Goal: Task Accomplishment & Management: Complete application form

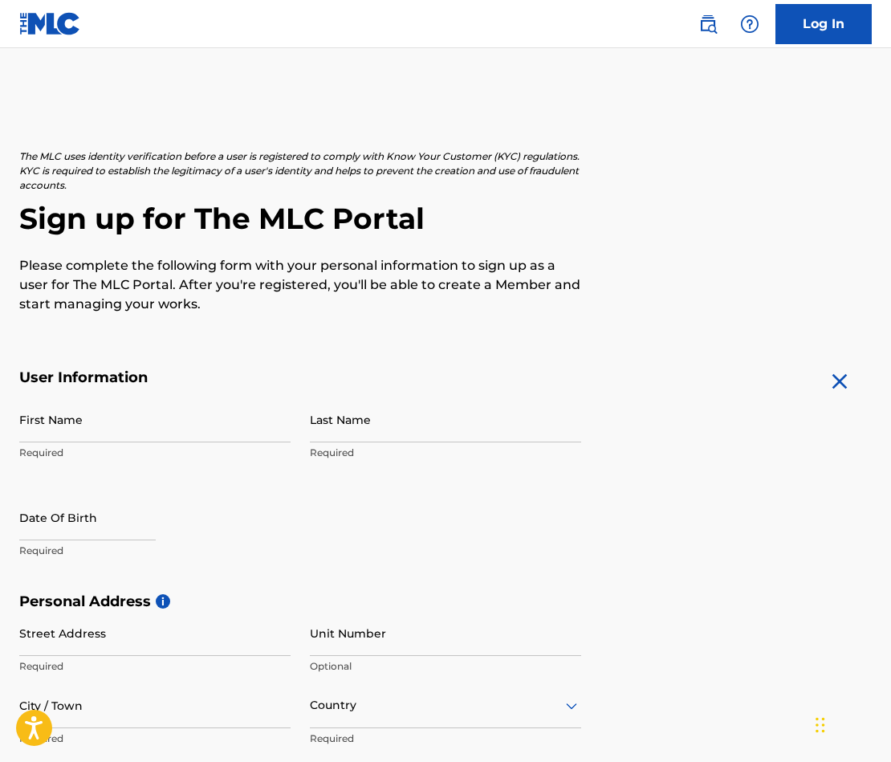
scroll to position [9, 0]
click at [707, 20] on img at bounding box center [707, 23] width 19 height 19
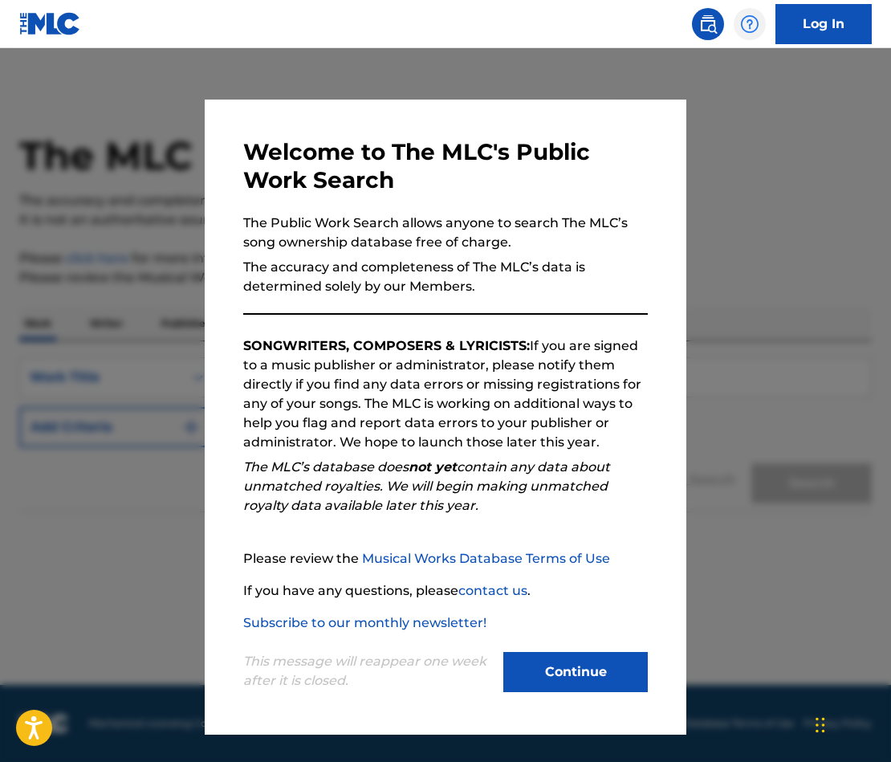
click at [748, 18] on img at bounding box center [749, 23] width 19 height 19
click at [759, 105] on div at bounding box center [445, 429] width 891 height 762
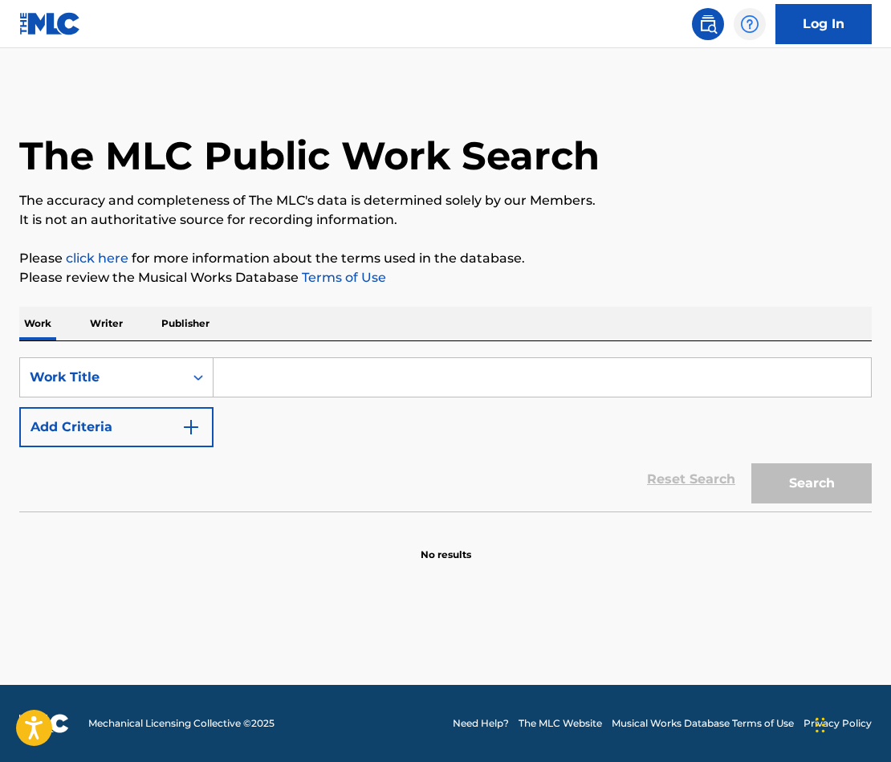
click at [755, 26] on img at bounding box center [749, 23] width 19 height 19
click at [722, 26] on link at bounding box center [708, 24] width 32 height 32
click at [714, 26] on img at bounding box center [707, 23] width 19 height 19
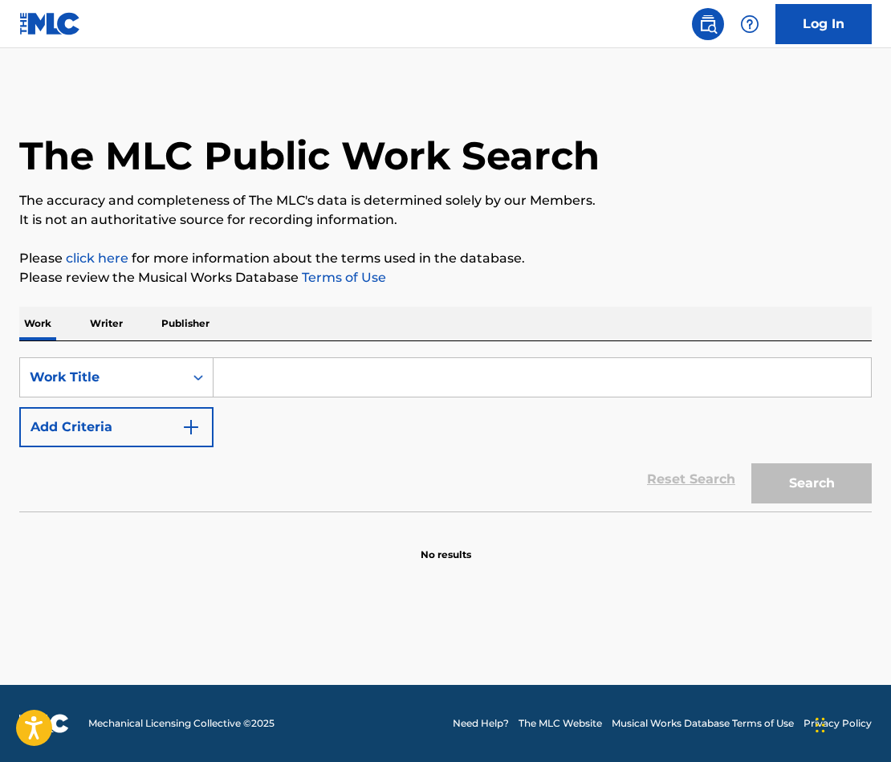
click at [103, 323] on p "Writer" at bounding box center [106, 324] width 43 height 34
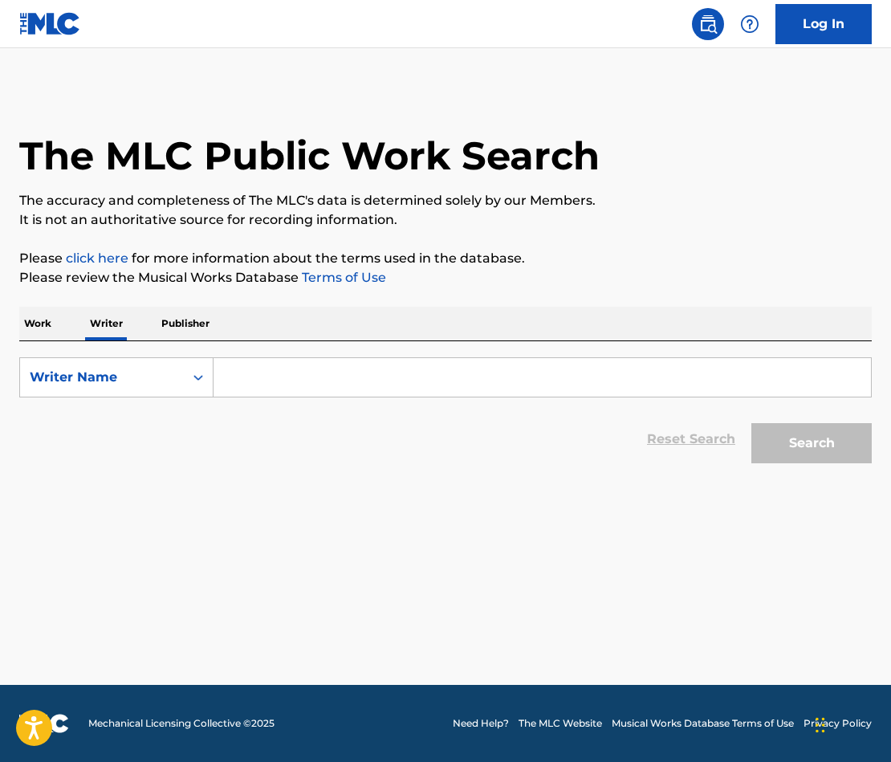
click at [181, 323] on p "Publisher" at bounding box center [186, 324] width 58 height 34
click at [72, 332] on div "Work Writer Publisher" at bounding box center [445, 324] width 852 height 34
click at [31, 326] on p "Work" at bounding box center [37, 324] width 37 height 34
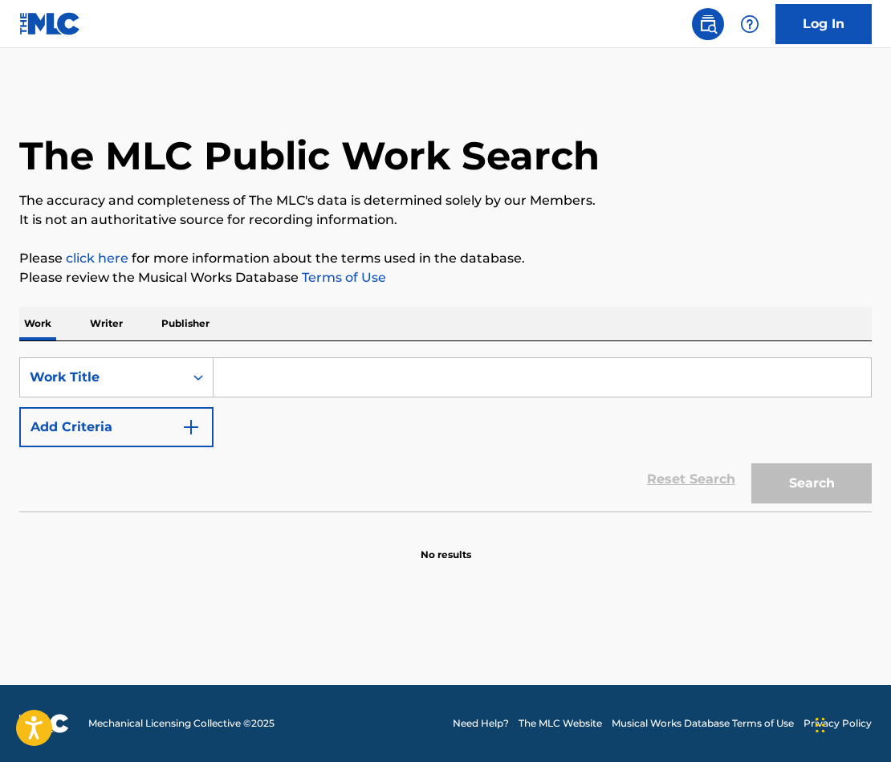
click at [48, 26] on img at bounding box center [50, 23] width 62 height 23
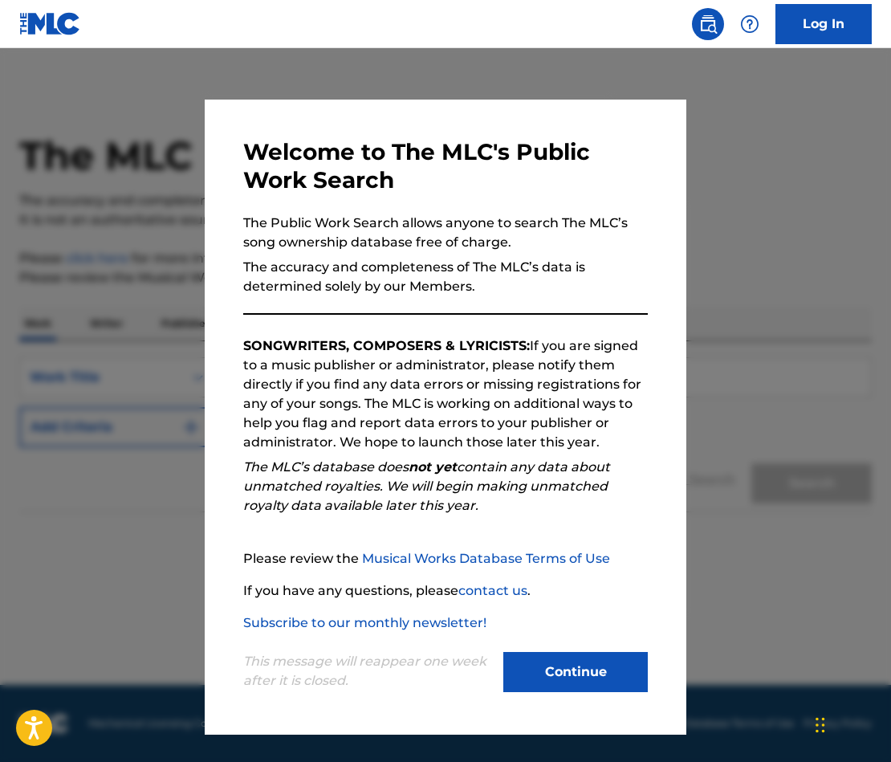
click at [90, 80] on div at bounding box center [445, 429] width 891 height 762
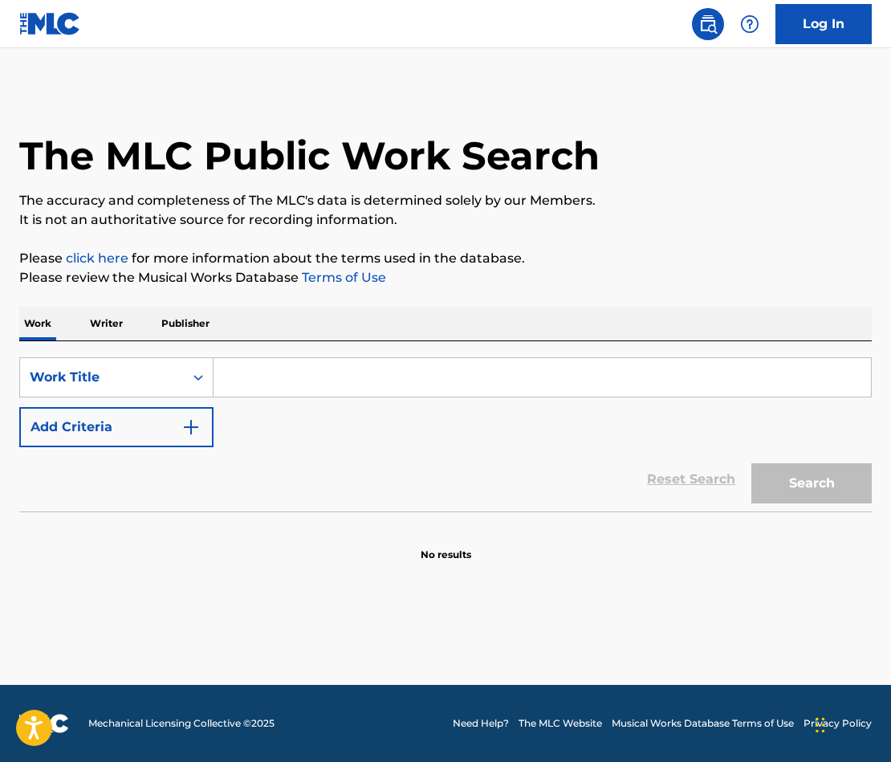
scroll to position [9, 0]
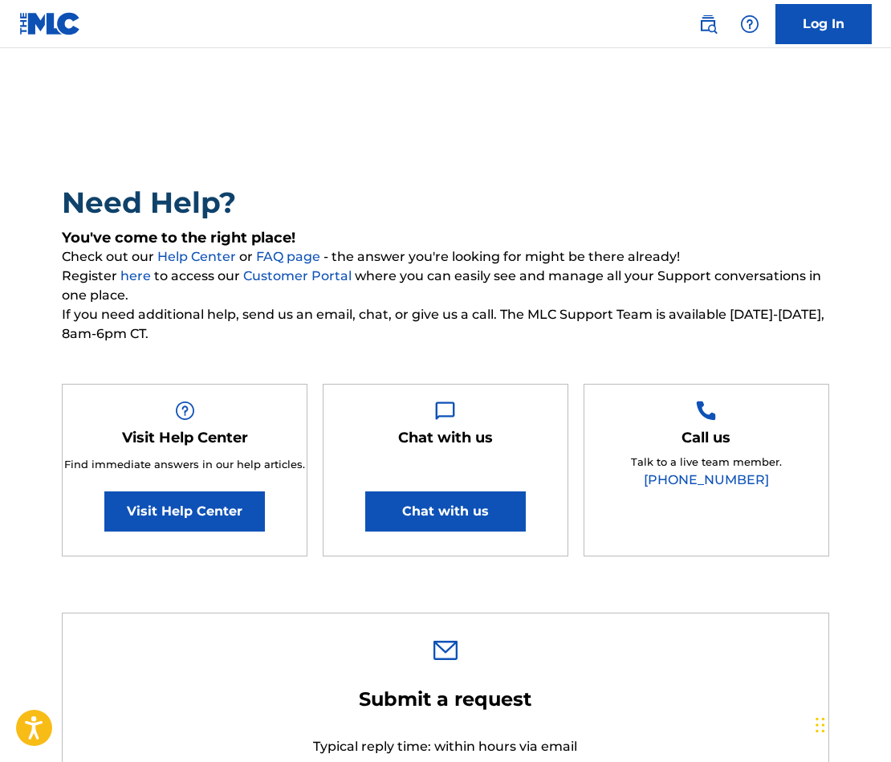
click at [468, 269] on span "Register here to access our Customer Portal where you can easily see and manage…" at bounding box center [445, 286] width 767 height 39
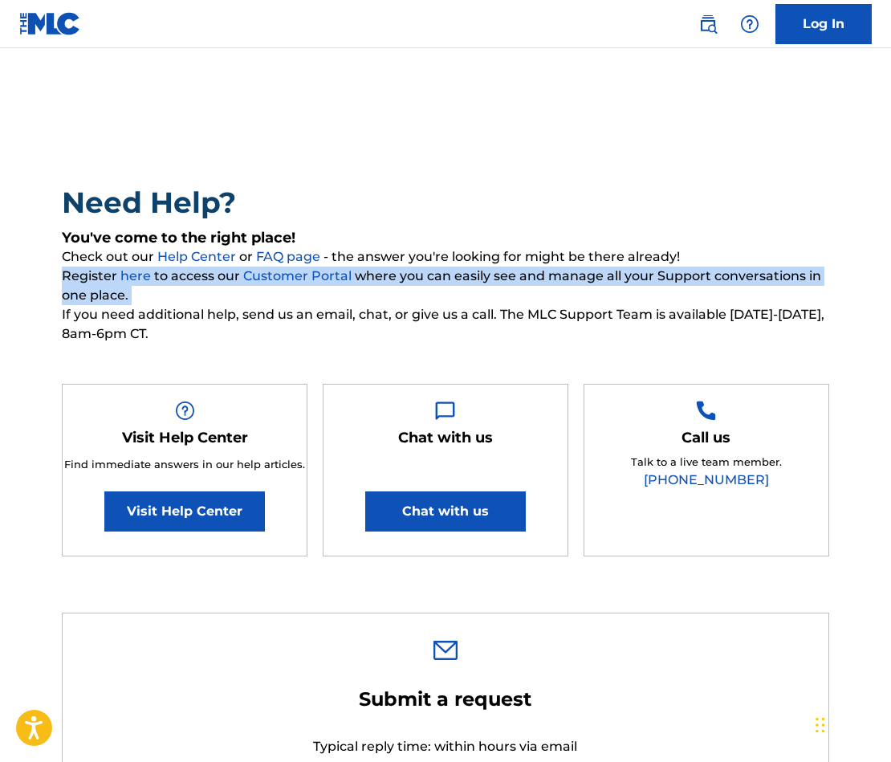
click at [468, 269] on span "Register here to access our Customer Portal where you can easily see and manage…" at bounding box center [445, 286] width 767 height 39
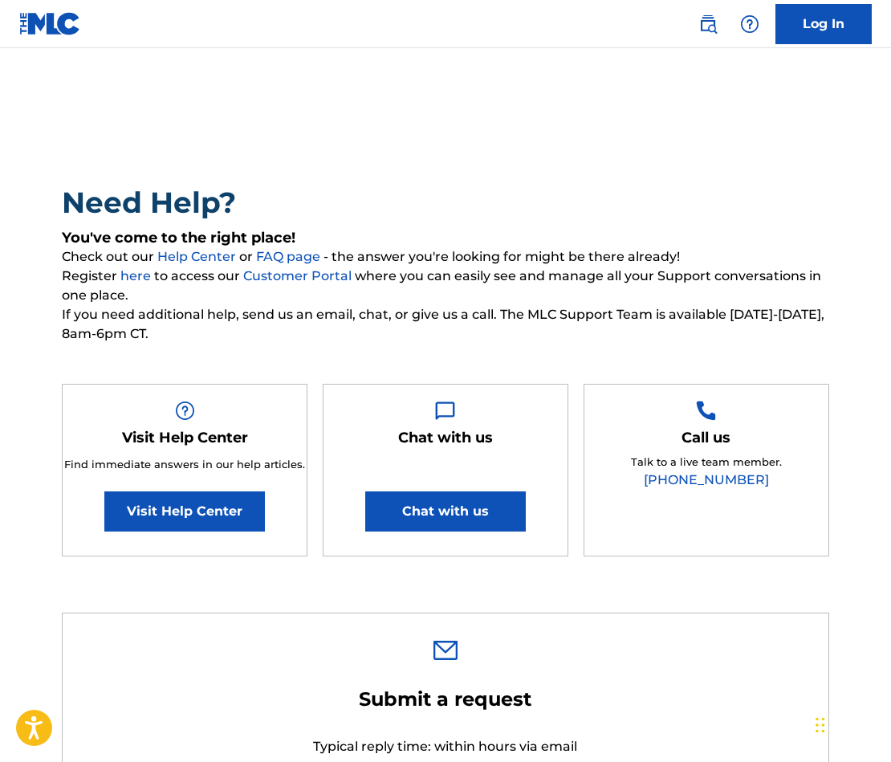
click at [472, 323] on span "If you need additional help, send us an email, chat, or give us a call. The MLC…" at bounding box center [445, 324] width 767 height 39
click at [55, 27] on img at bounding box center [50, 23] width 62 height 23
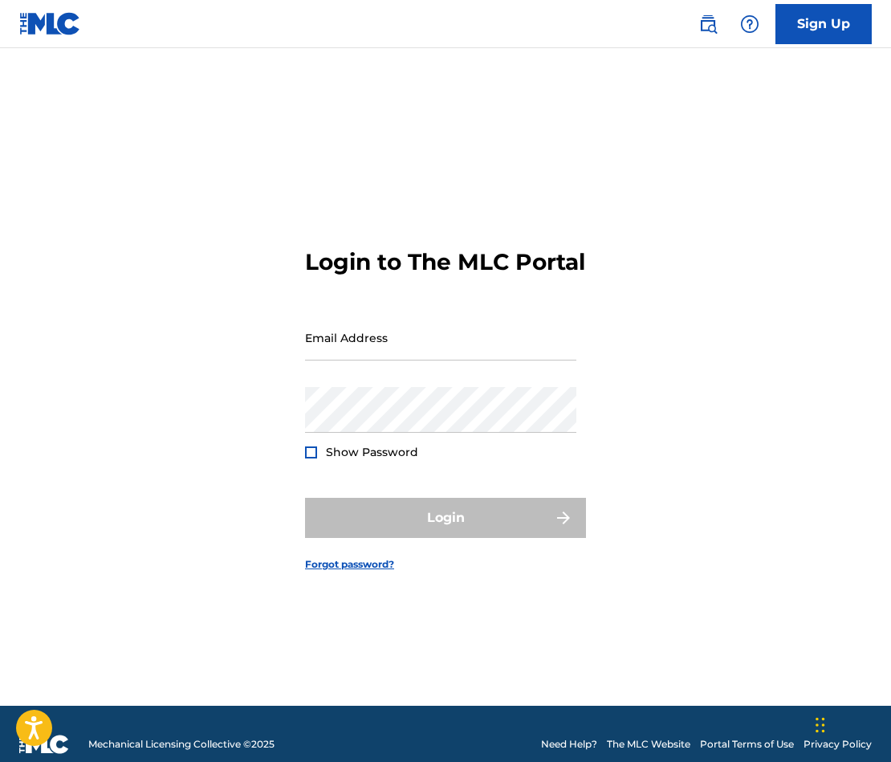
click at [30, 24] on img at bounding box center [50, 23] width 62 height 23
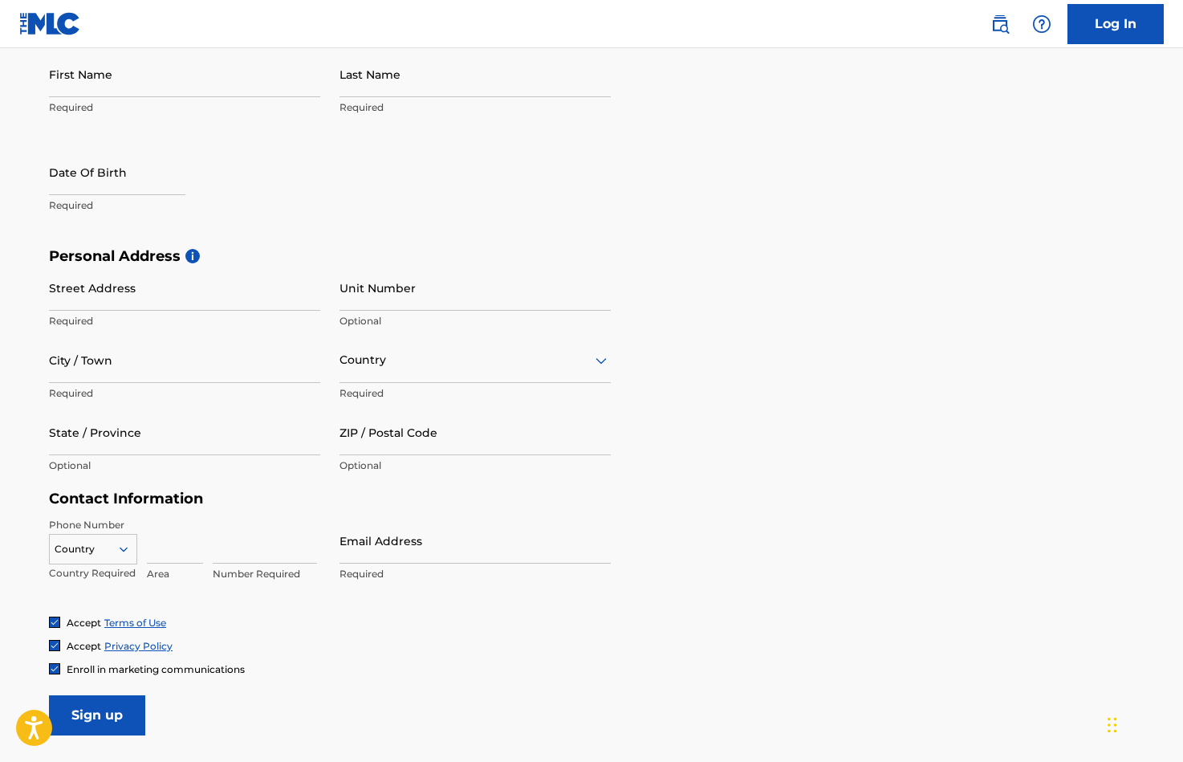
scroll to position [493, 0]
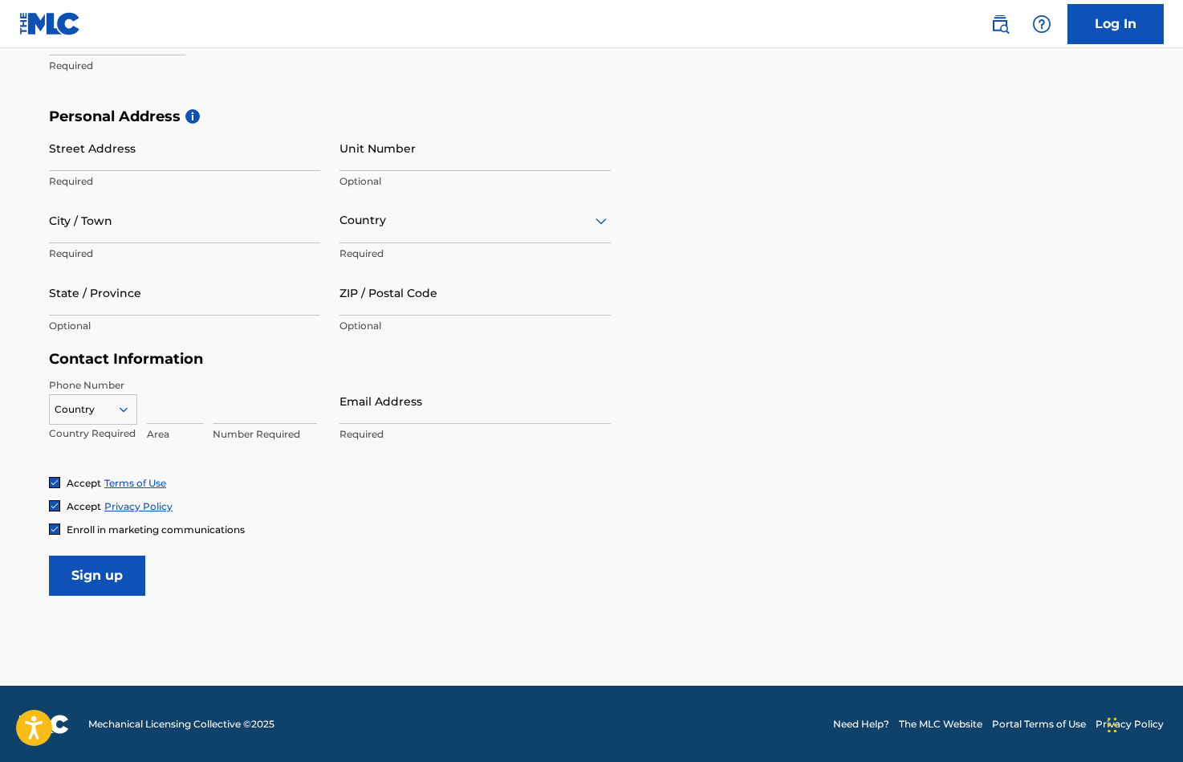
click at [136, 404] on div at bounding box center [130, 409] width 14 height 14
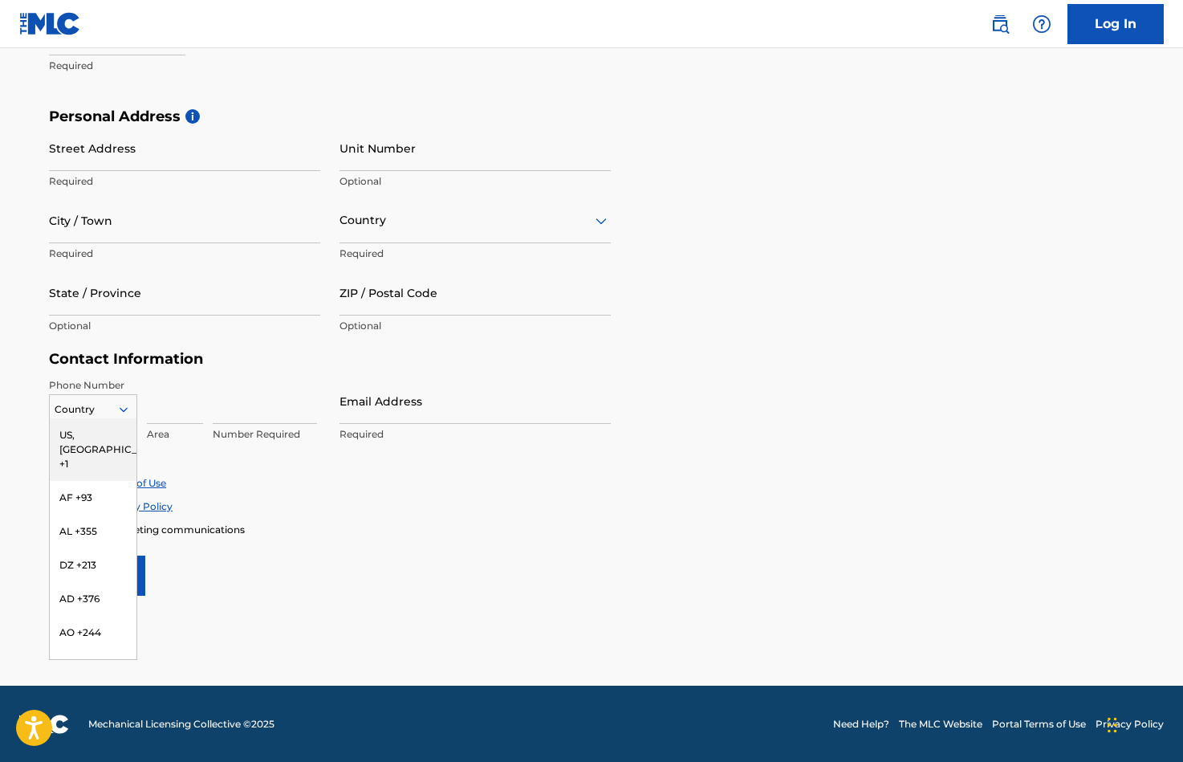
click at [93, 404] on div at bounding box center [93, 410] width 87 height 18
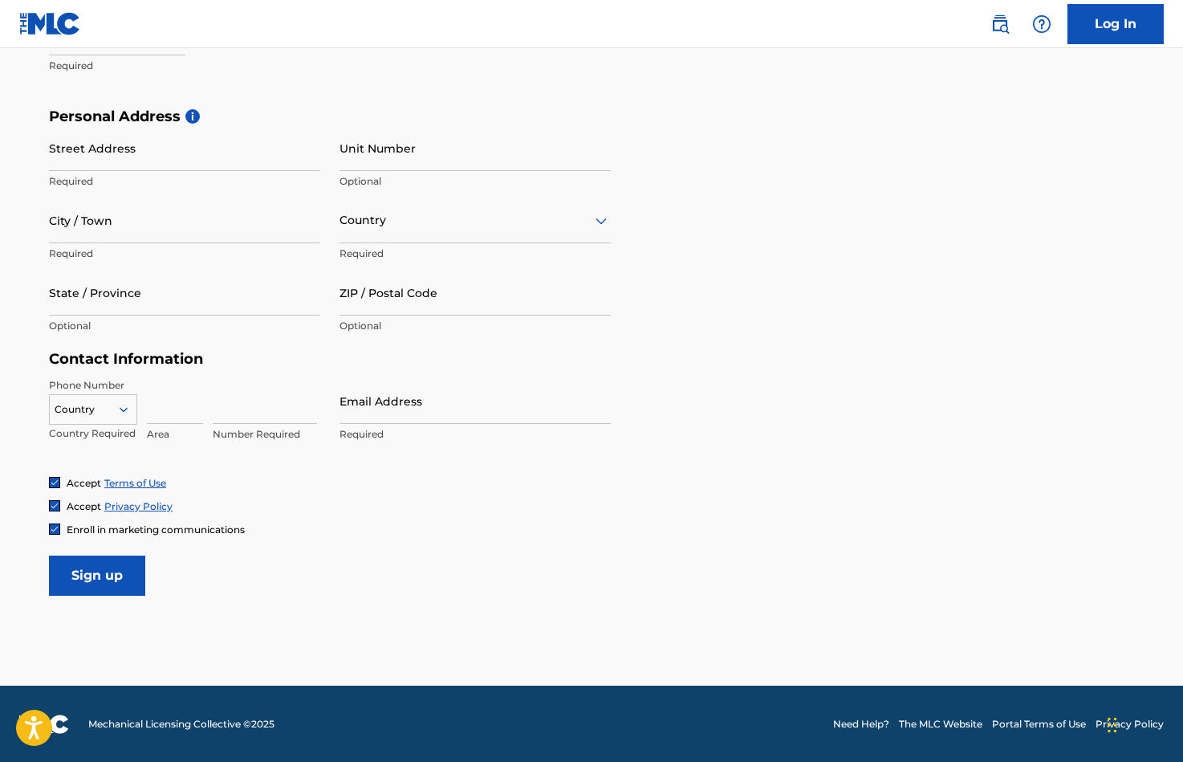
click at [93, 404] on div at bounding box center [93, 410] width 87 height 18
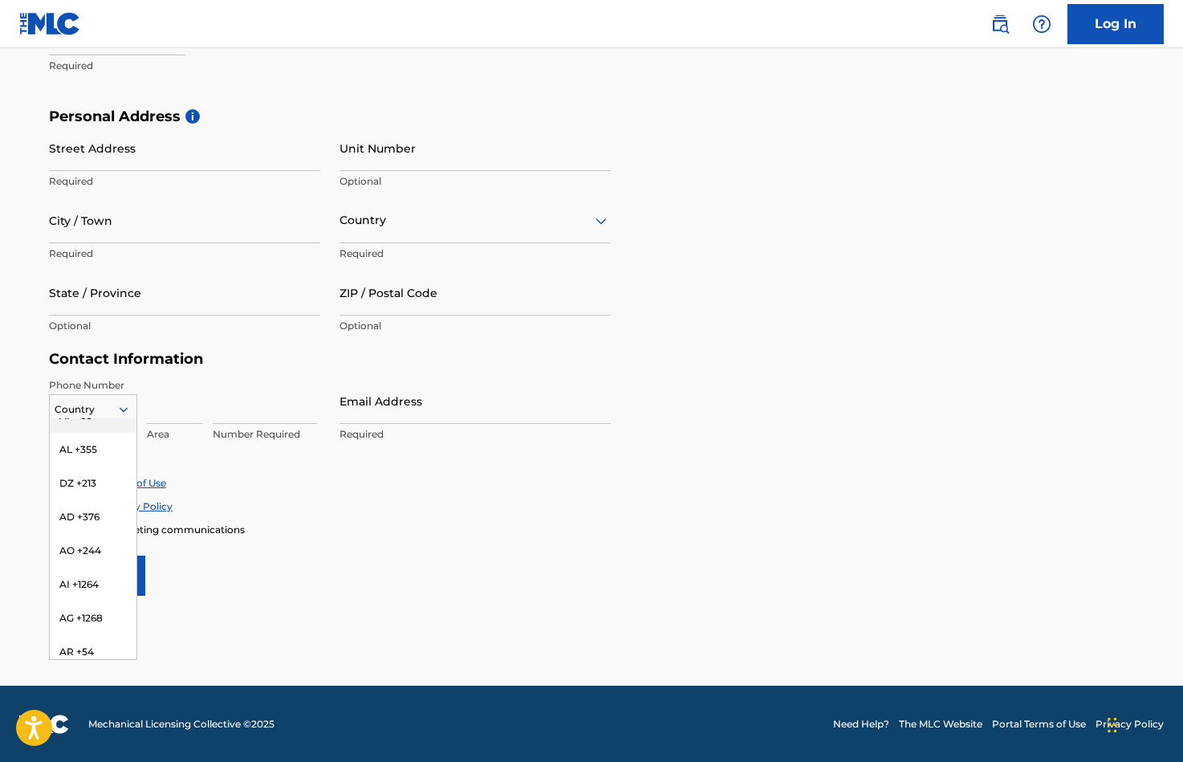
scroll to position [0, 0]
click at [85, 433] on div "US, [GEOGRAPHIC_DATA] +1" at bounding box center [93, 449] width 87 height 63
click at [89, 409] on div at bounding box center [93, 410] width 87 height 18
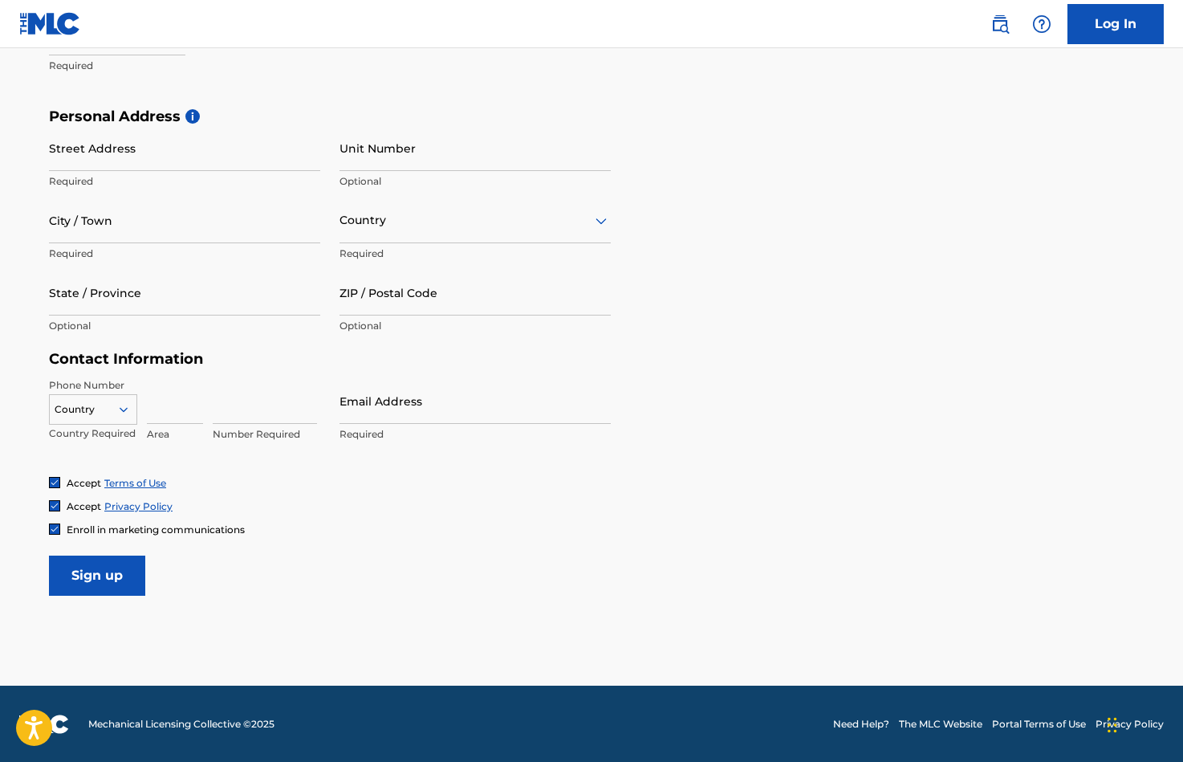
click at [107, 401] on div at bounding box center [93, 410] width 87 height 18
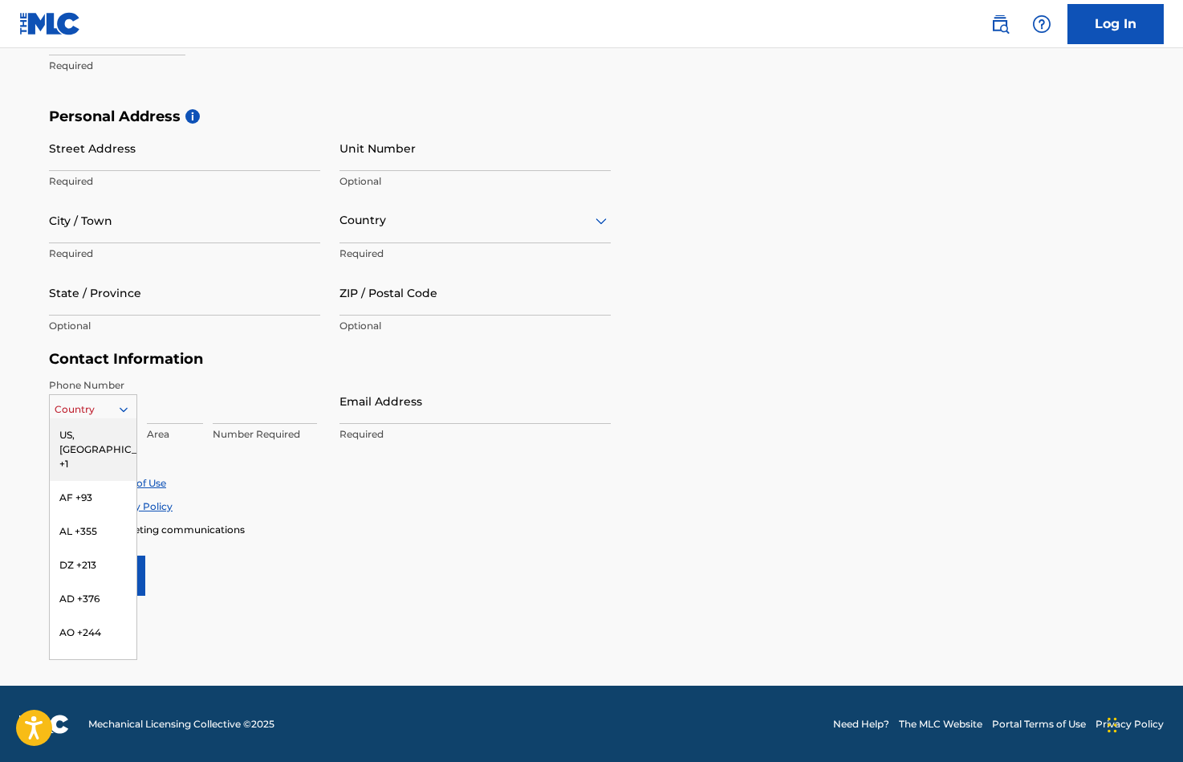
click at [90, 437] on div "US, [GEOGRAPHIC_DATA] +1" at bounding box center [93, 449] width 87 height 63
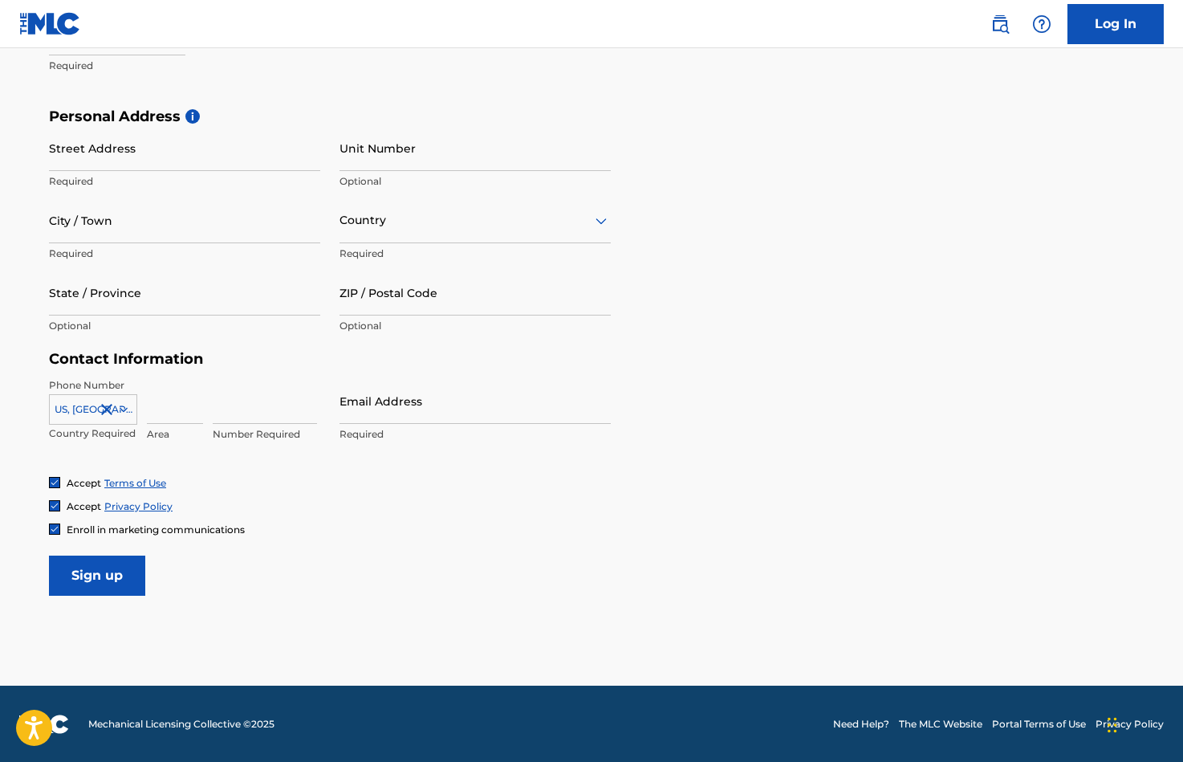
click at [104, 437] on p "Country Required" at bounding box center [93, 433] width 88 height 14
click at [152, 417] on input at bounding box center [175, 401] width 56 height 46
click at [169, 454] on div "Phone Number US, CA +1 Country Required Area Number Required Email Address Requ…" at bounding box center [330, 427] width 562 height 98
click at [164, 417] on input at bounding box center [175, 401] width 56 height 46
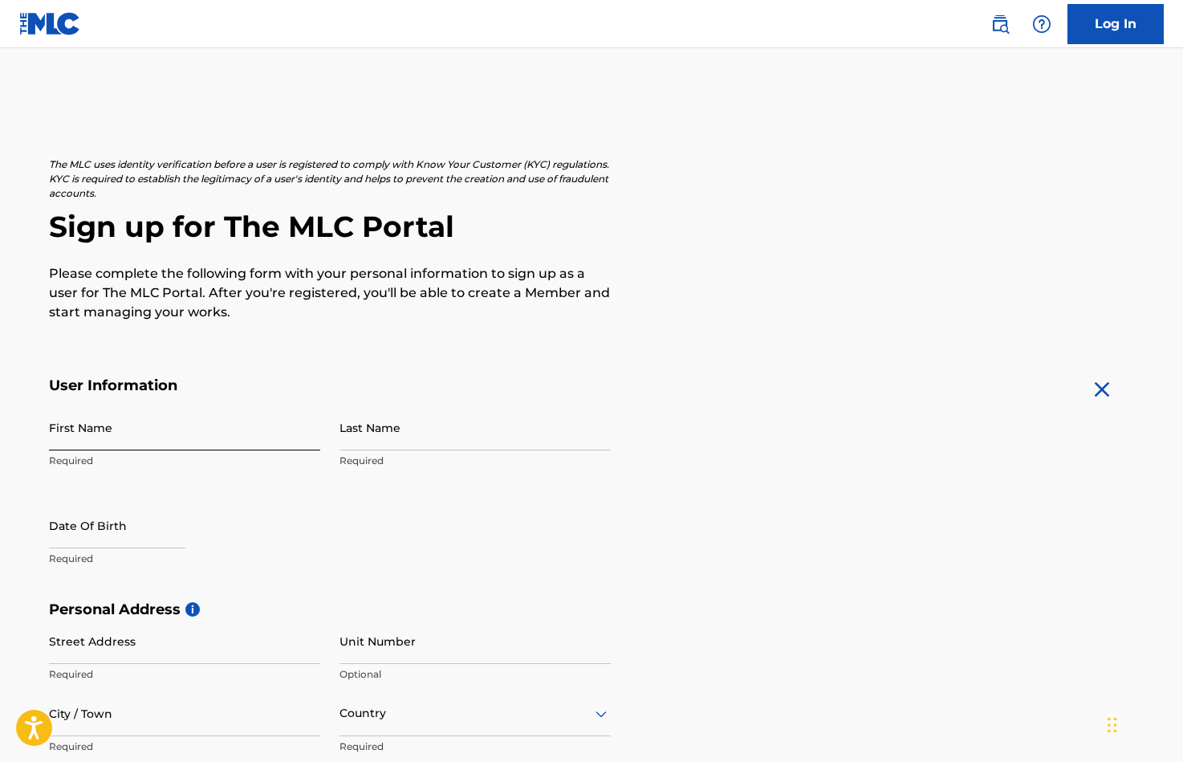
click at [213, 413] on input "First Name" at bounding box center [184, 428] width 271 height 46
type input "m"
click at [353, 439] on input "Last Name" at bounding box center [475, 428] width 271 height 46
type input "[PERSON_NAME]"
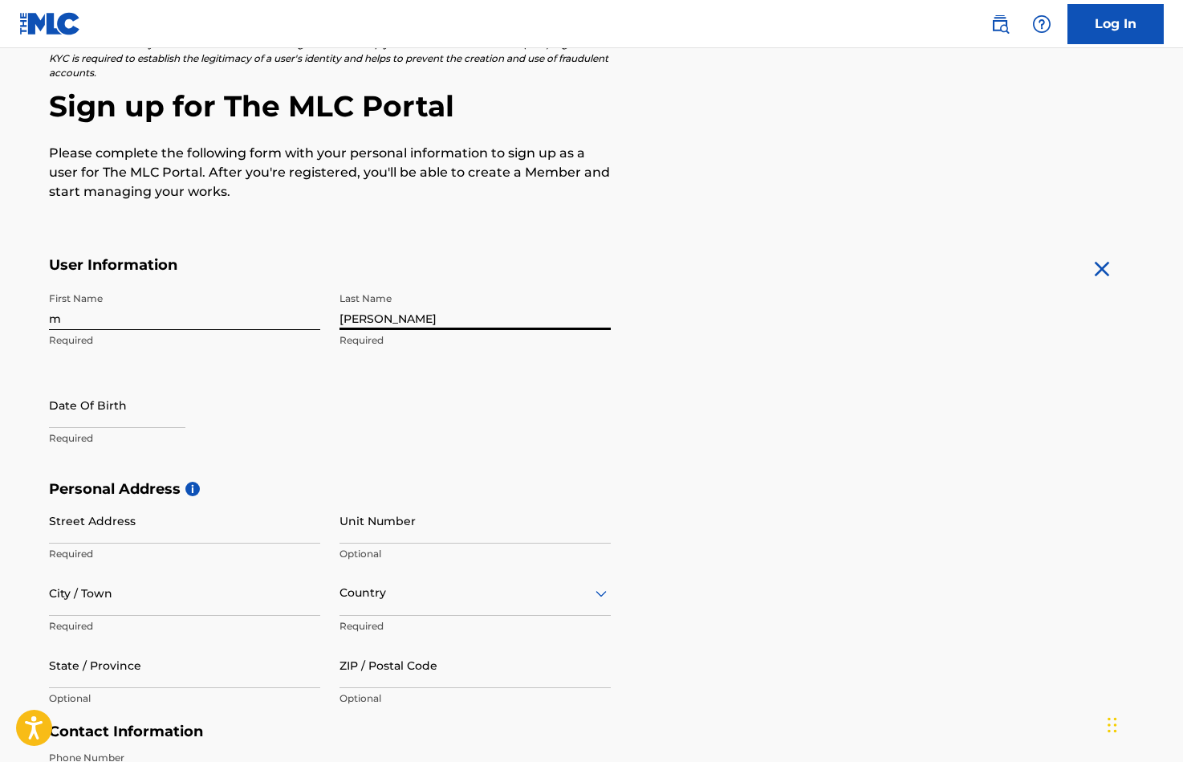
scroll to position [129, 0]
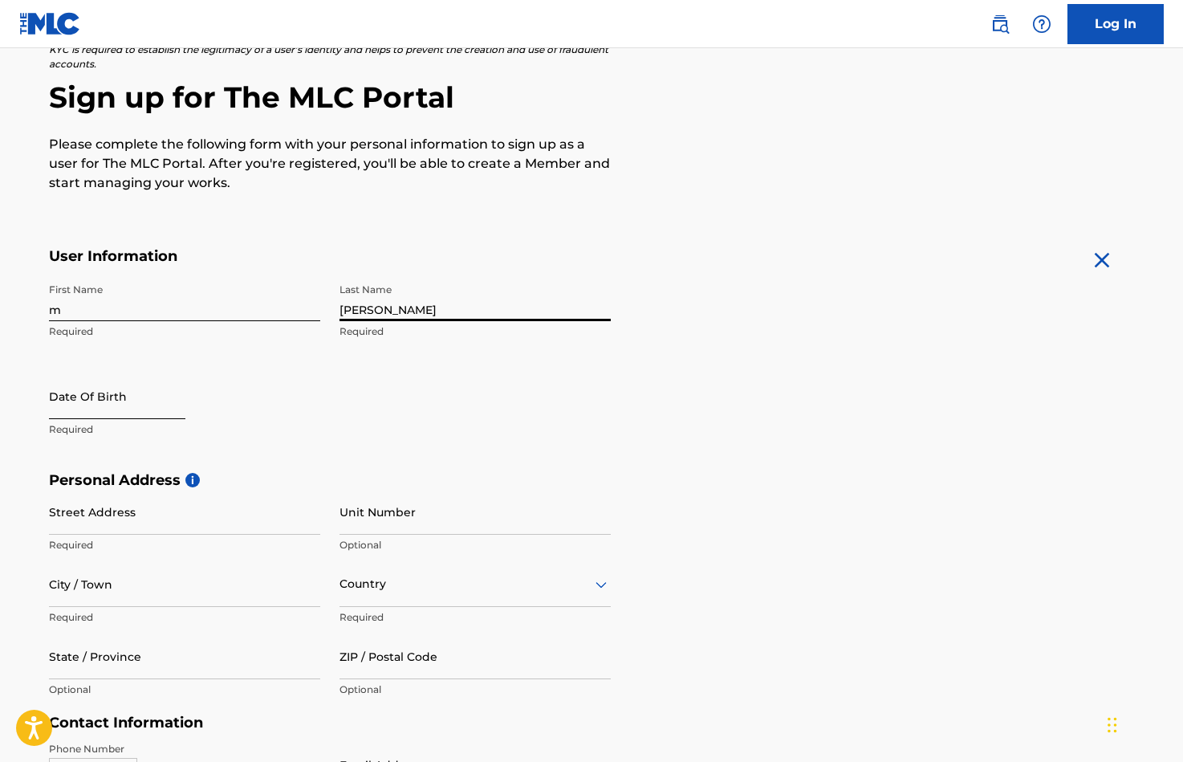
select select "8"
select select "2025"
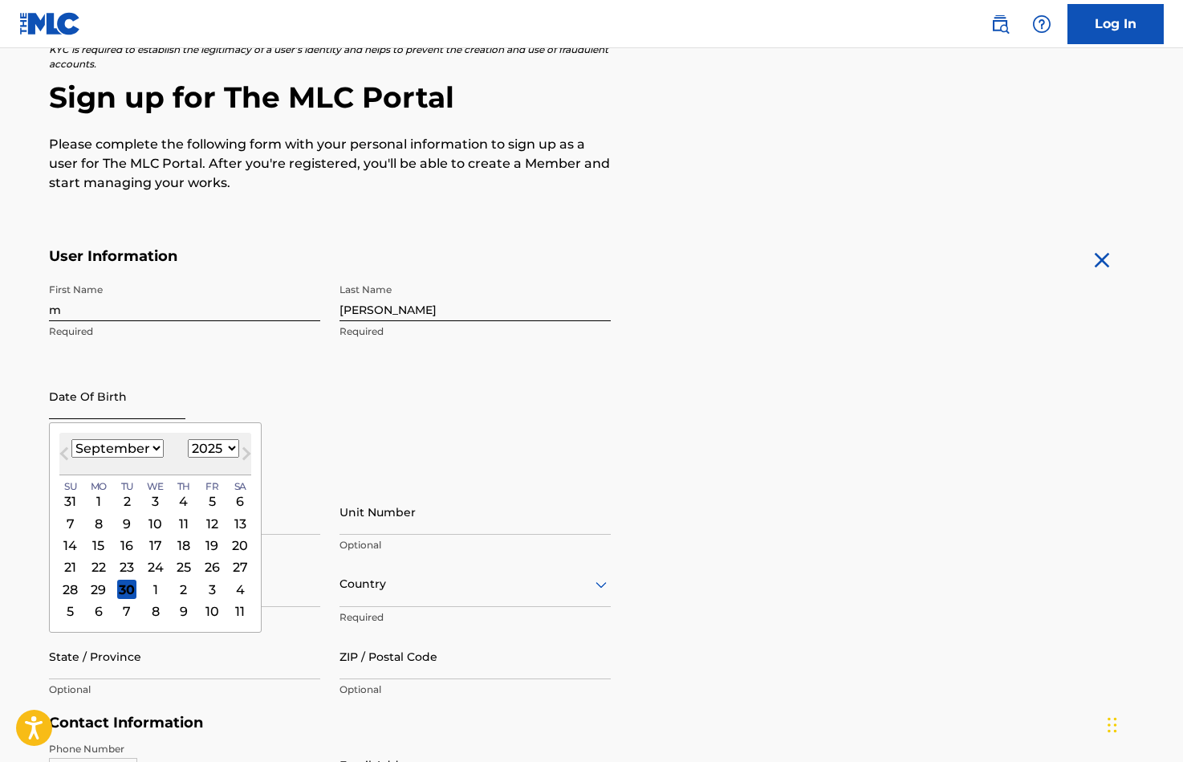
click at [149, 410] on input "text" at bounding box center [117, 396] width 136 height 46
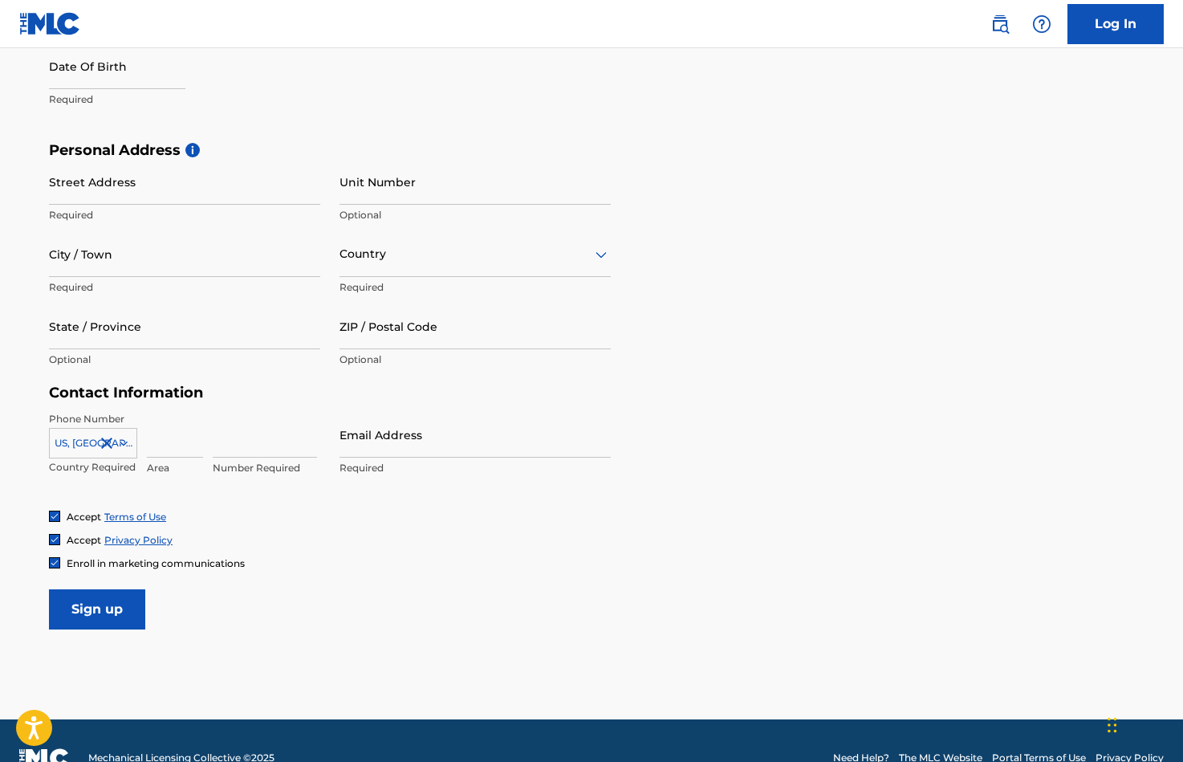
scroll to position [493, 0]
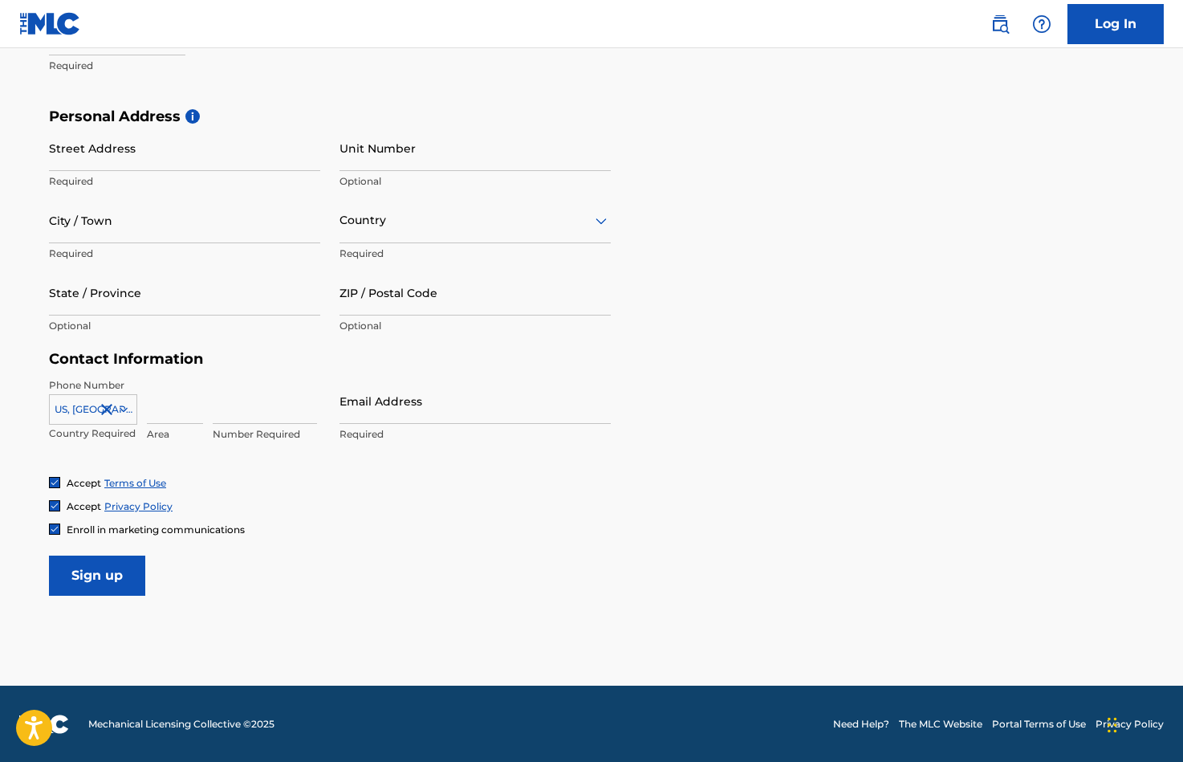
click at [144, 481] on link "Terms of Use" at bounding box center [135, 483] width 62 height 12
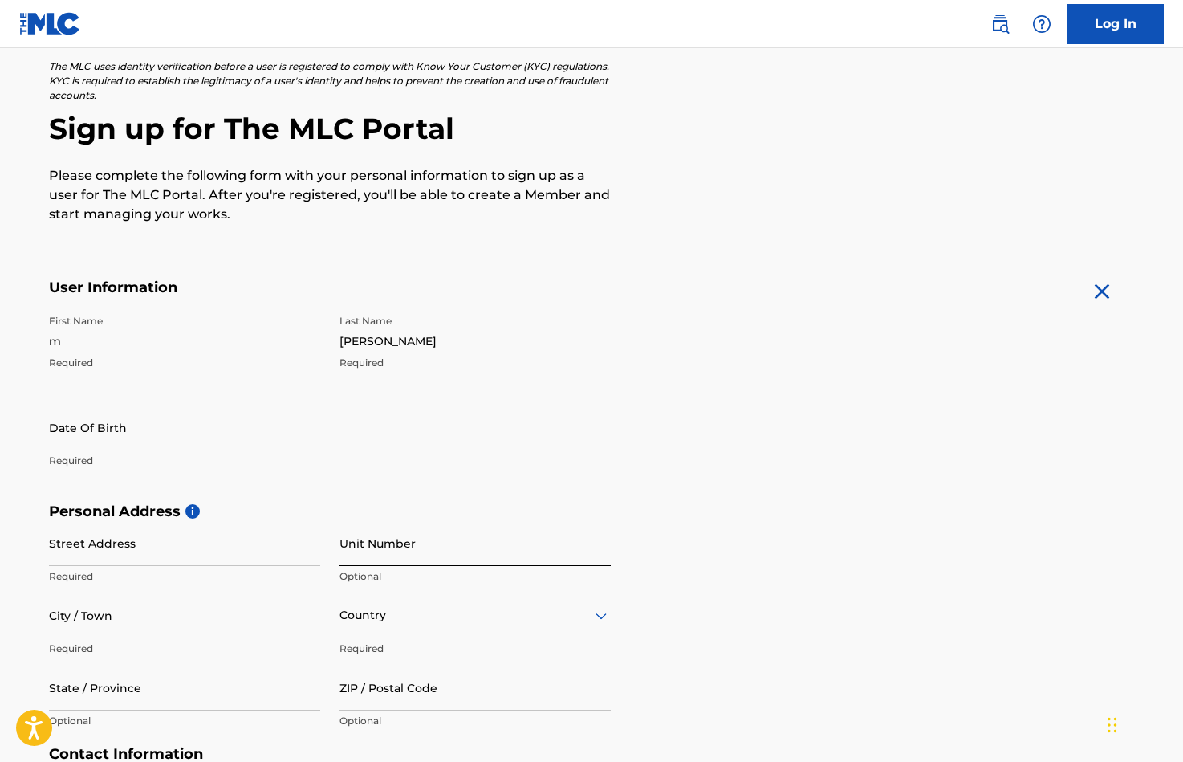
scroll to position [0, 0]
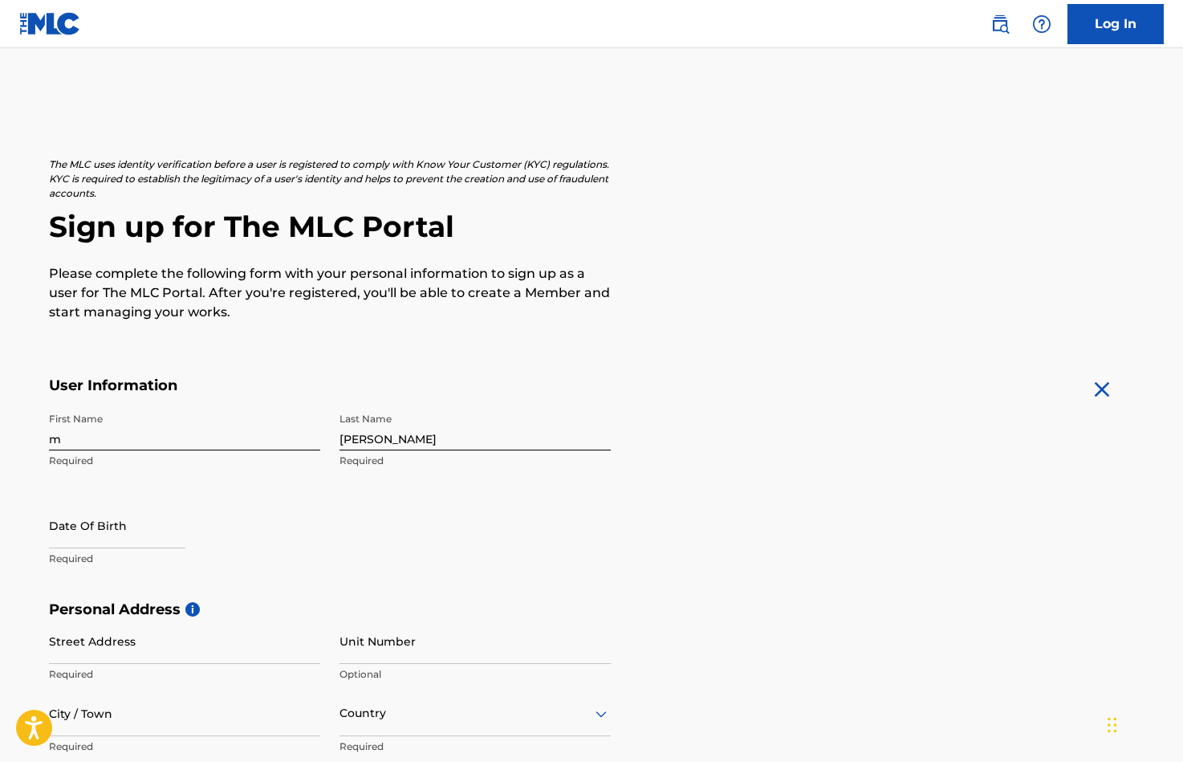
click at [262, 179] on p "The MLC uses identity verification before a user is registered to comply with K…" at bounding box center [330, 178] width 562 height 43
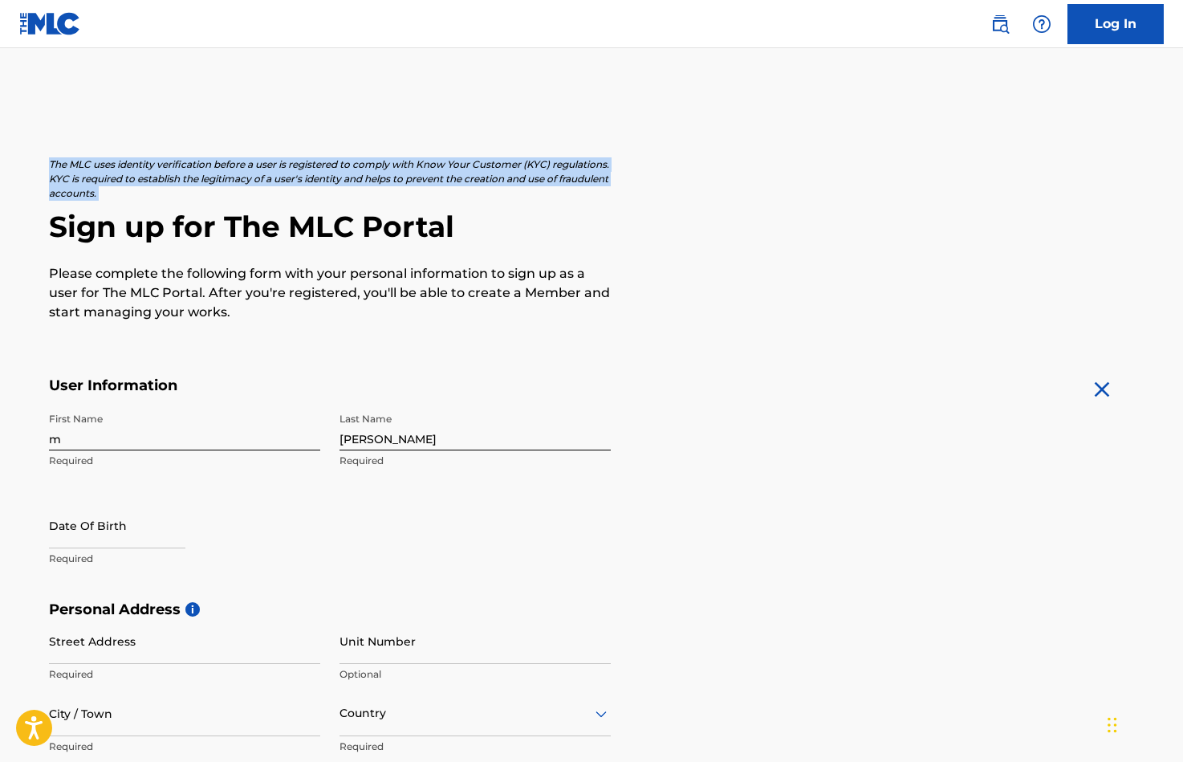
click at [262, 179] on p "The MLC uses identity verification before a user is registered to comply with K…" at bounding box center [330, 178] width 562 height 43
click at [301, 185] on p "The MLC uses identity verification before a user is registered to comply with K…" at bounding box center [330, 178] width 562 height 43
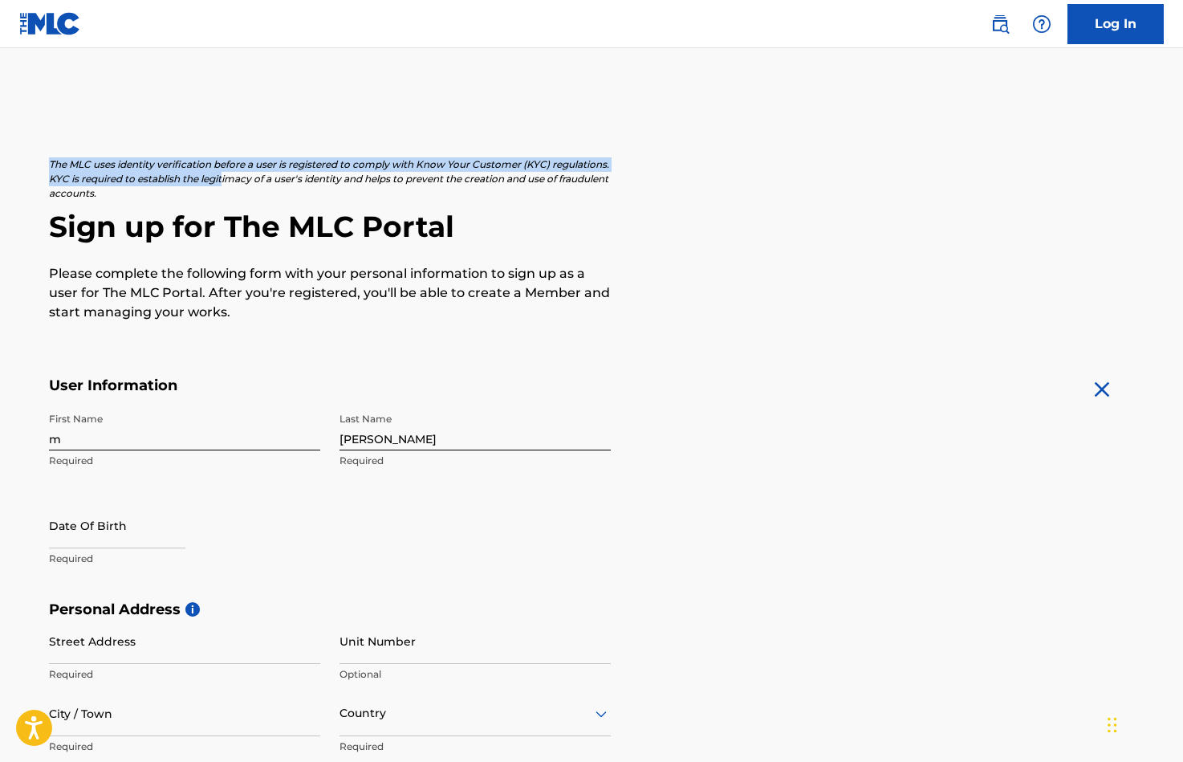
drag, startPoint x: 283, startPoint y: 182, endPoint x: 274, endPoint y: 140, distance: 42.8
click at [274, 140] on main "The MLC uses identity verification before a user is registered to comply with K…" at bounding box center [591, 613] width 1183 height 1130
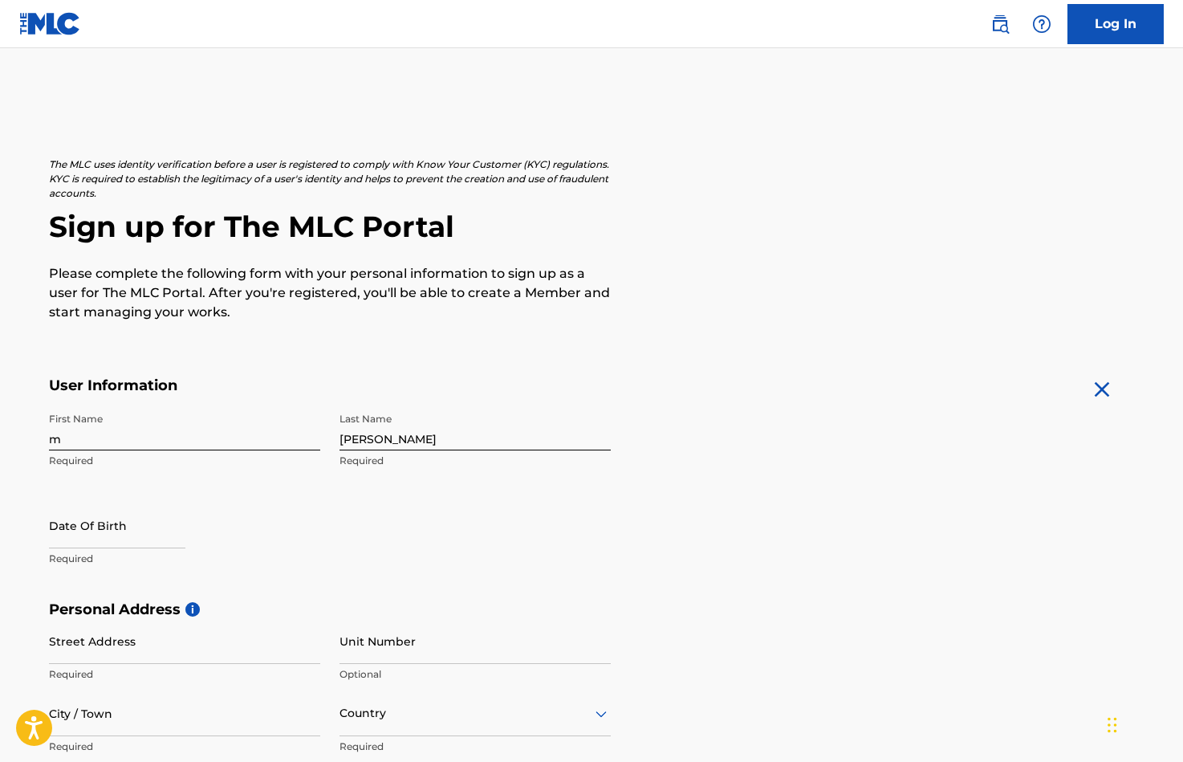
click at [241, 190] on p "The MLC uses identity verification before a user is registered to comply with K…" at bounding box center [330, 178] width 562 height 43
click at [178, 442] on input "m" at bounding box center [184, 428] width 271 height 46
click at [352, 432] on input "[PERSON_NAME]" at bounding box center [475, 428] width 271 height 46
click at [177, 505] on input "text" at bounding box center [117, 526] width 136 height 46
select select "8"
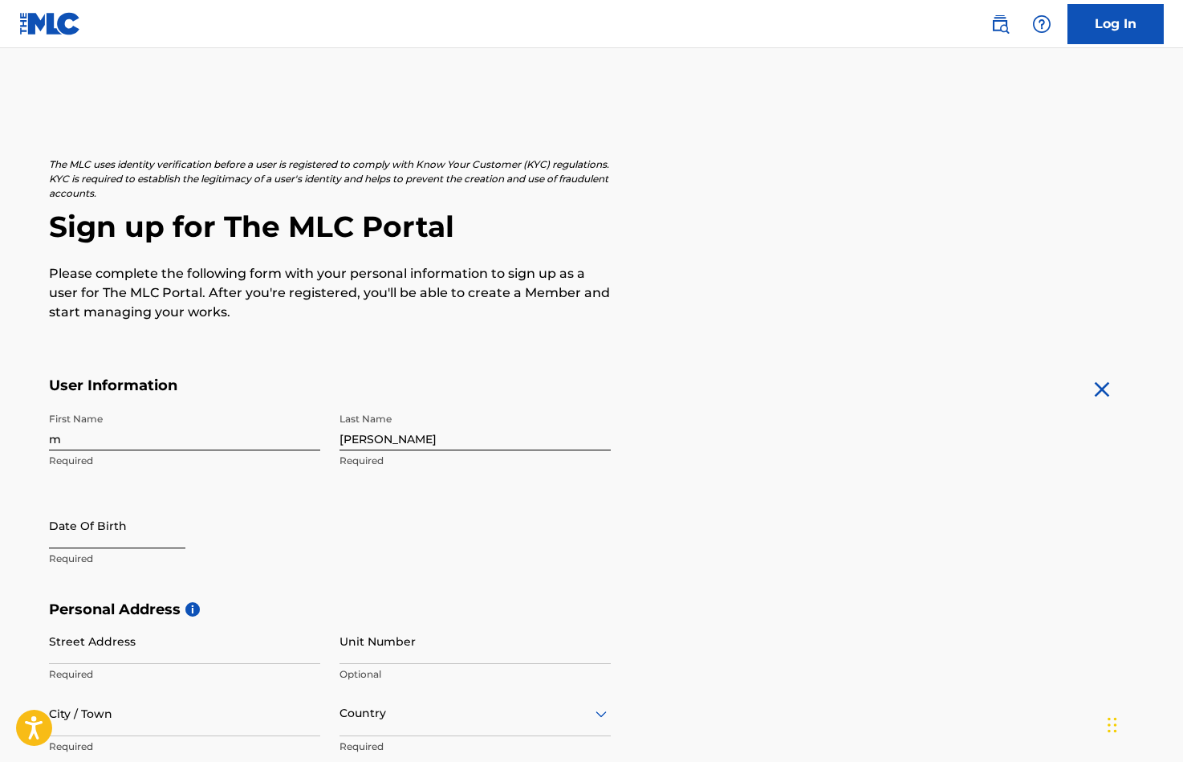
select select "2025"
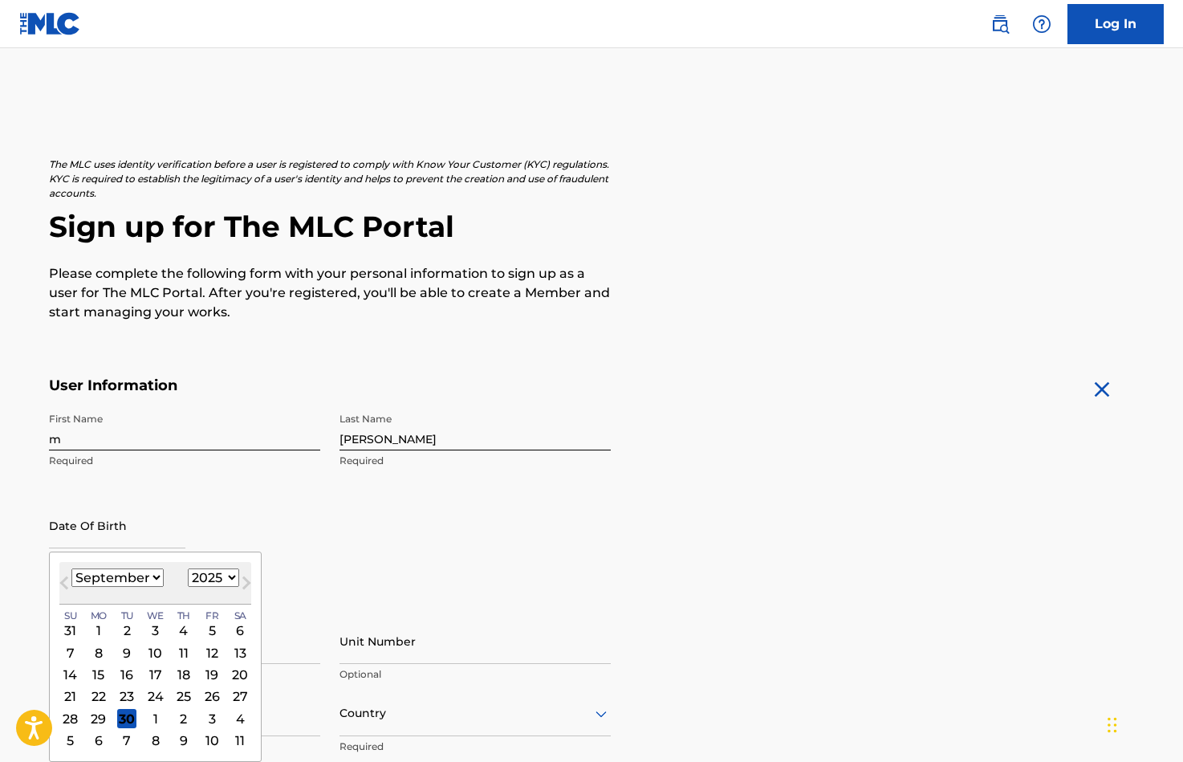
scroll to position [18, 0]
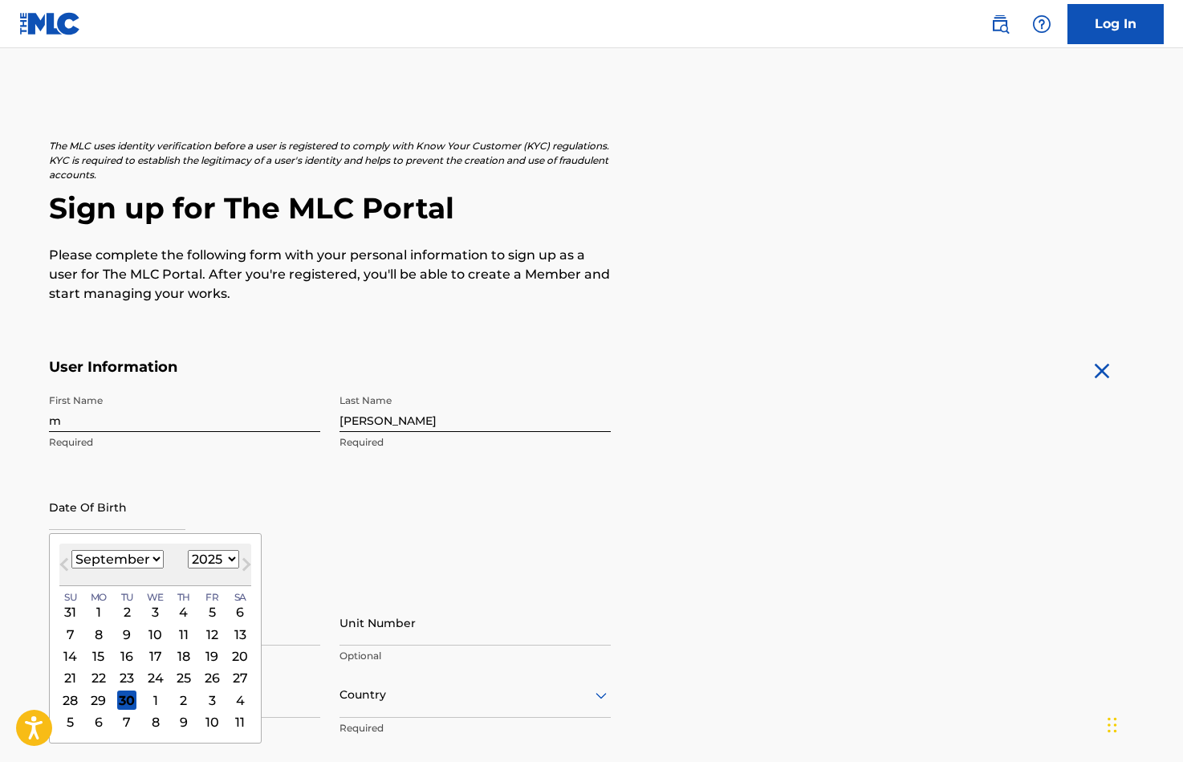
click at [134, 564] on select "January February March April May June July August September October November De…" at bounding box center [117, 559] width 92 height 18
select select "3"
click at [71, 550] on select "January February March April May June July August September October November De…" at bounding box center [117, 559] width 92 height 18
click at [98, 673] on div "21" at bounding box center [98, 677] width 19 height 19
type input "April 21 2025"
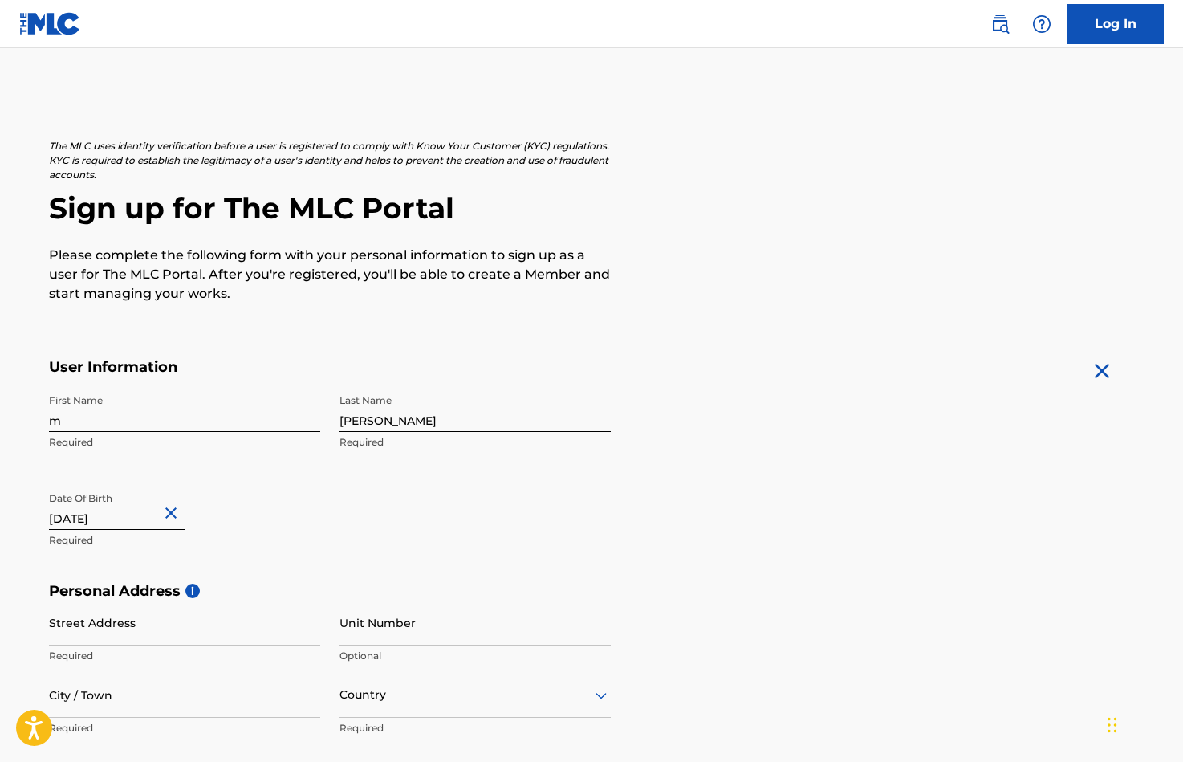
click at [117, 507] on input "April 21 2025" at bounding box center [117, 507] width 136 height 46
select select "3"
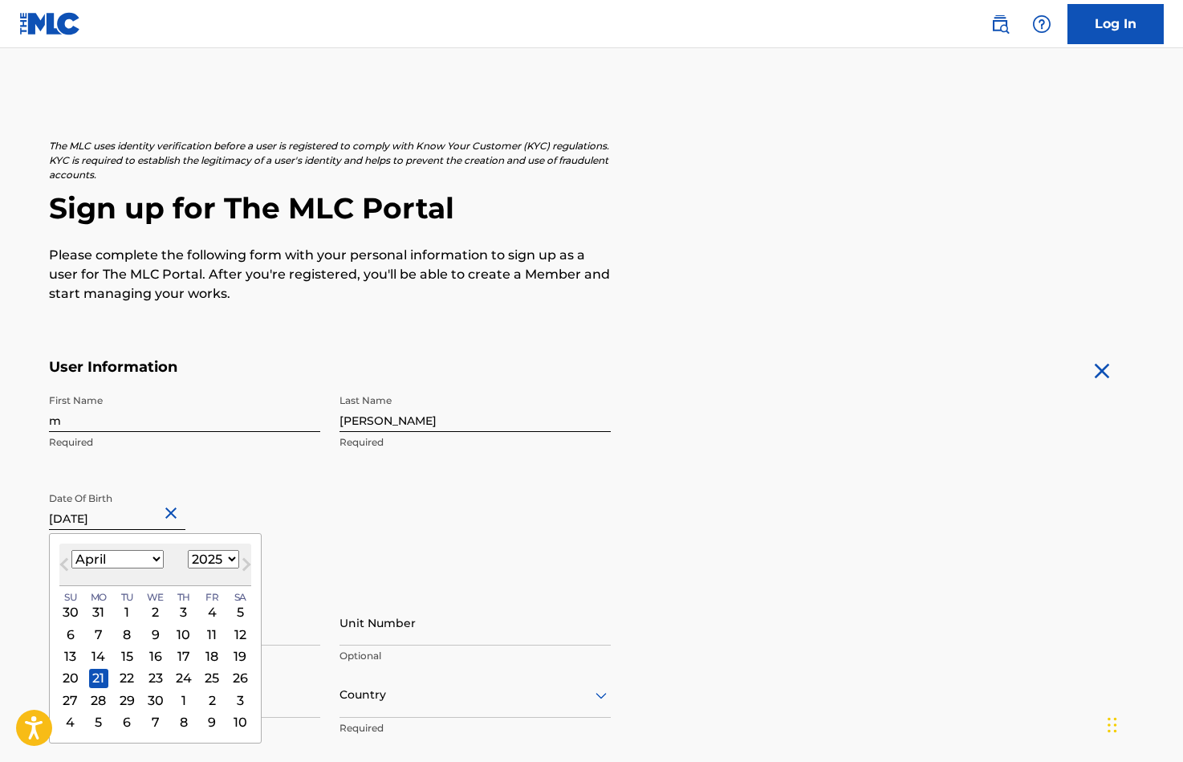
click at [188, 565] on select "1899 1900 1901 1902 1903 1904 1905 1906 1907 1908 1909 1910 1911 1912 1913 1914…" at bounding box center [213, 559] width 51 height 18
select select "2004"
click at [188, 550] on select "1899 1900 1901 1902 1903 1904 1905 1906 1907 1908 1909 1910 1911 1912 1913 1914…" at bounding box center [213, 559] width 51 height 18
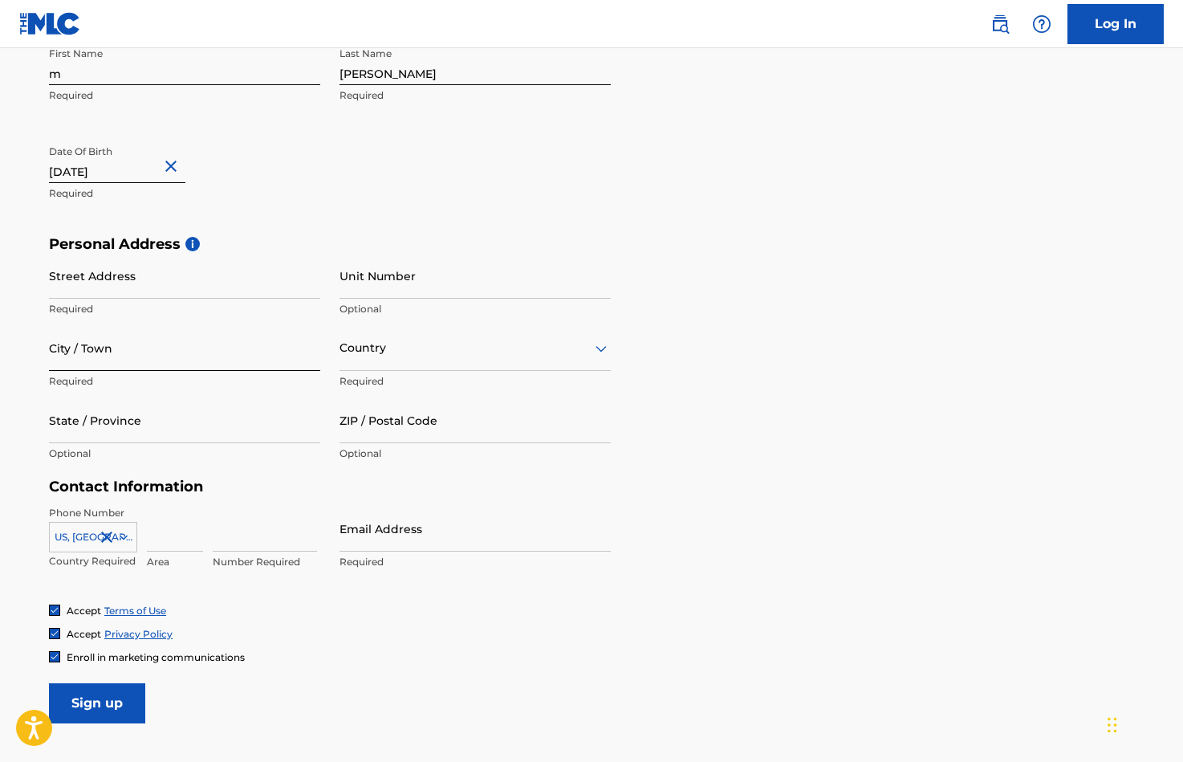
scroll to position [368, 0]
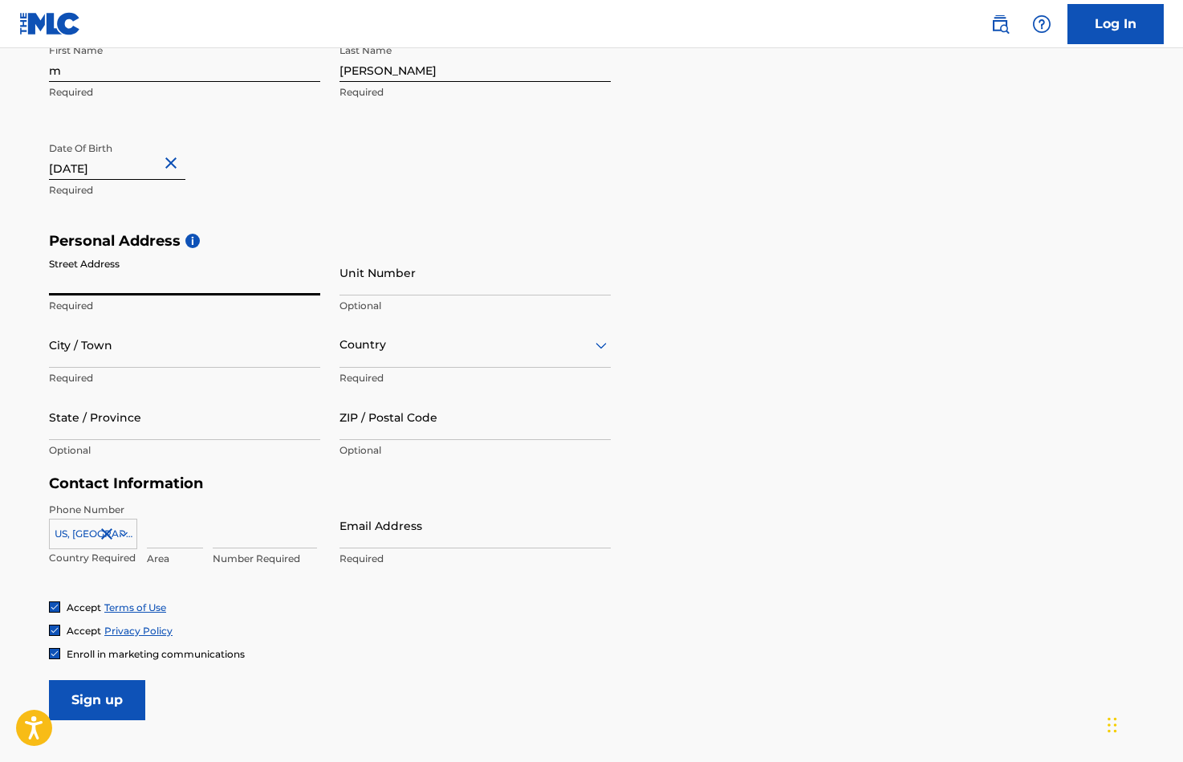
click at [139, 266] on input "Street Address" at bounding box center [184, 273] width 271 height 46
type input "678 riversville rd"
click at [168, 365] on input "City / Town" at bounding box center [184, 345] width 271 height 46
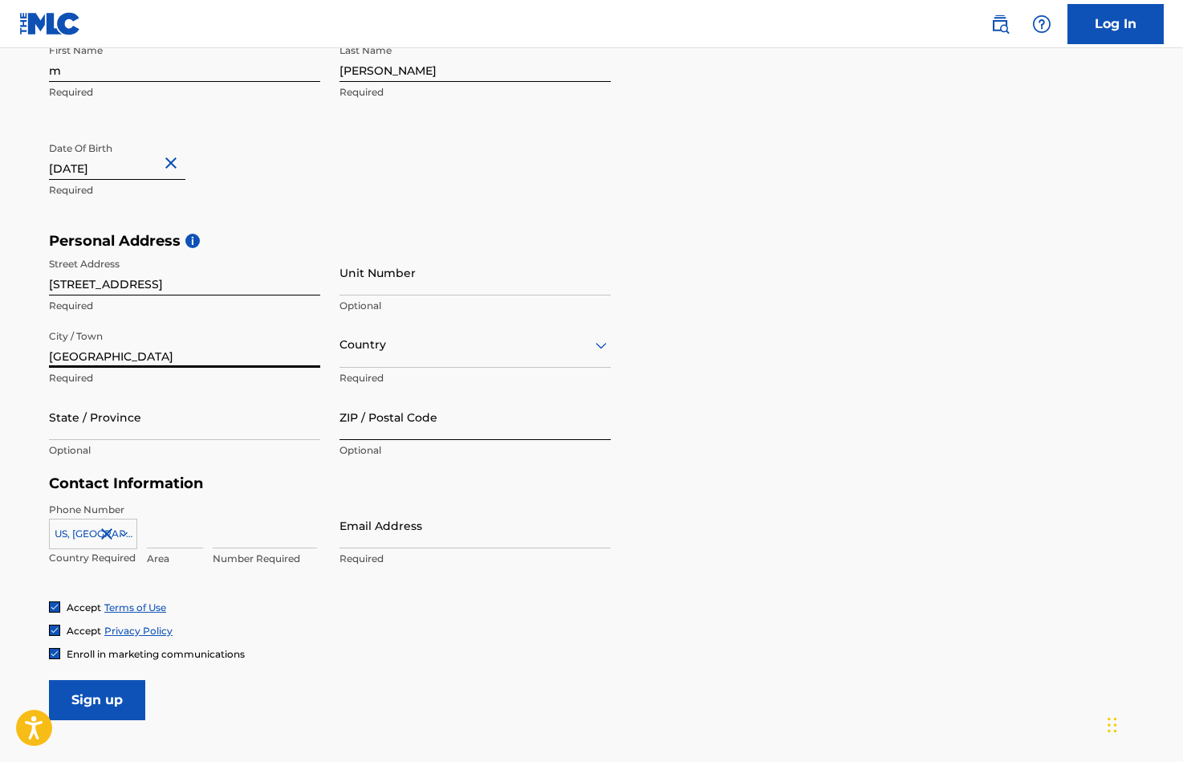
type input "greenwich"
click at [393, 400] on input "ZIP / Postal Code" at bounding box center [475, 417] width 271 height 46
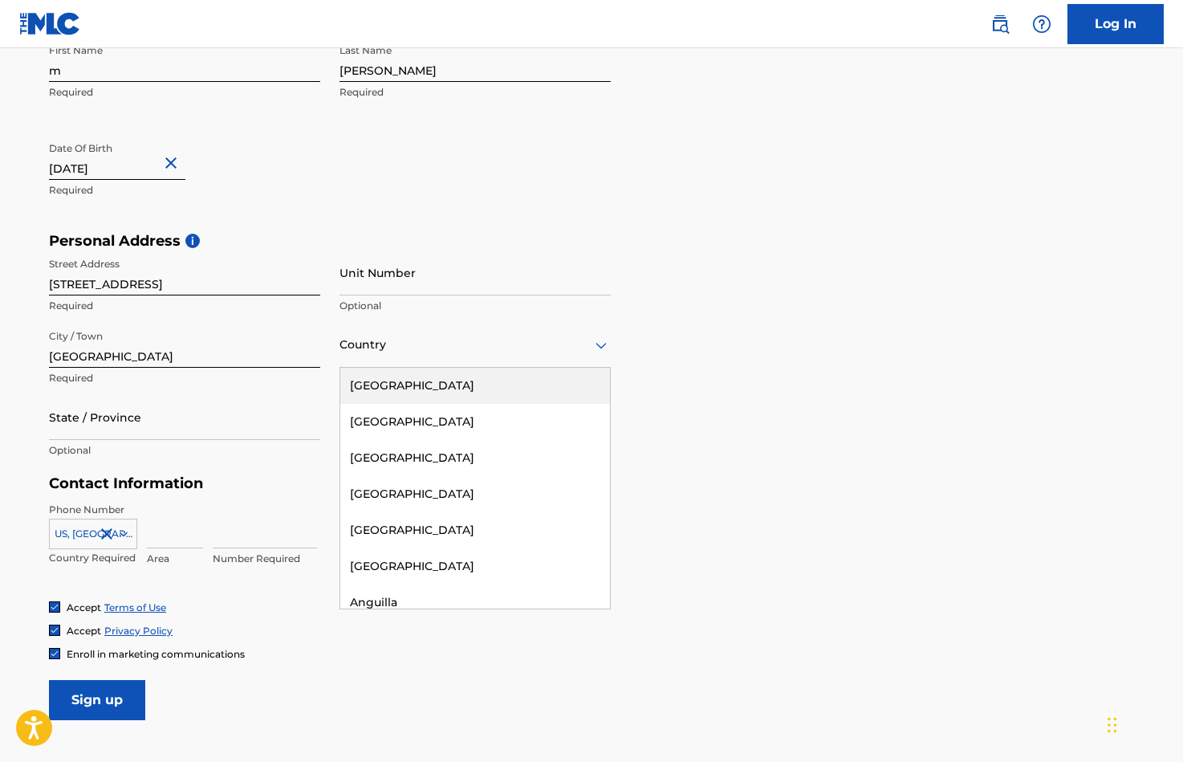
click at [368, 332] on div "Country" at bounding box center [475, 345] width 271 height 46
type input "uni"
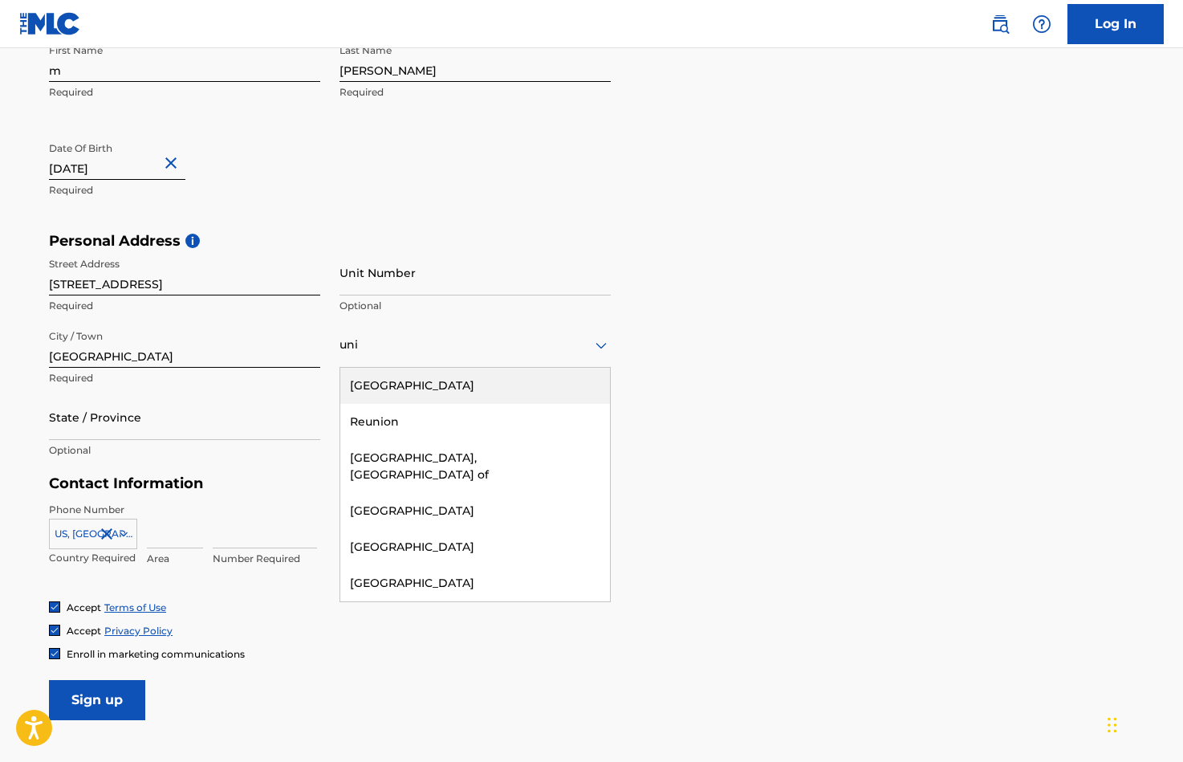
click at [367, 373] on div "United States" at bounding box center [475, 386] width 270 height 36
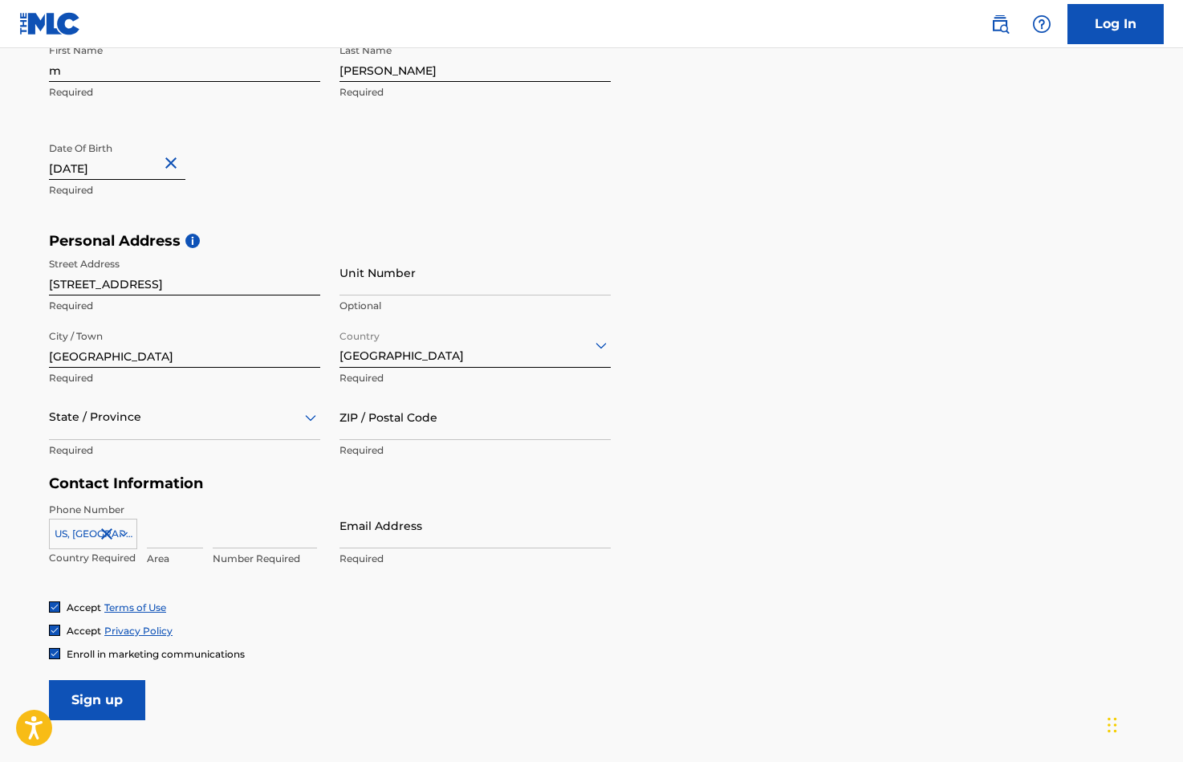
click at [189, 403] on div "State / Province" at bounding box center [184, 417] width 271 height 46
click at [49, 680] on input "Sign up" at bounding box center [97, 700] width 96 height 40
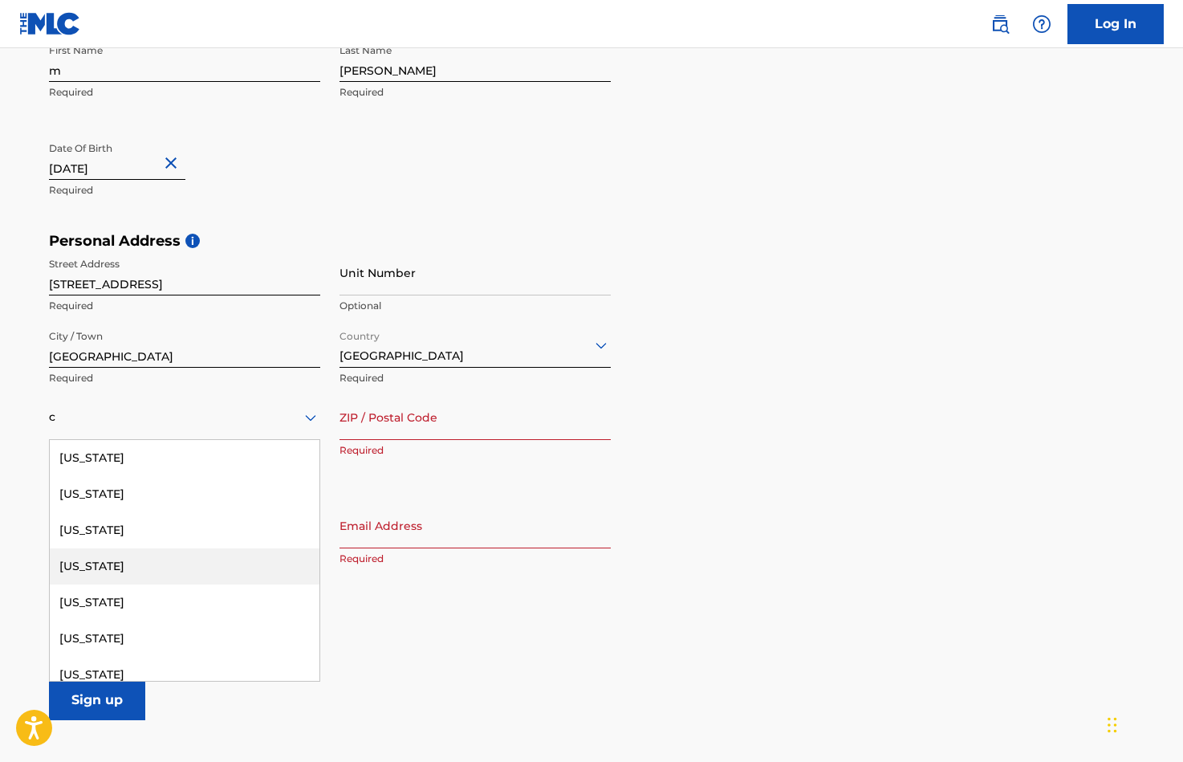
type input "ct"
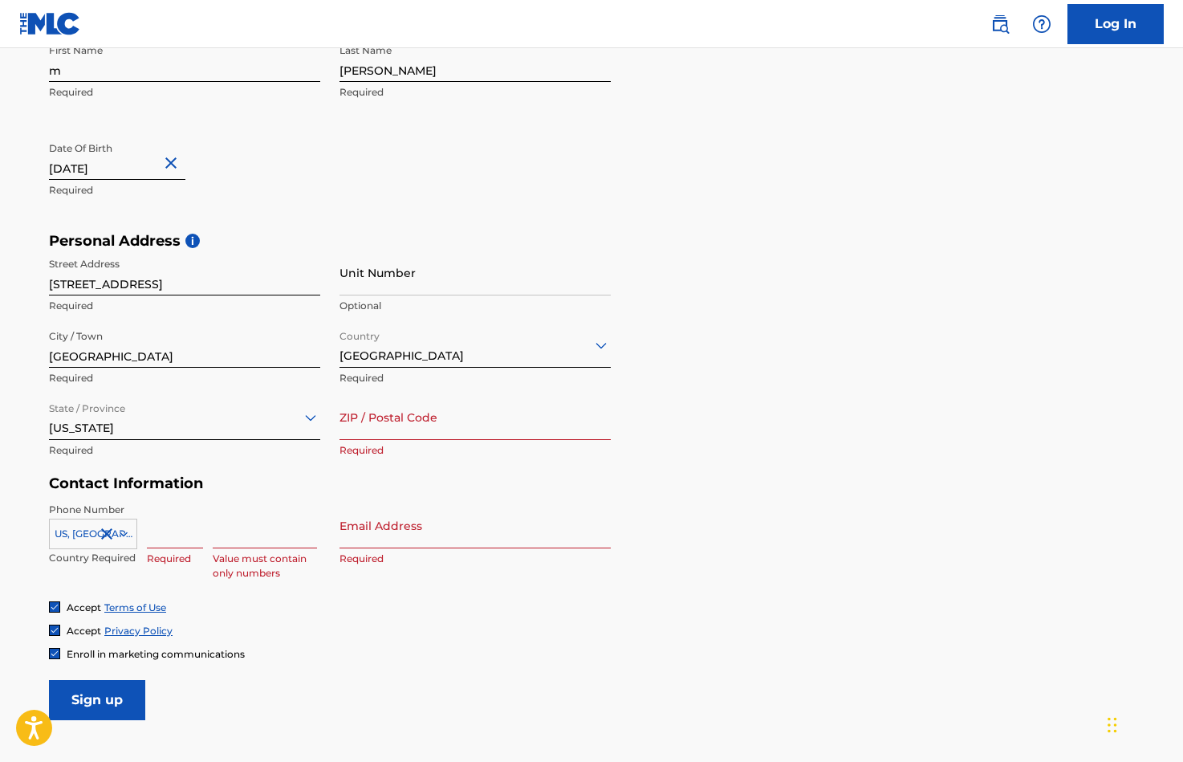
click at [413, 415] on input "ZIP / Postal Code" at bounding box center [475, 417] width 271 height 46
type input "06831"
click at [177, 539] on input at bounding box center [175, 526] width 56 height 46
type input "917"
click at [257, 545] on input at bounding box center [265, 526] width 104 height 46
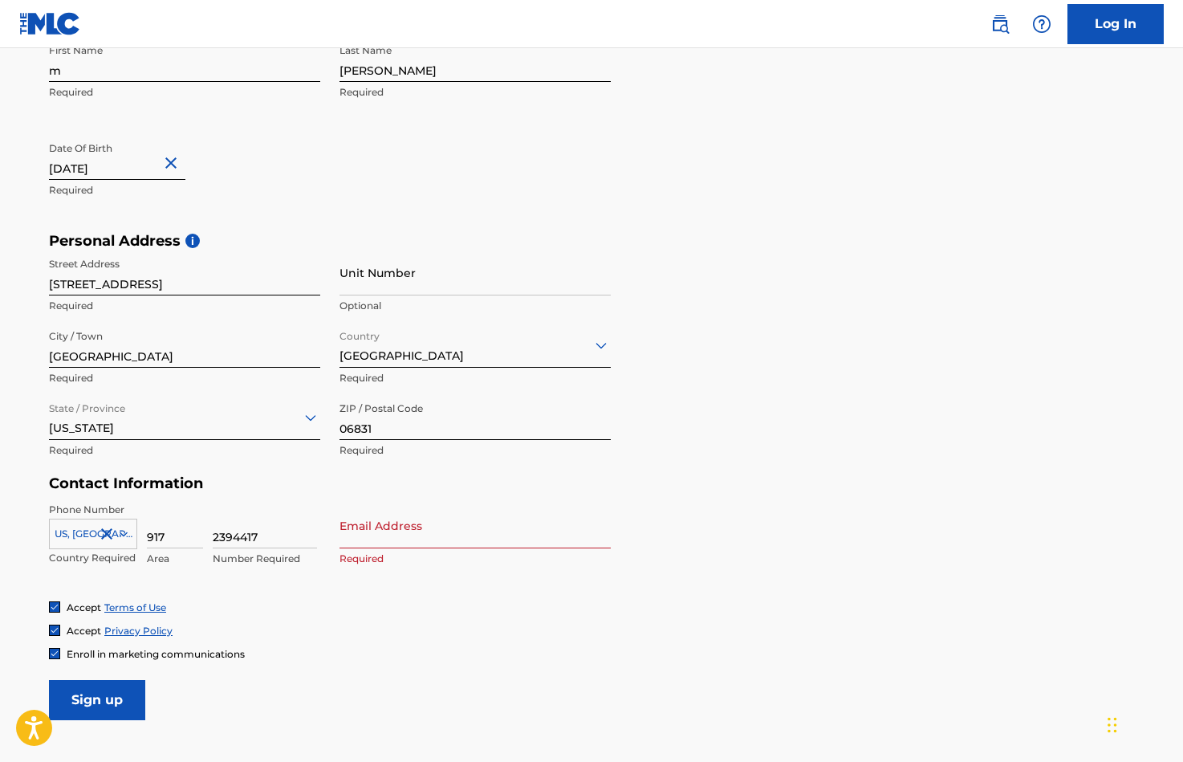
type input "2394417"
click at [391, 535] on input "Email Address" at bounding box center [475, 526] width 271 height 46
type input "[EMAIL_ADDRESS][DOMAIN_NAME]"
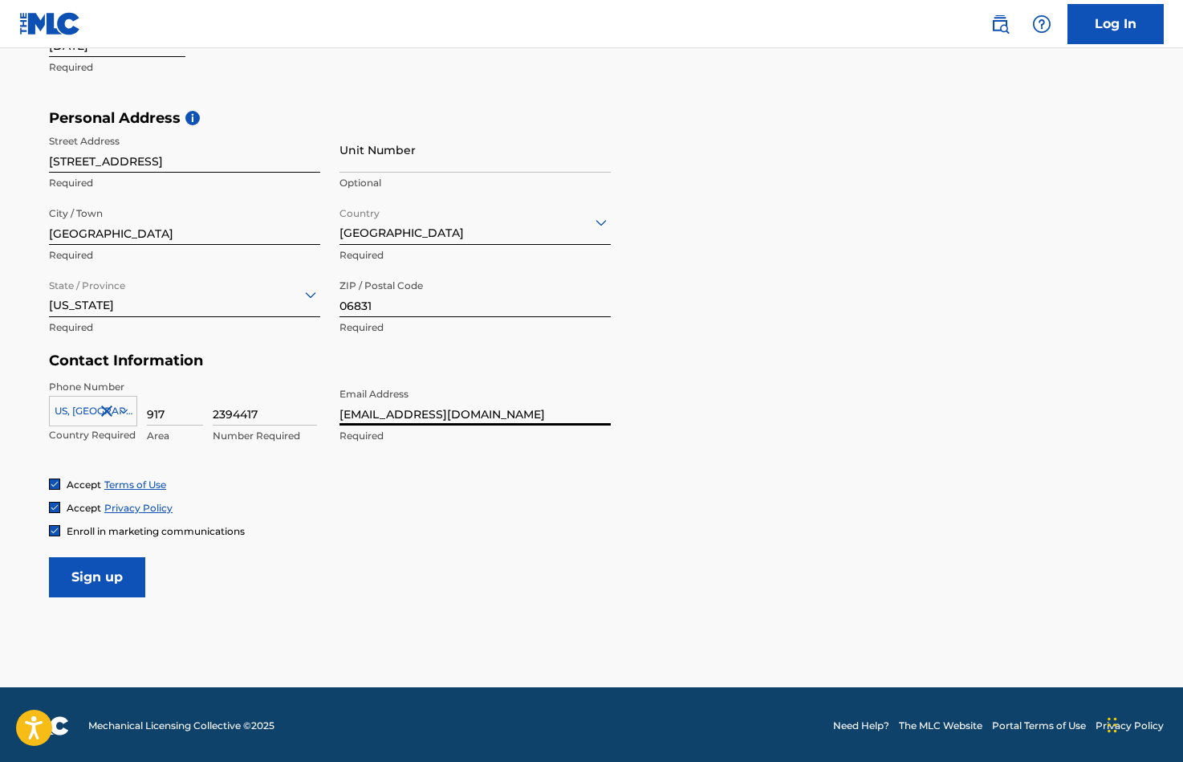
scroll to position [493, 0]
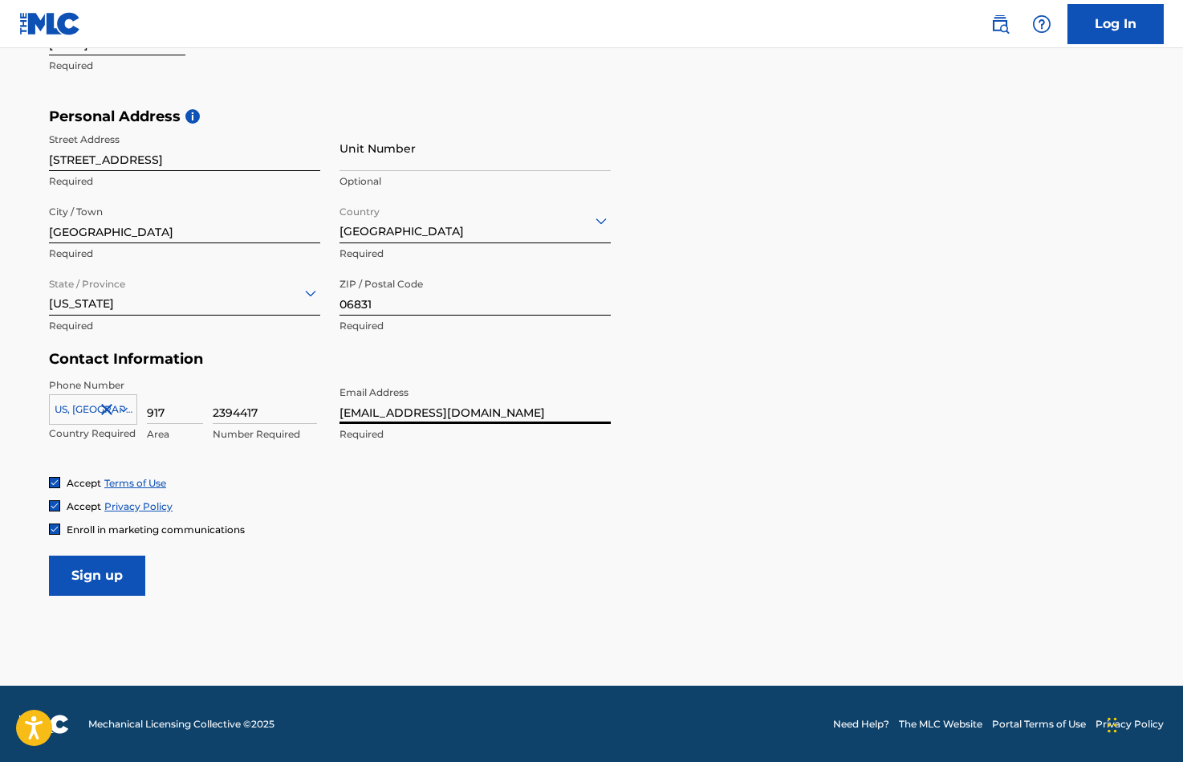
click at [60, 528] on div "Enroll in marketing communications" at bounding box center [147, 530] width 196 height 14
click at [58, 530] on img at bounding box center [55, 529] width 10 height 10
click at [83, 567] on input "Sign up" at bounding box center [97, 575] width 96 height 40
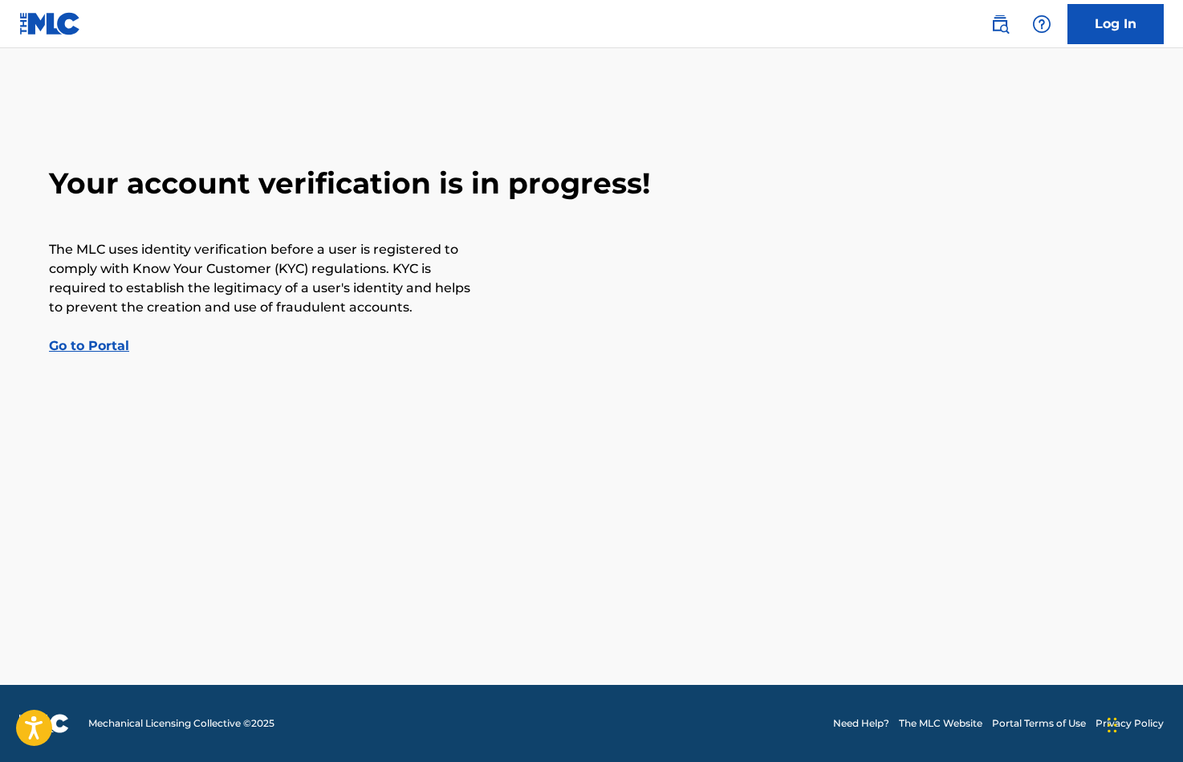
click at [105, 346] on link "Go to Portal" at bounding box center [89, 345] width 80 height 15
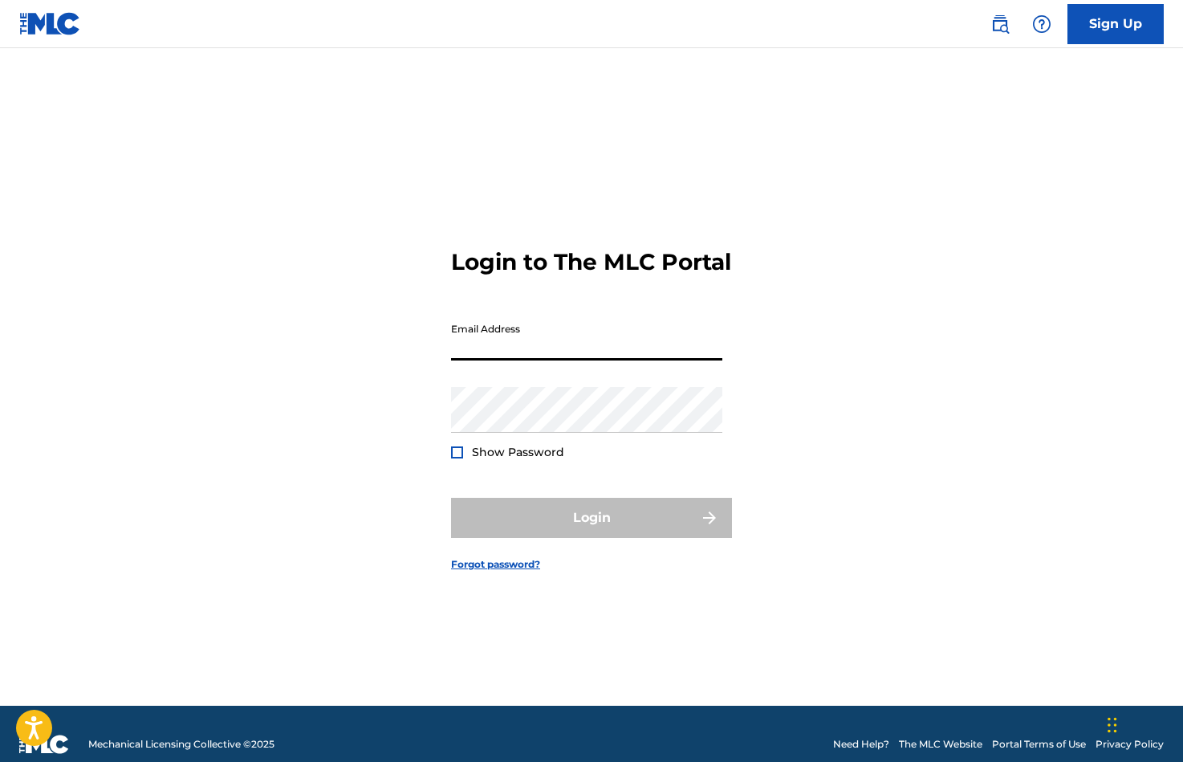
click at [470, 352] on input "Email Address" at bounding box center [586, 338] width 271 height 46
click at [527, 304] on form "Login to The MLC Portal Email Address Password Show Password Login Forgot passw…" at bounding box center [591, 396] width 281 height 617
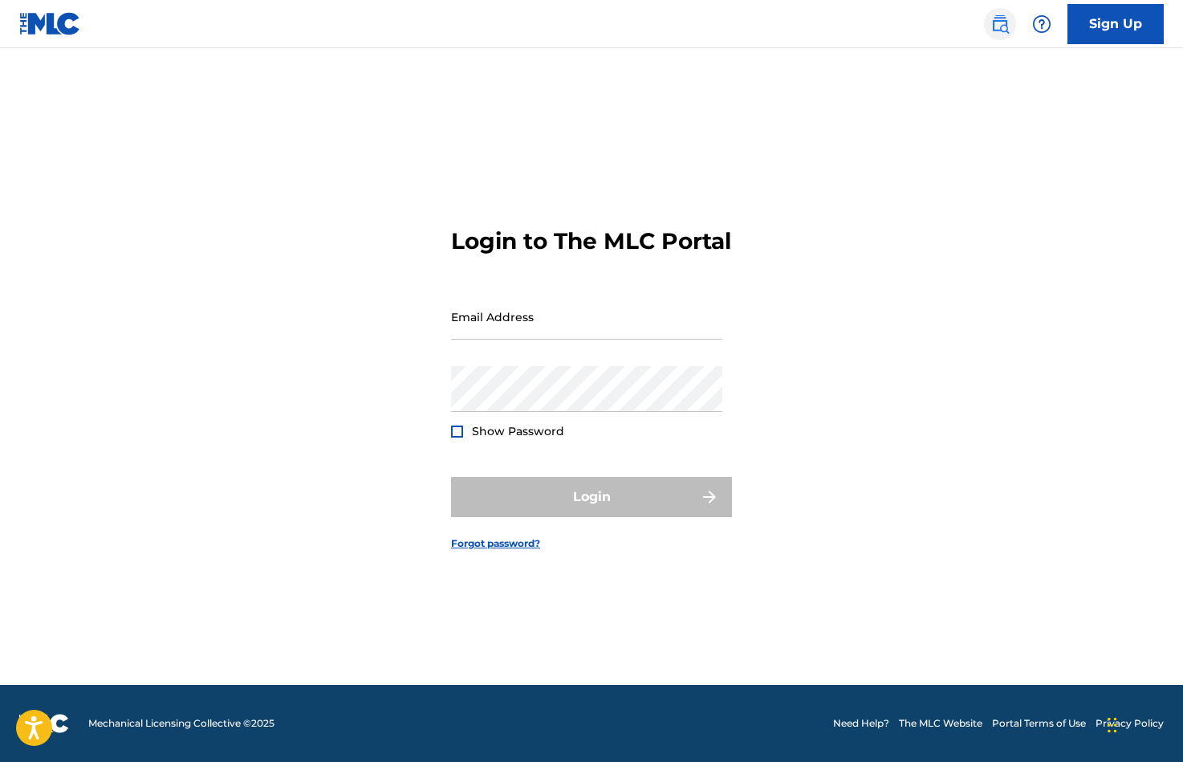
click at [1000, 22] on img at bounding box center [1000, 23] width 19 height 19
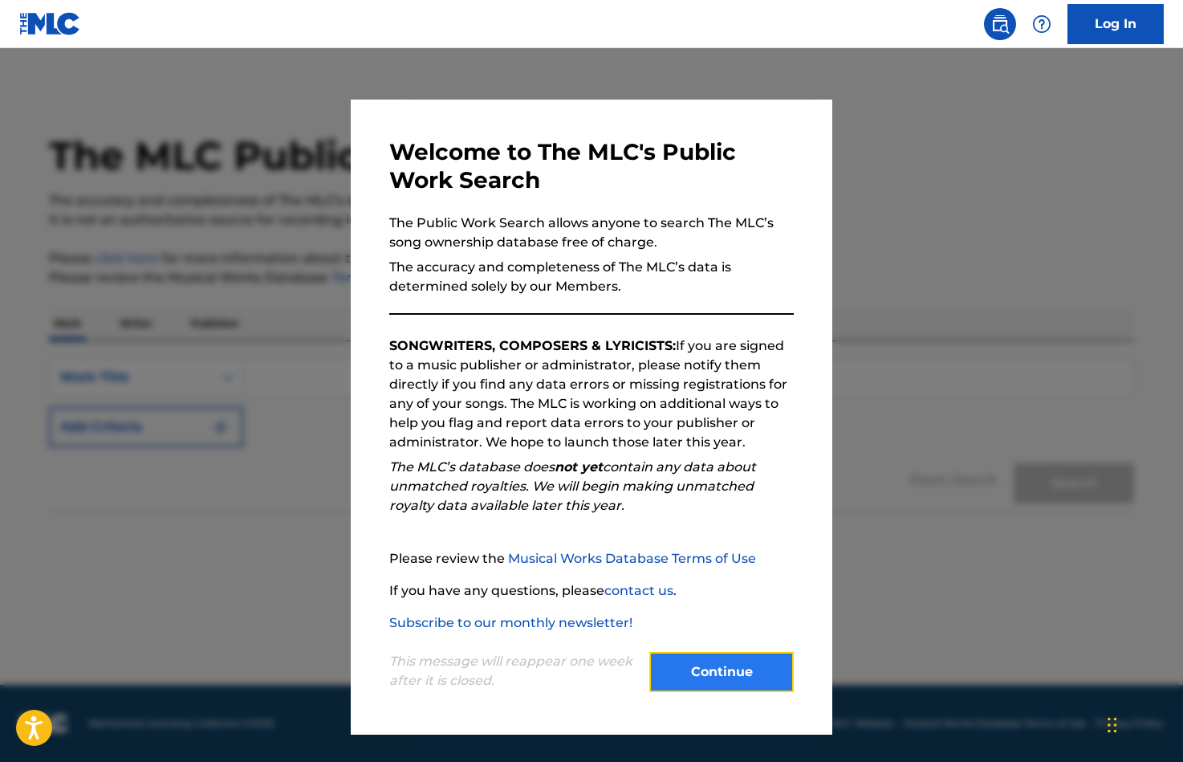
click at [709, 662] on button "Continue" at bounding box center [721, 672] width 144 height 40
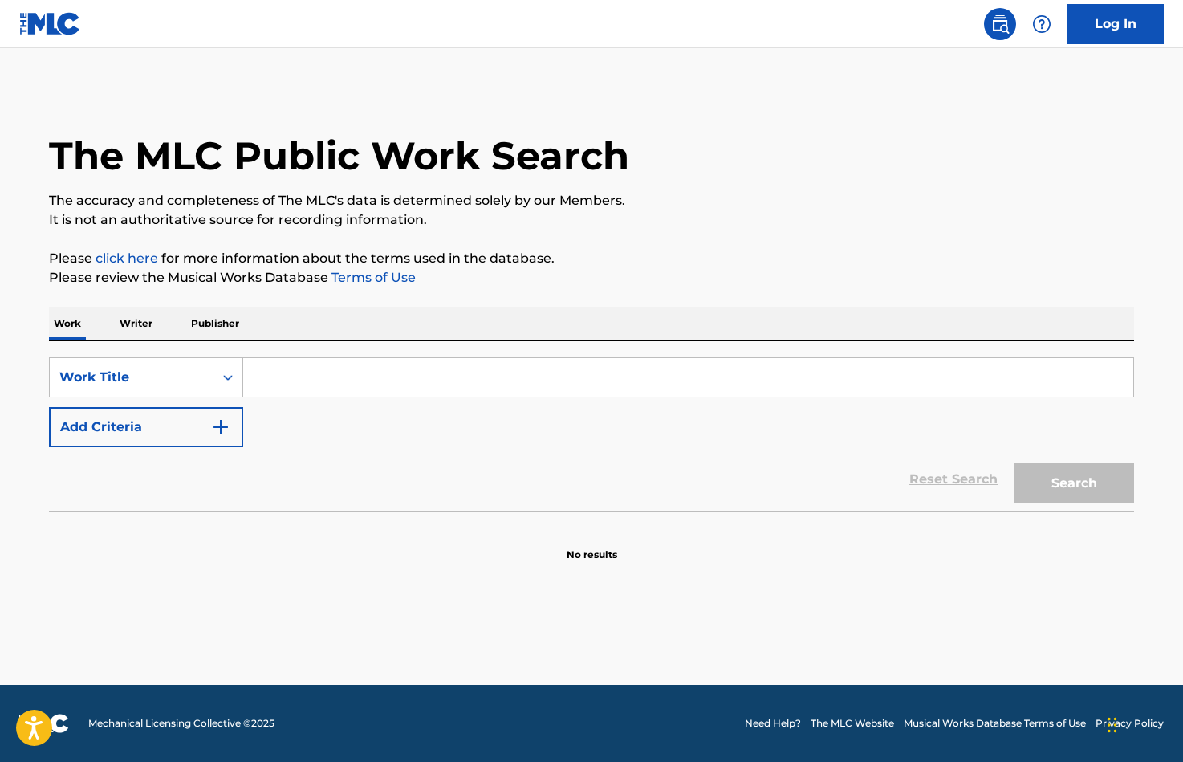
click at [126, 329] on p "Writer" at bounding box center [136, 324] width 43 height 34
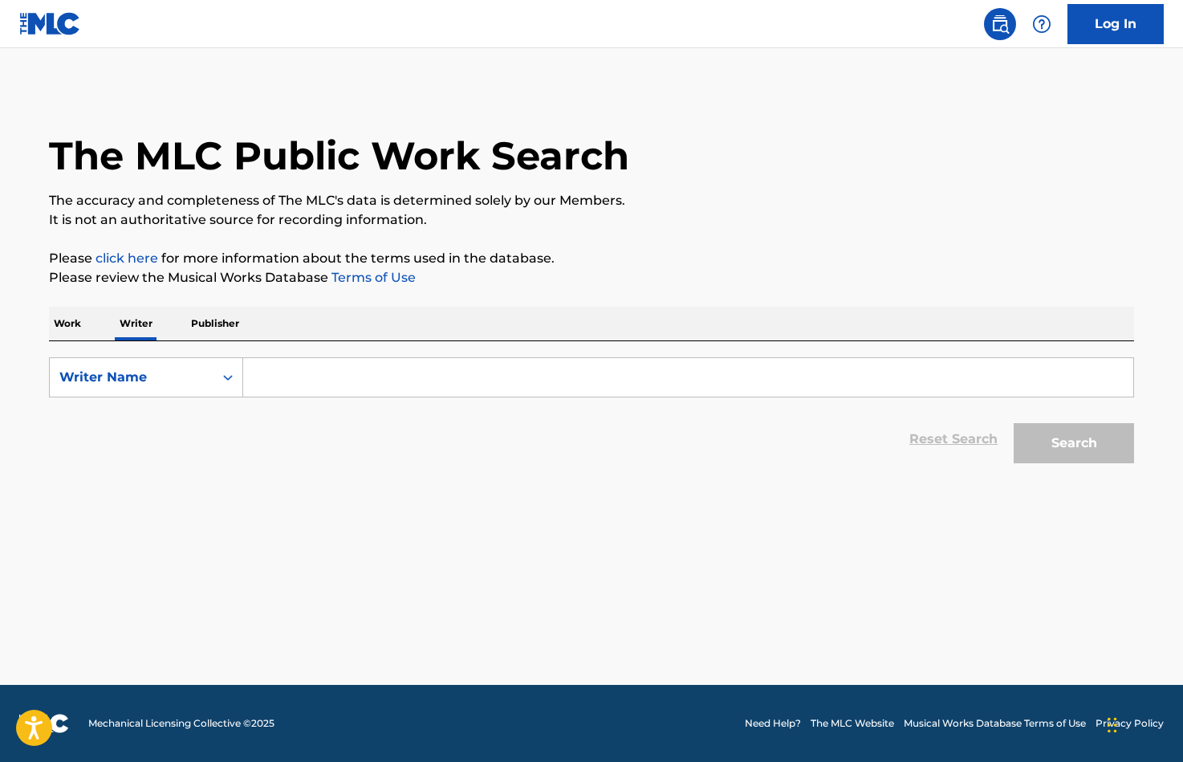
click at [203, 328] on p "Publisher" at bounding box center [215, 324] width 58 height 34
click at [55, 317] on p "Work" at bounding box center [67, 324] width 37 height 34
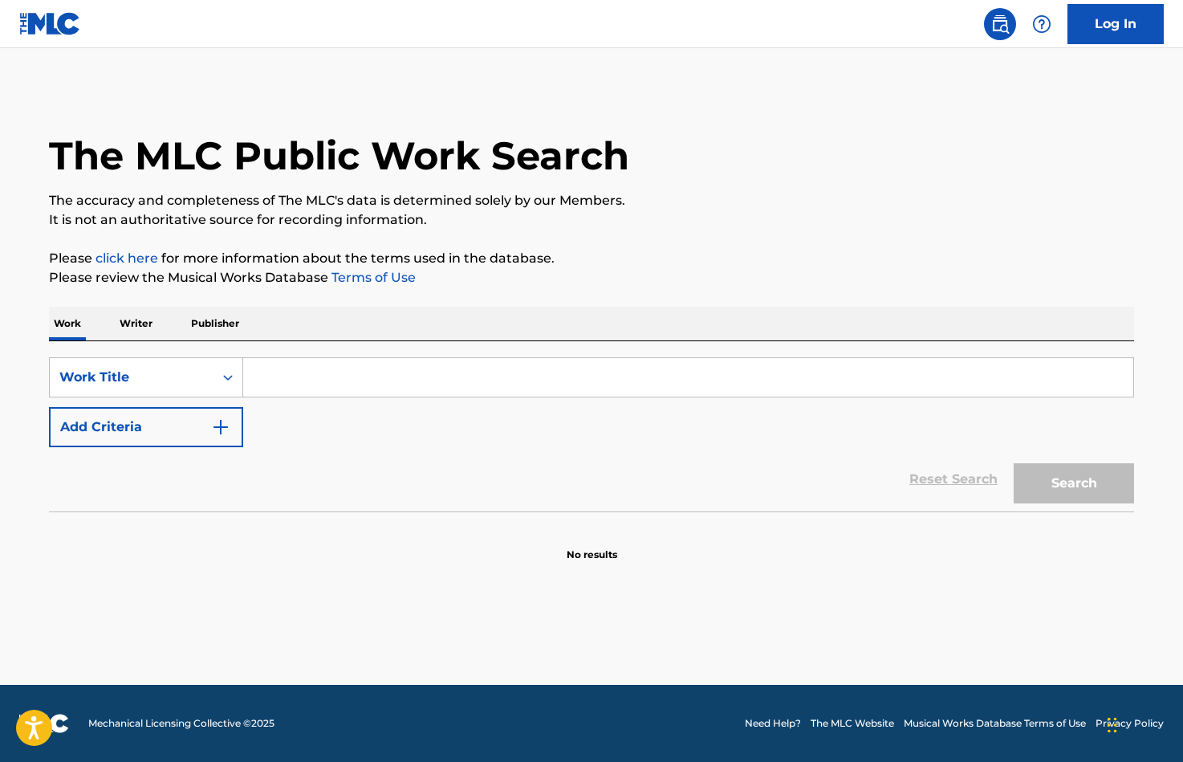
click at [278, 369] on input "Search Form" at bounding box center [688, 377] width 890 height 39
type input "c"
click at [1014, 463] on button "Search" at bounding box center [1074, 483] width 120 height 40
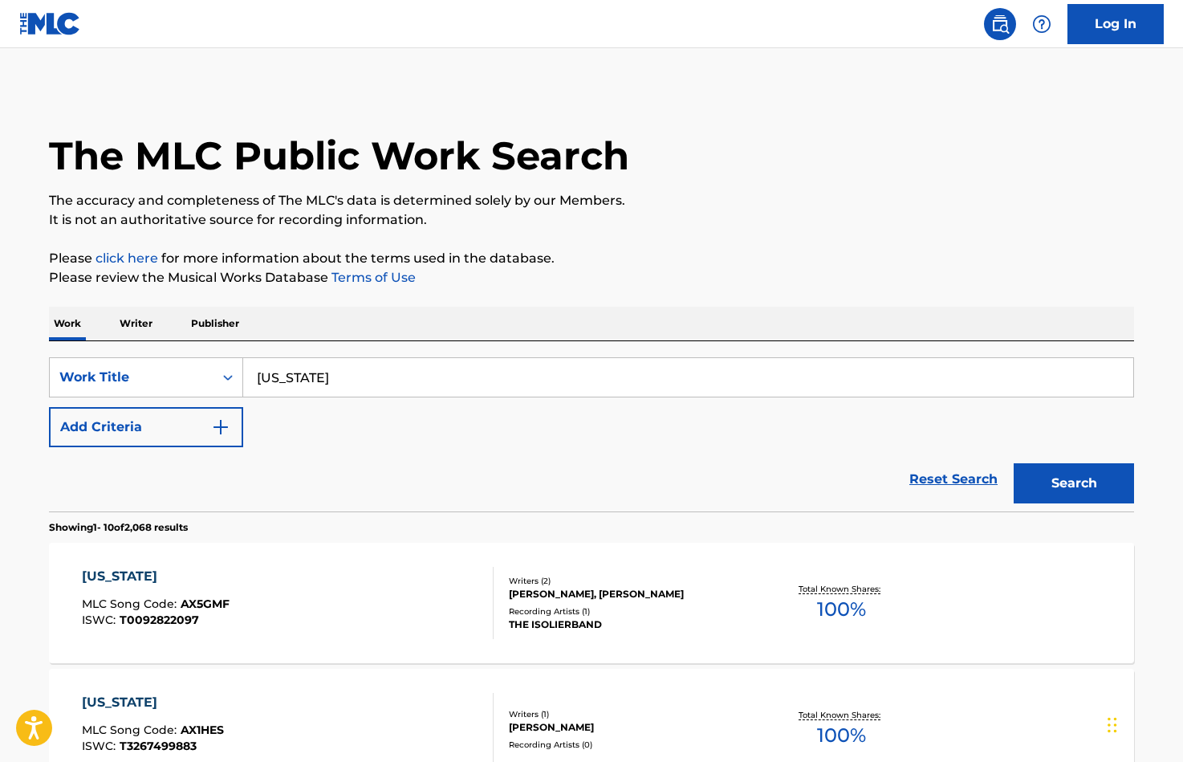
click at [347, 368] on input "alaska" at bounding box center [688, 377] width 890 height 39
click at [351, 390] on input "alaska" at bounding box center [688, 377] width 890 height 39
click at [1014, 463] on button "Search" at bounding box center [1074, 483] width 120 height 40
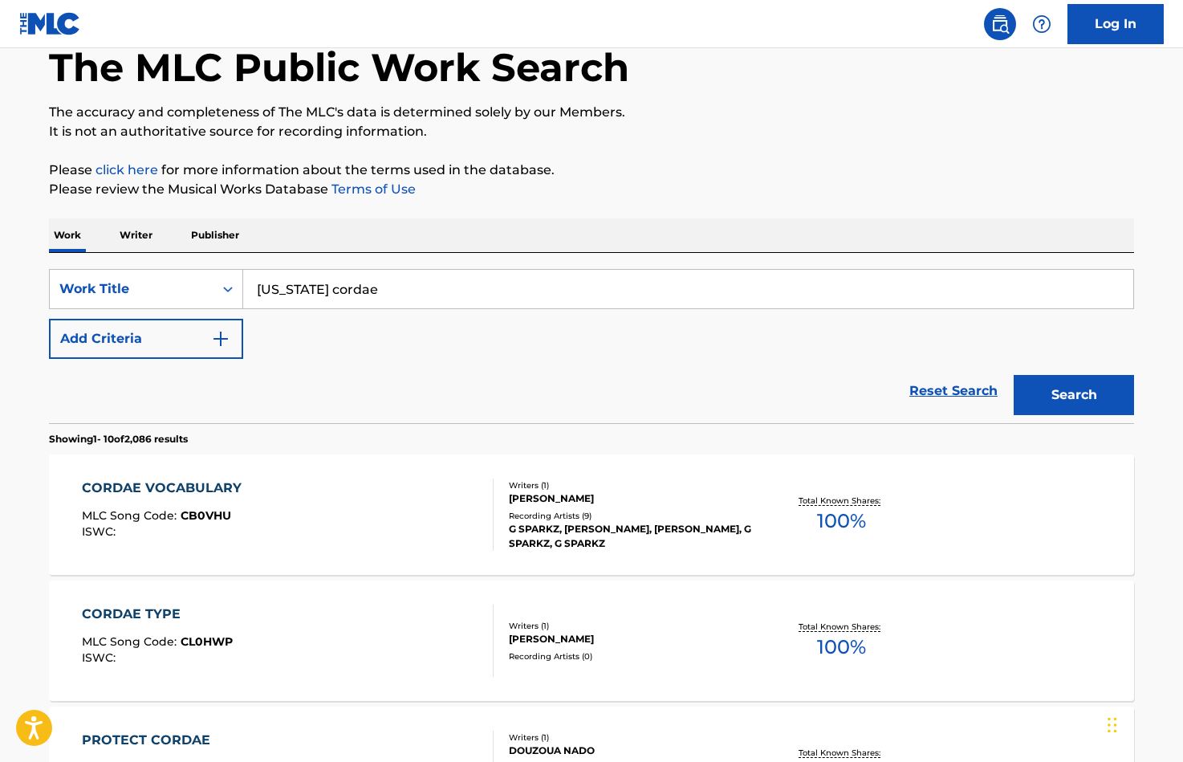
scroll to position [140, 0]
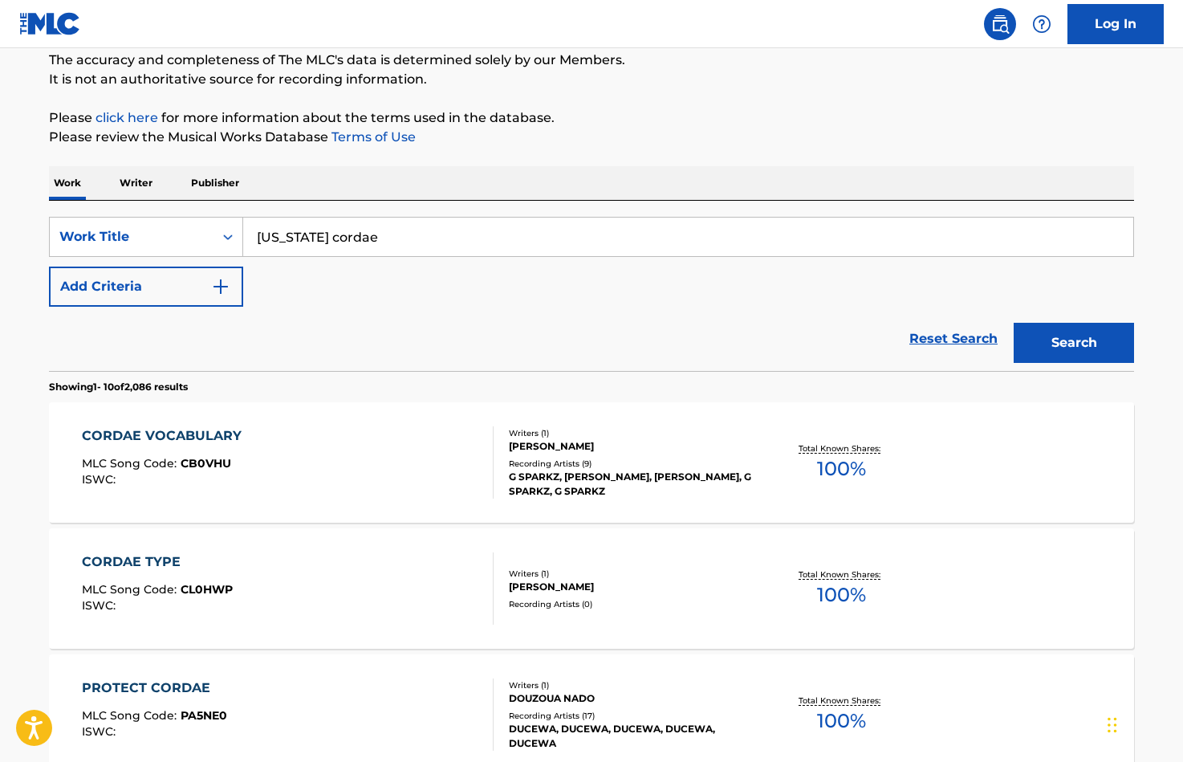
click at [348, 241] on input "alaska cordae" at bounding box center [688, 237] width 890 height 39
click at [1014, 323] on button "Search" at bounding box center [1074, 343] width 120 height 40
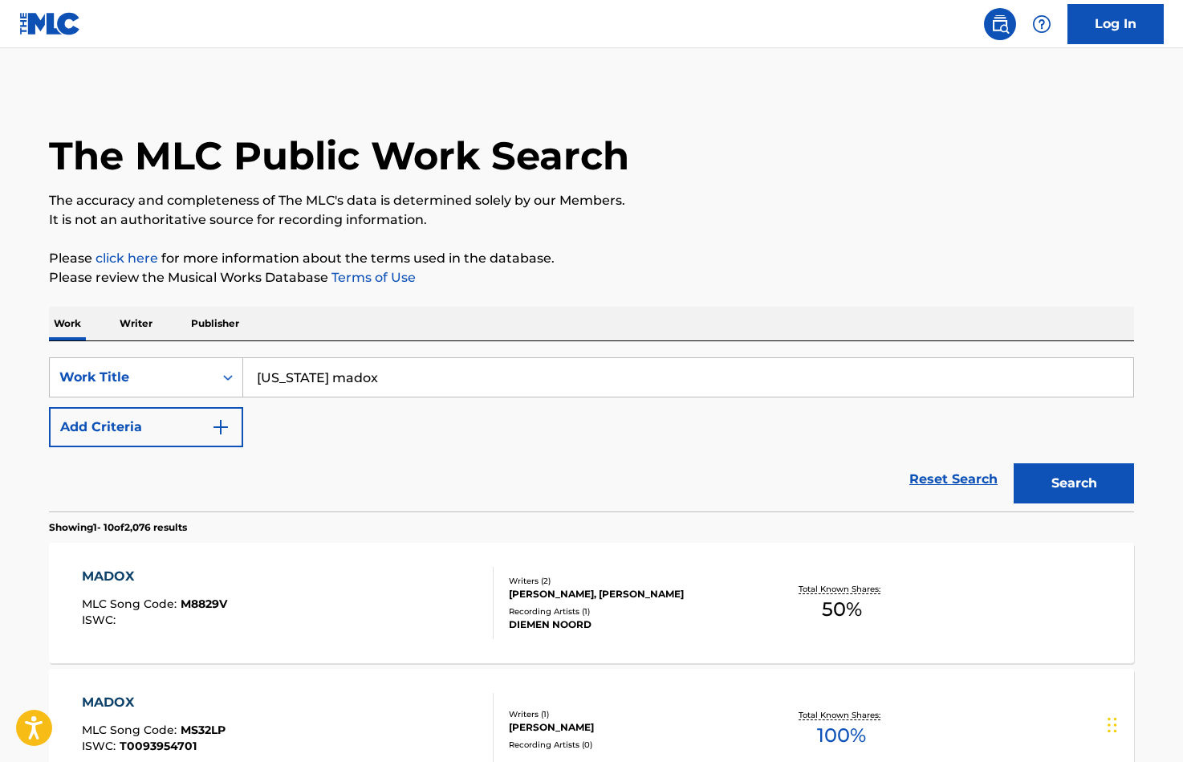
click at [1014, 463] on button "Search" at bounding box center [1074, 483] width 120 height 40
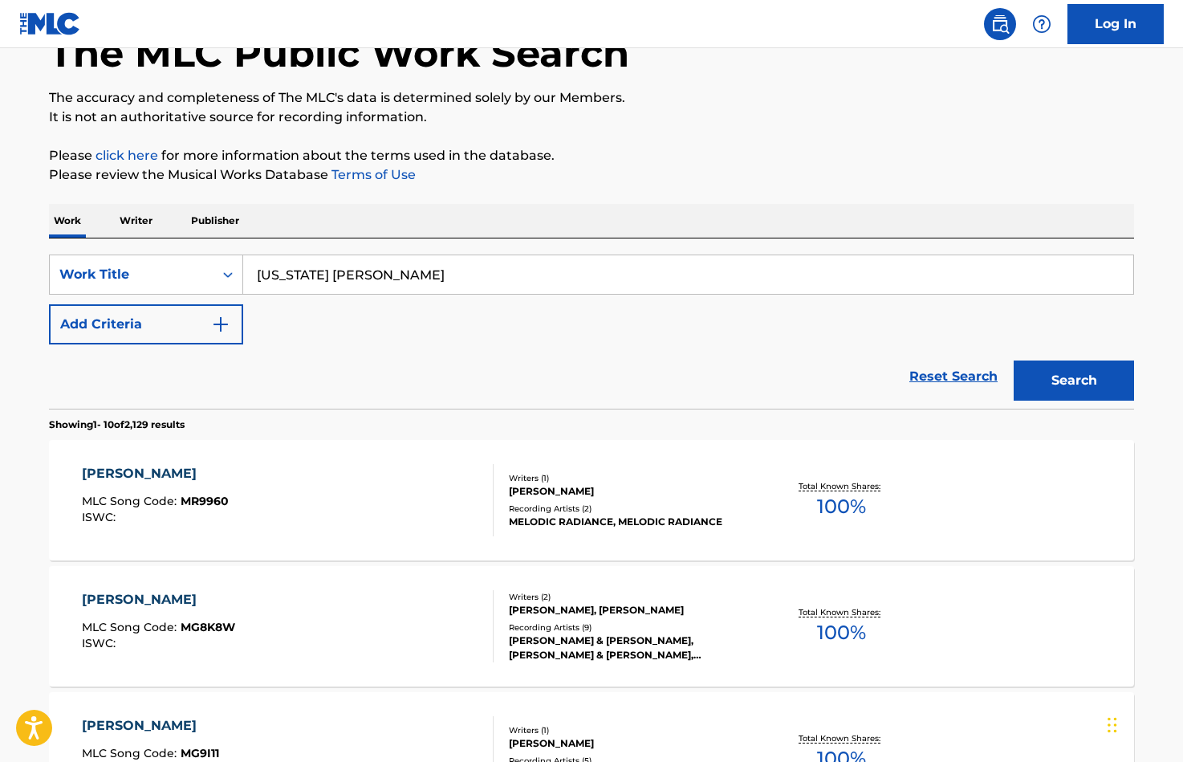
scroll to position [108, 0]
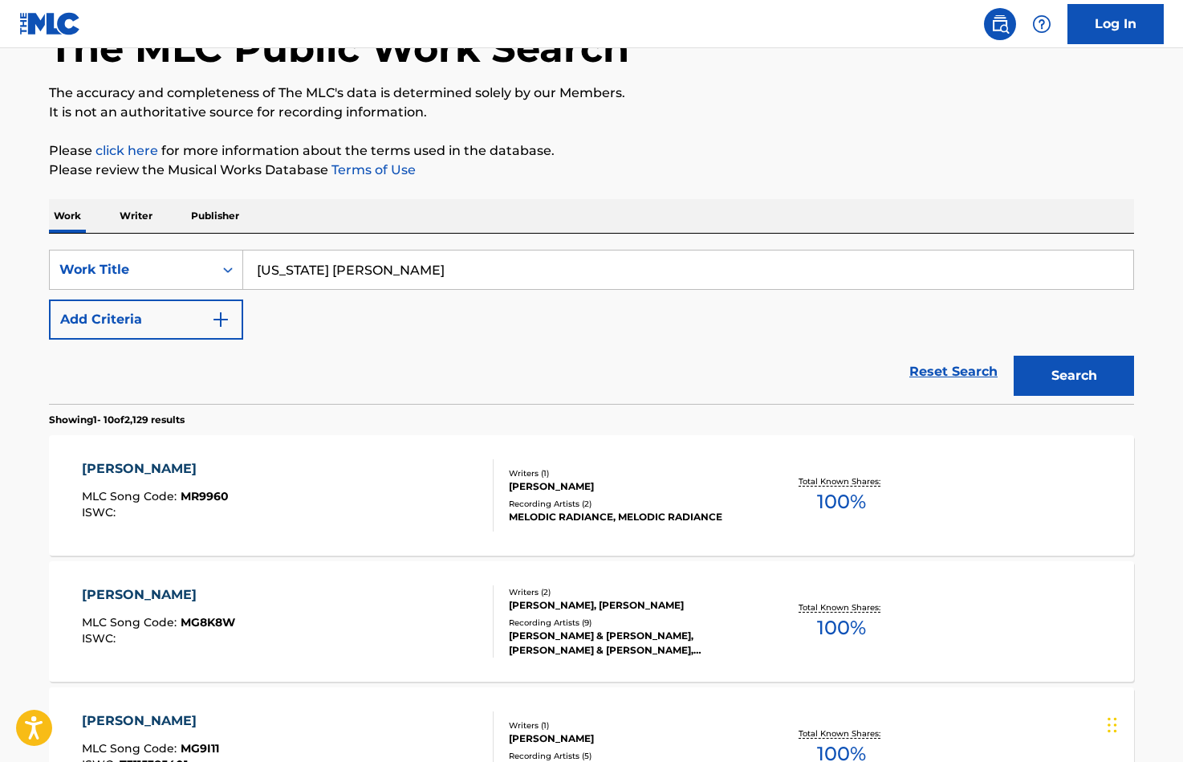
click at [393, 270] on input "alaska maddox" at bounding box center [688, 269] width 890 height 39
type input "maddox grayson"
click at [1014, 356] on button "Search" at bounding box center [1074, 376] width 120 height 40
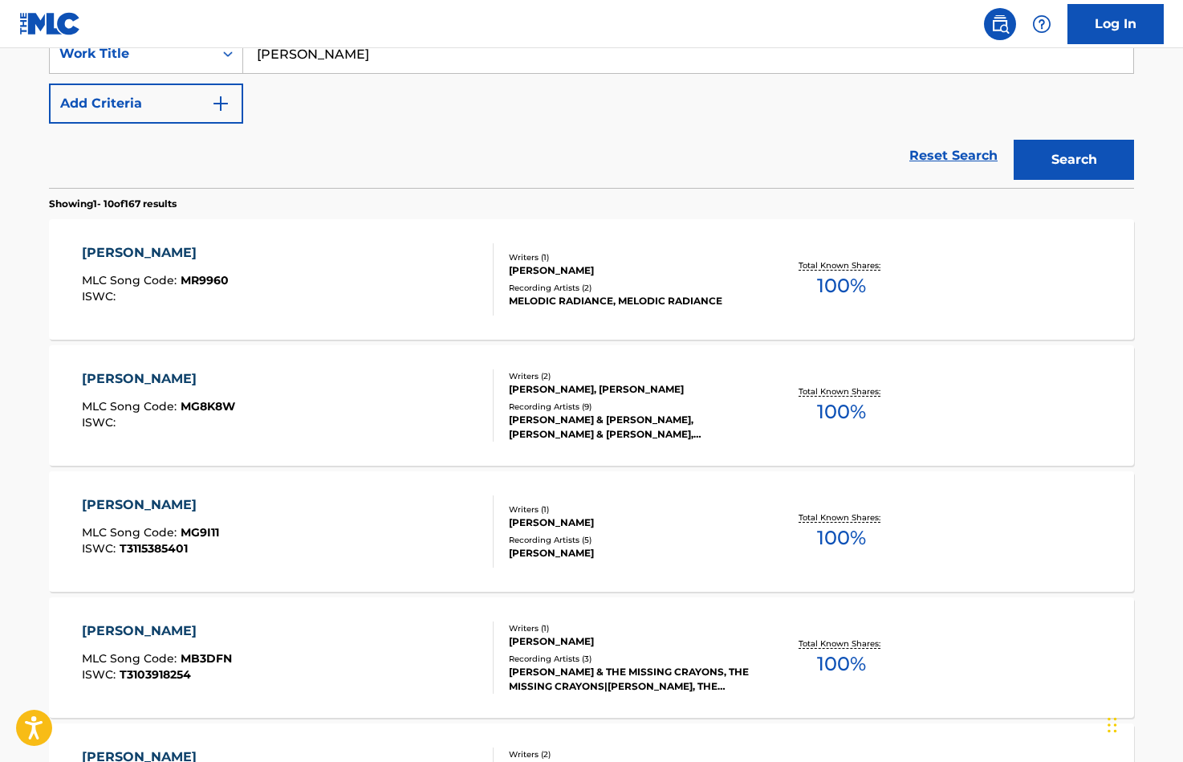
scroll to position [327, 0]
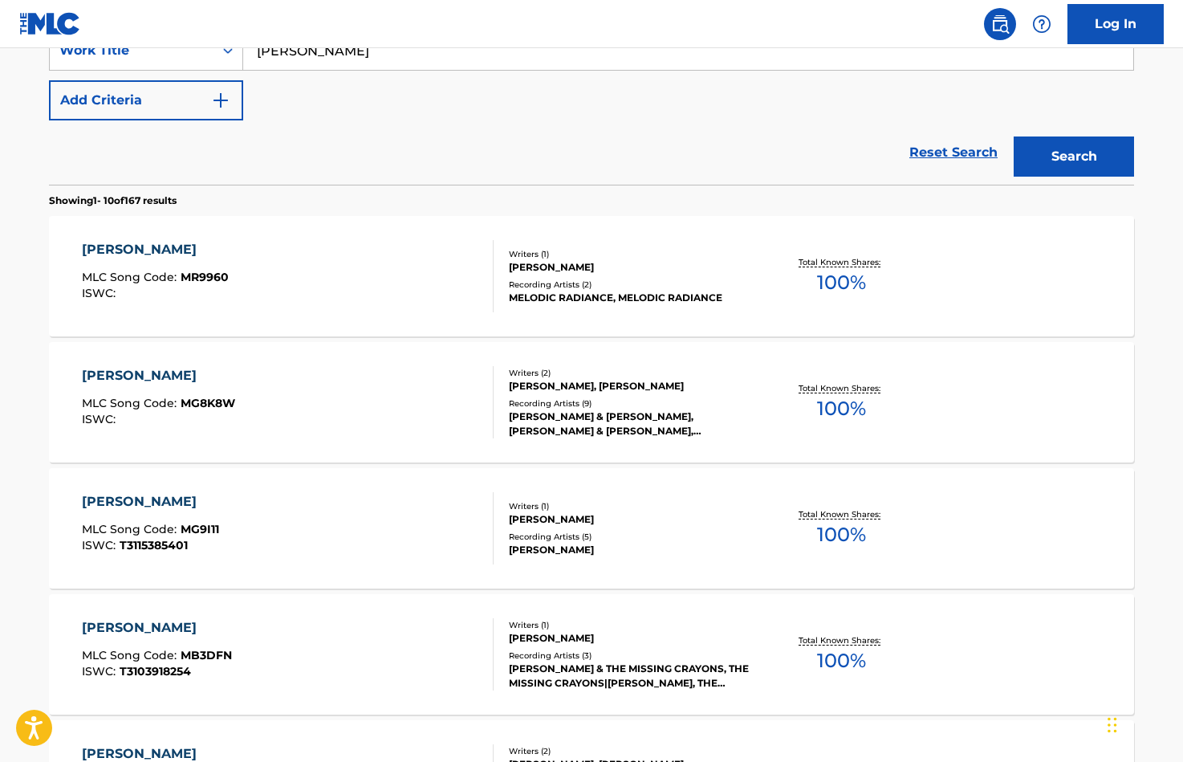
click at [320, 406] on div "MADDOX MLC Song Code : MG8K8W ISWC :" at bounding box center [288, 402] width 413 height 72
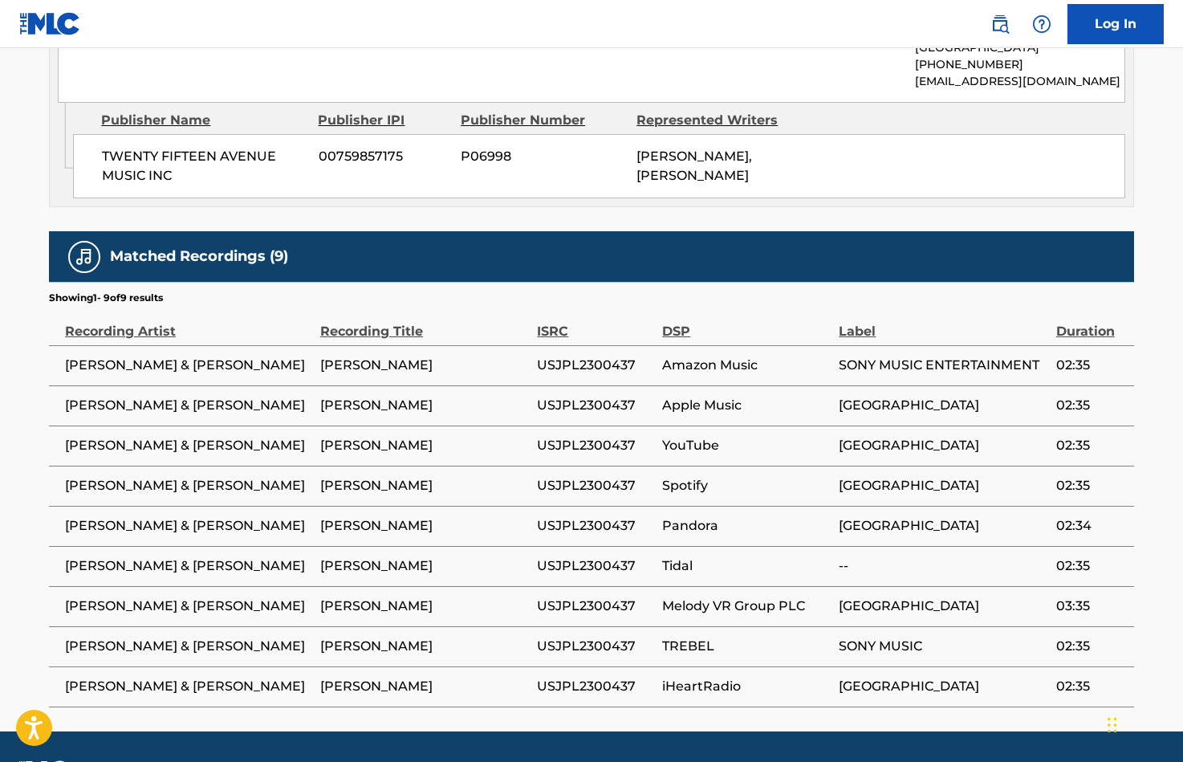
scroll to position [967, 0]
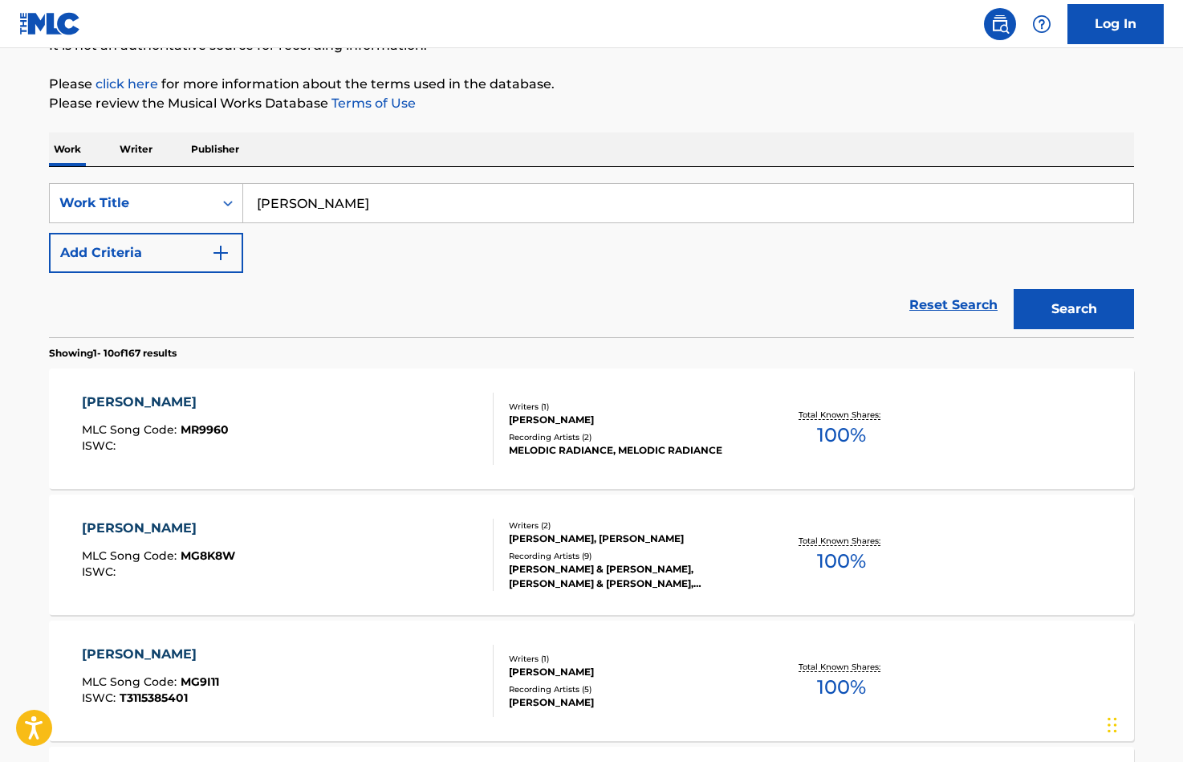
scroll to position [153, 0]
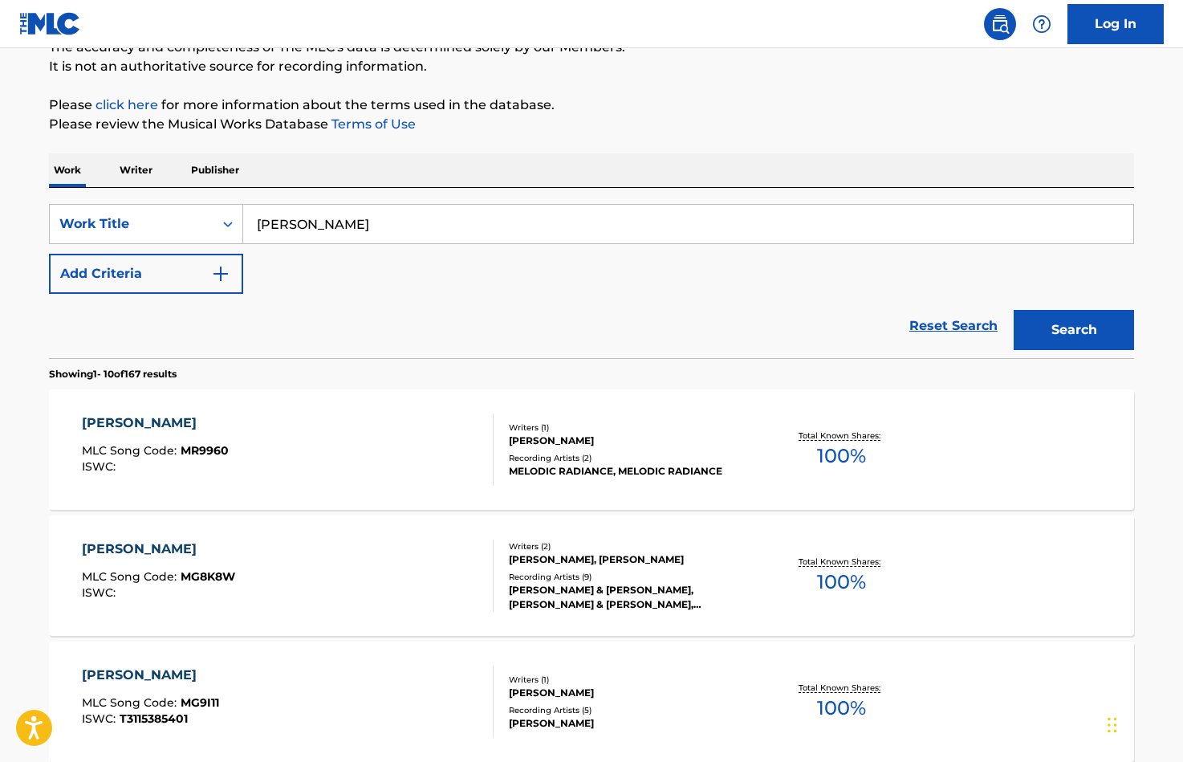
click at [134, 174] on p "Writer" at bounding box center [136, 170] width 43 height 34
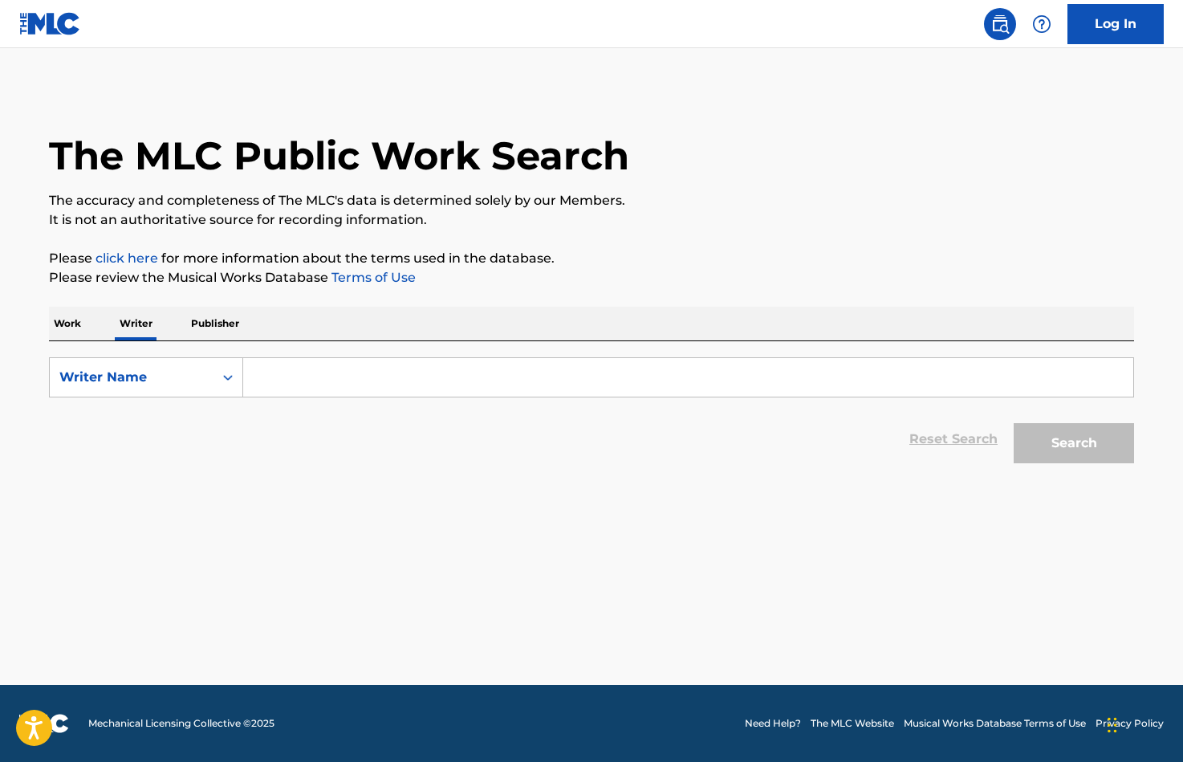
click at [352, 390] on input "Search Form" at bounding box center [688, 377] width 890 height 39
type input "maddox grayson"
click at [1014, 423] on button "Search" at bounding box center [1074, 443] width 120 height 40
click at [367, 332] on div "Work Writer Publisher" at bounding box center [591, 324] width 1085 height 34
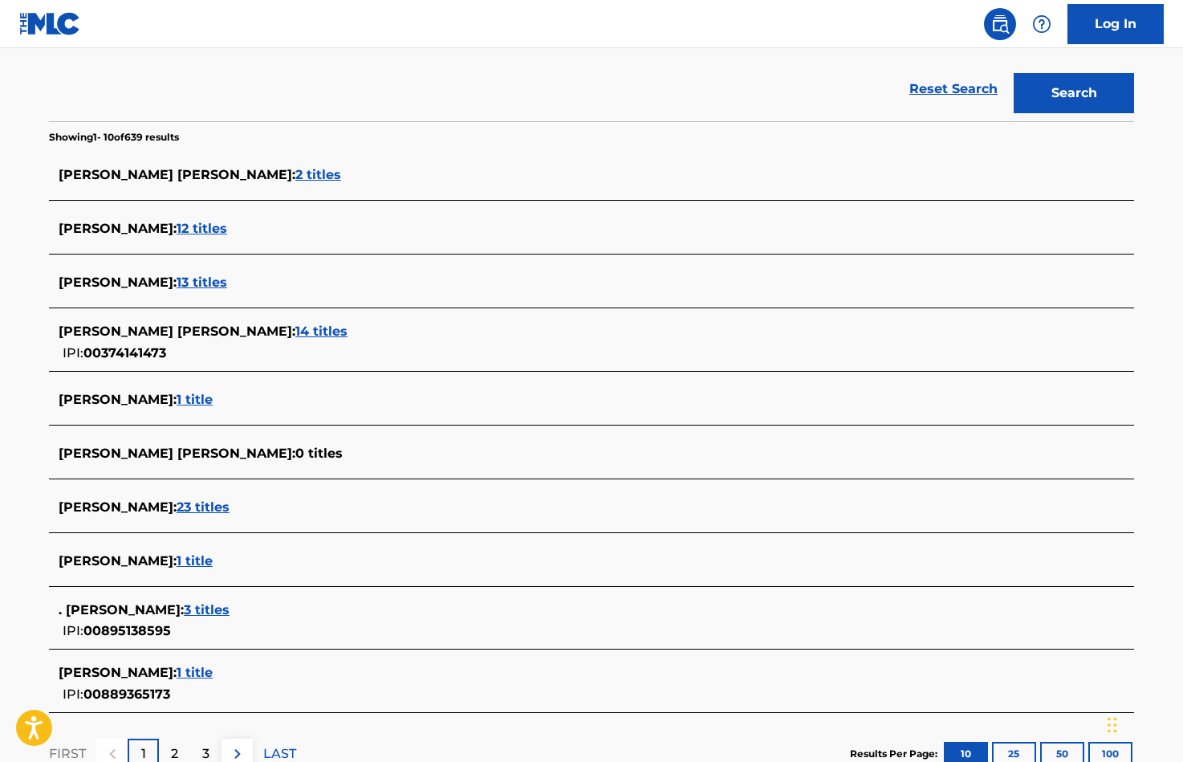
scroll to position [349, 0]
click at [295, 328] on span "14 titles" at bounding box center [321, 331] width 52 height 15
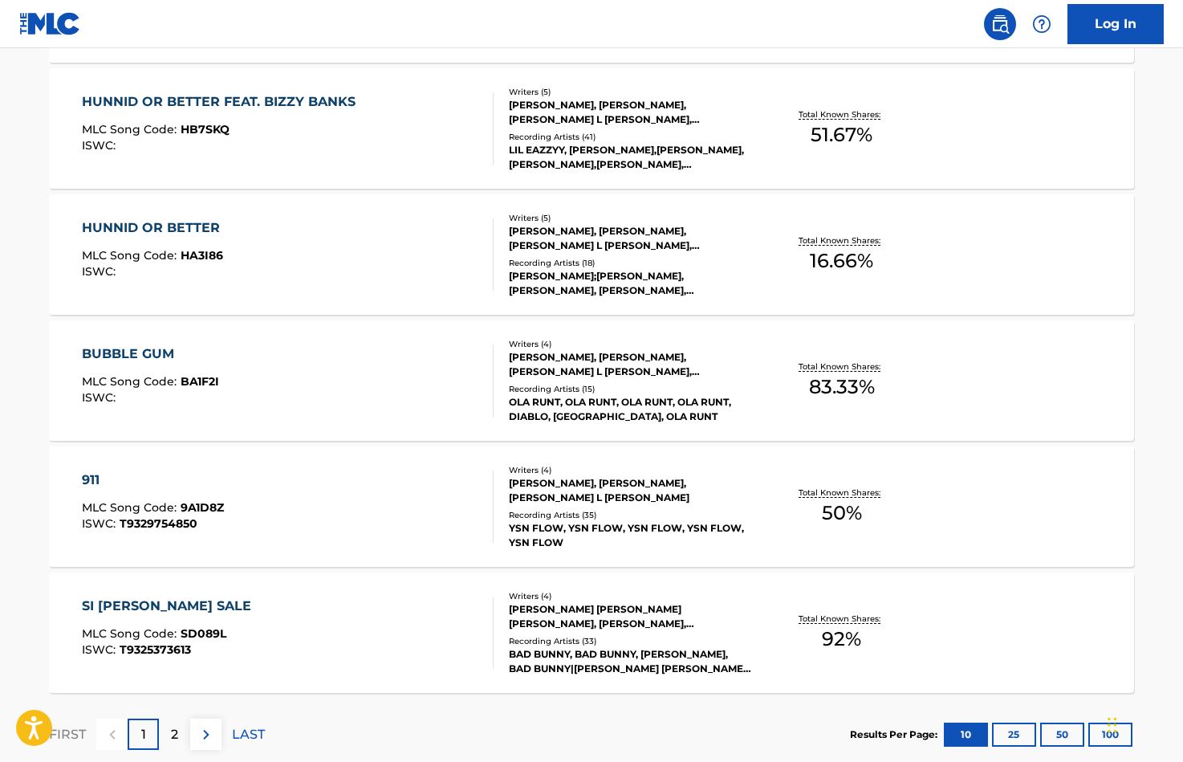
scroll to position [1203, 0]
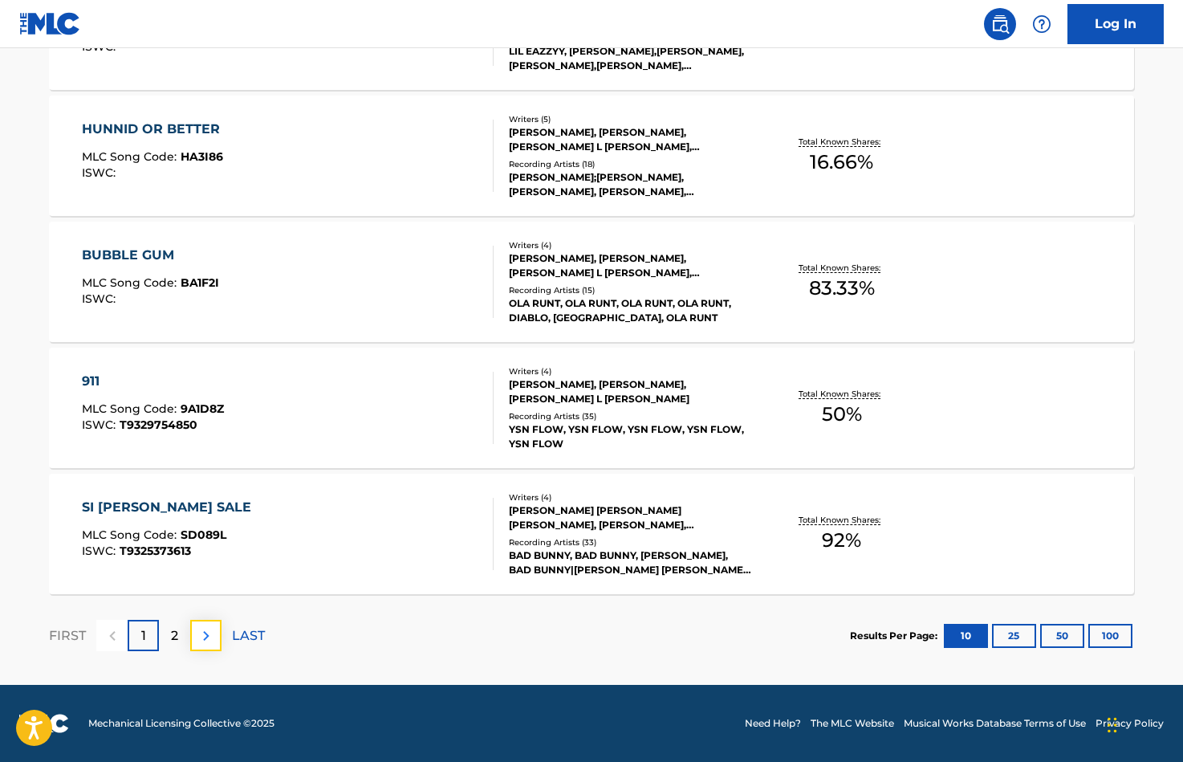
click at [213, 634] on img at bounding box center [206, 635] width 19 height 19
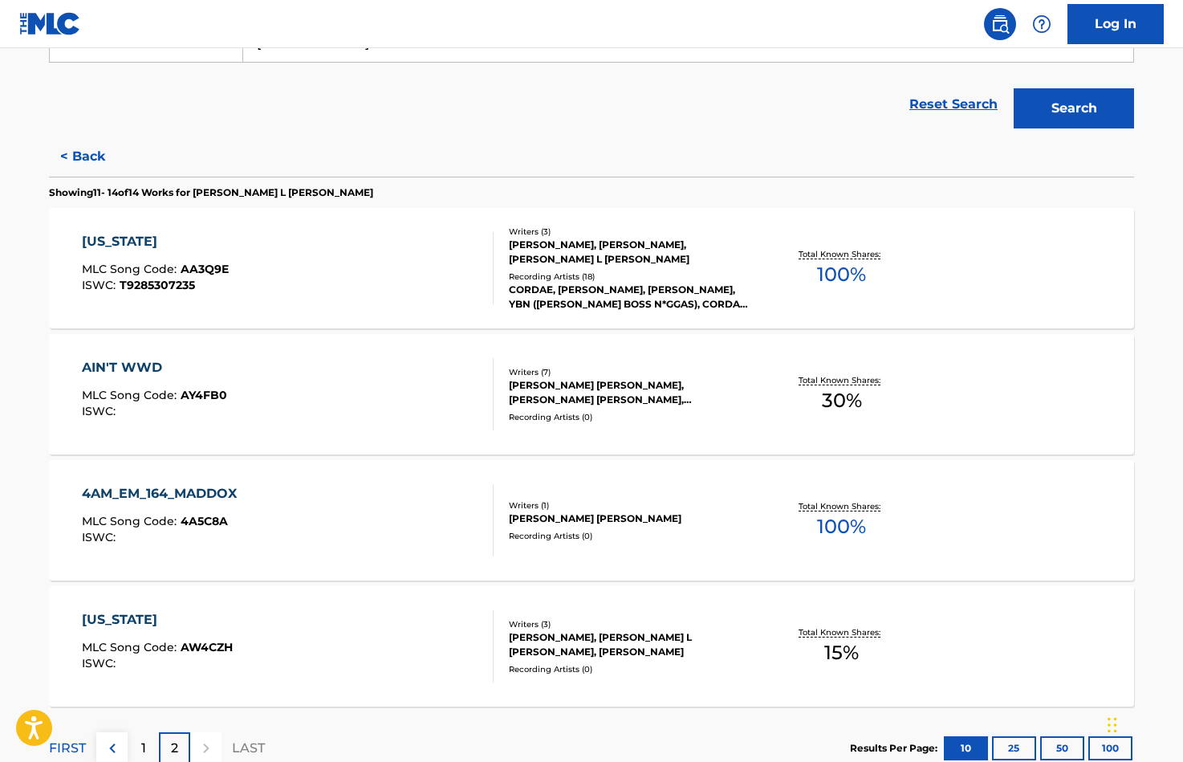
scroll to position [447, 0]
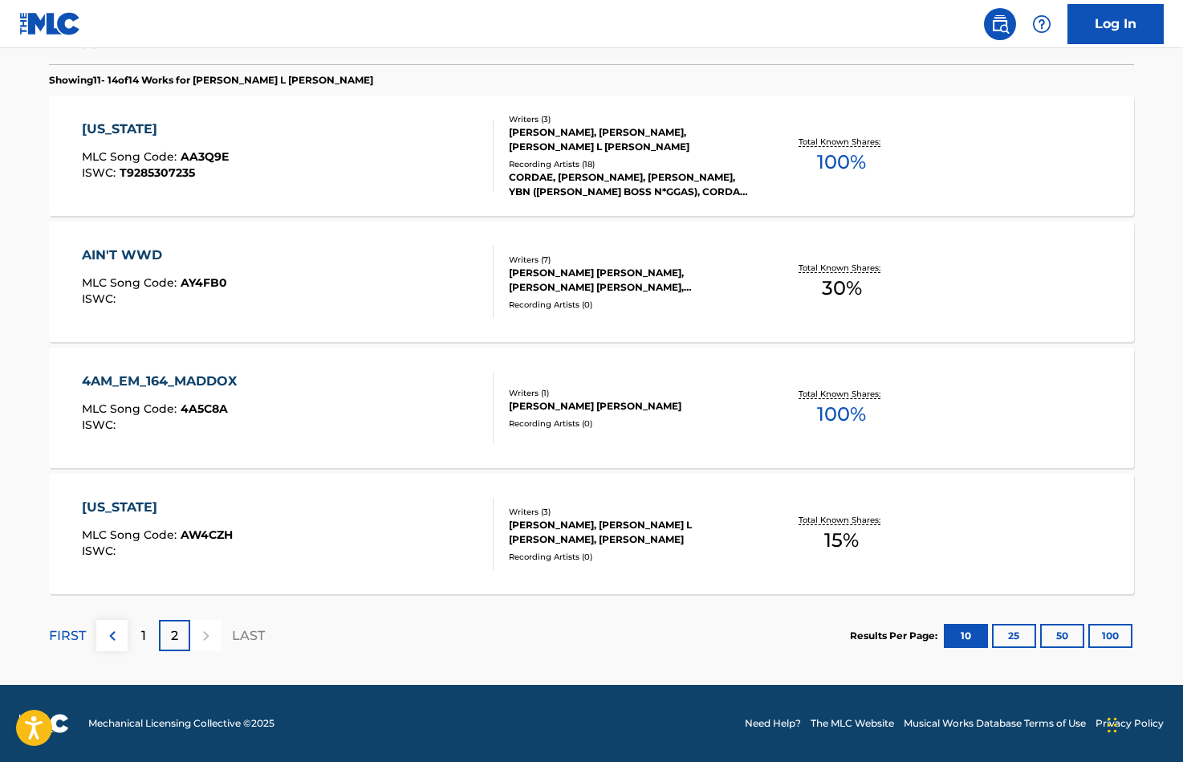
click at [417, 278] on div "AIN'T WWD MLC Song Code : AY4FB0 ISWC :" at bounding box center [288, 282] width 413 height 72
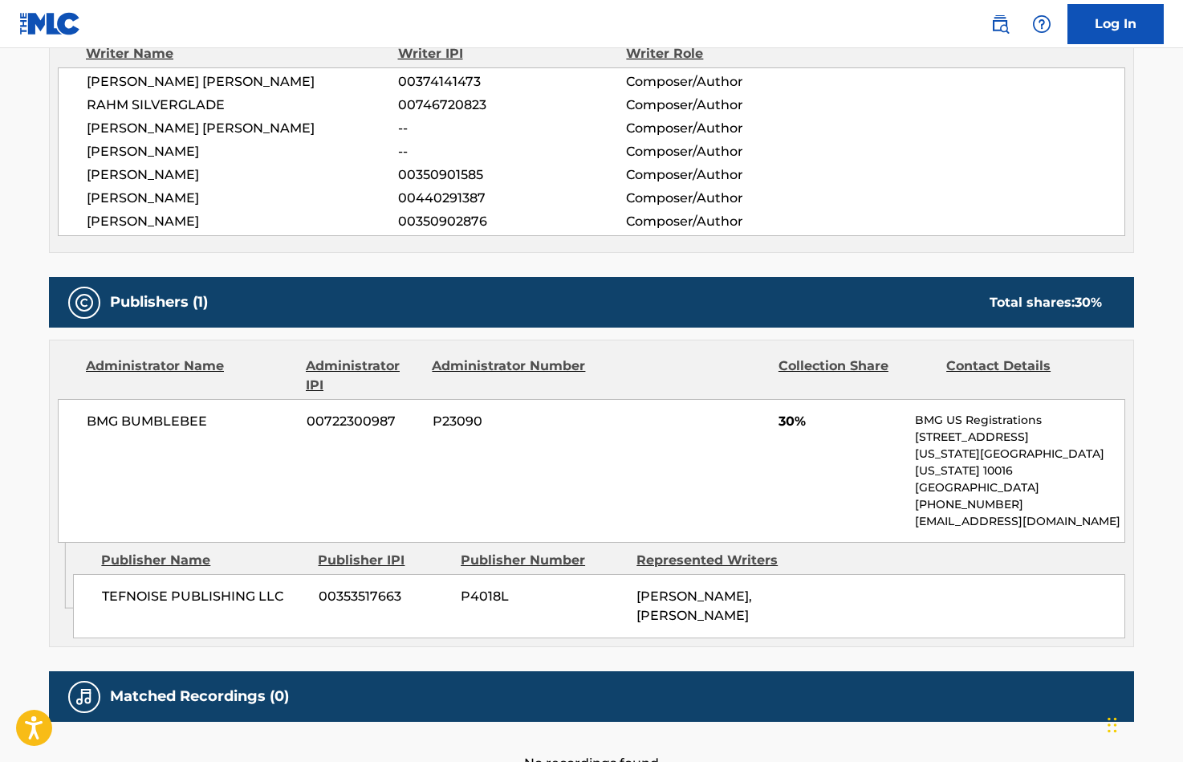
scroll to position [615, 0]
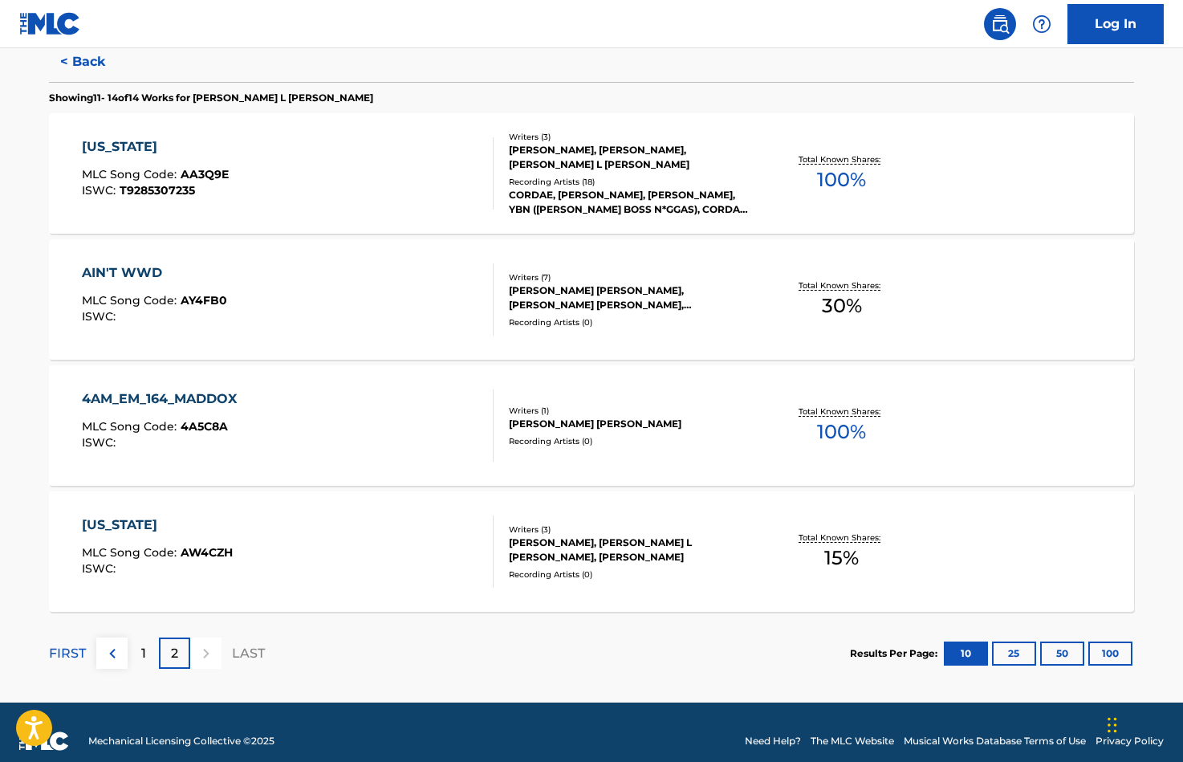
scroll to position [434, 0]
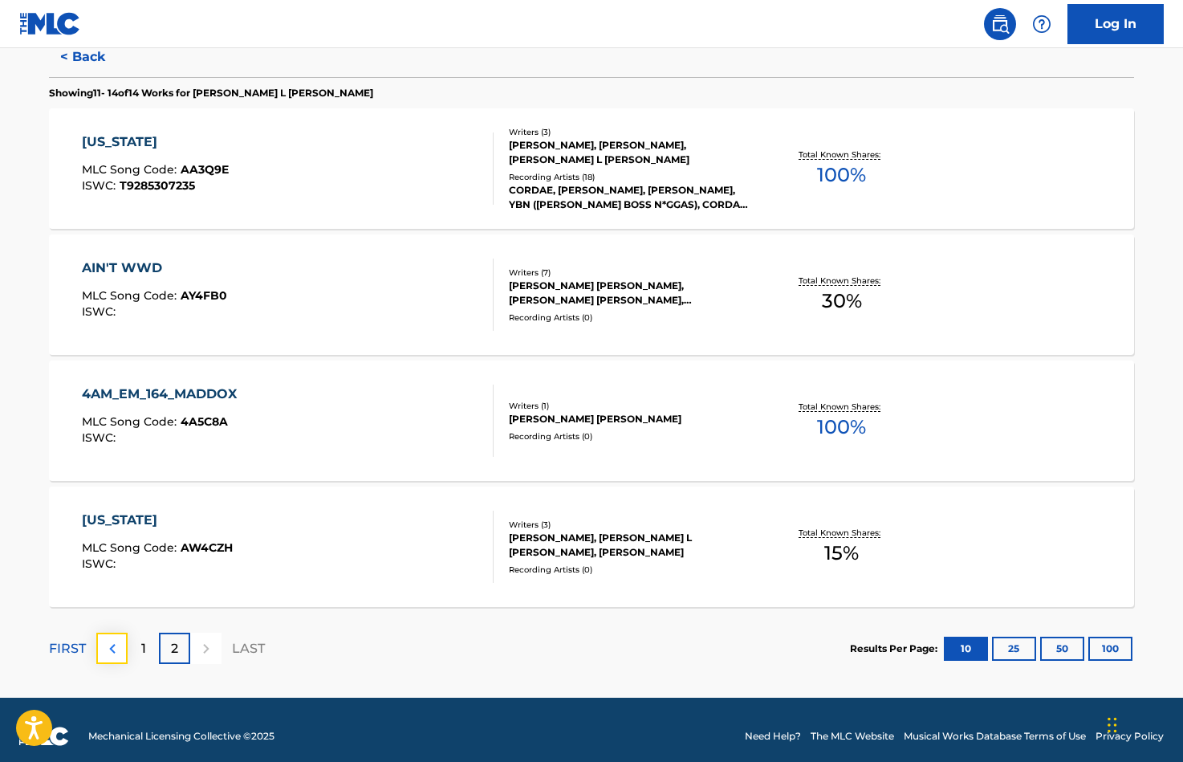
click at [120, 649] on img at bounding box center [112, 648] width 19 height 19
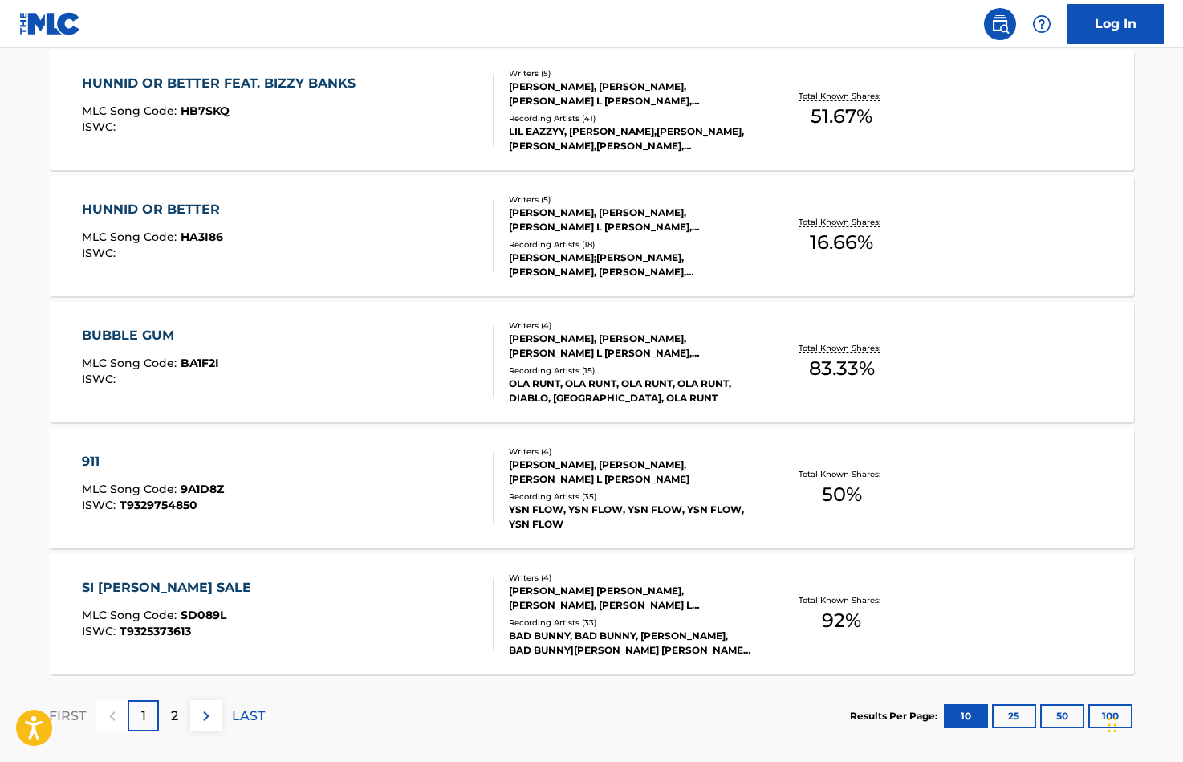
scroll to position [1112, 0]
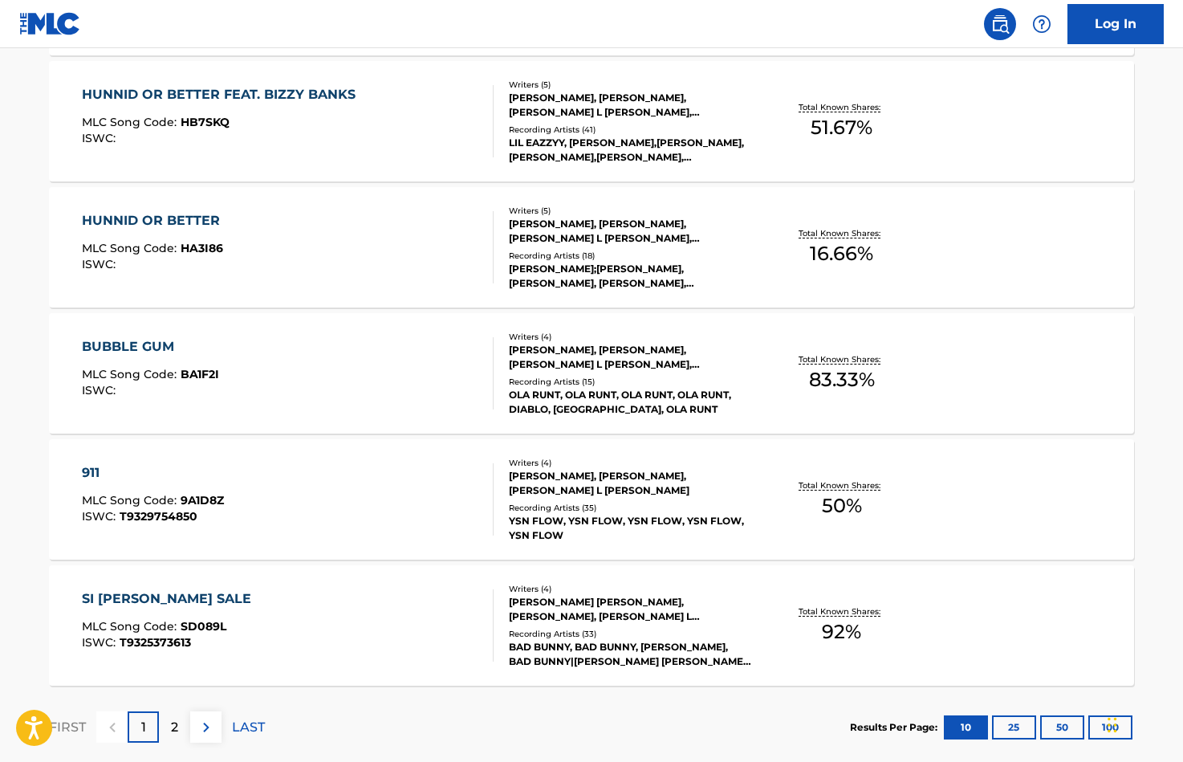
click at [367, 582] on div "SI ELLA SALE MLC Song Code : SD089L ISWC : T9325373613 Writers ( 4 ) BENITO ANT…" at bounding box center [591, 625] width 1085 height 120
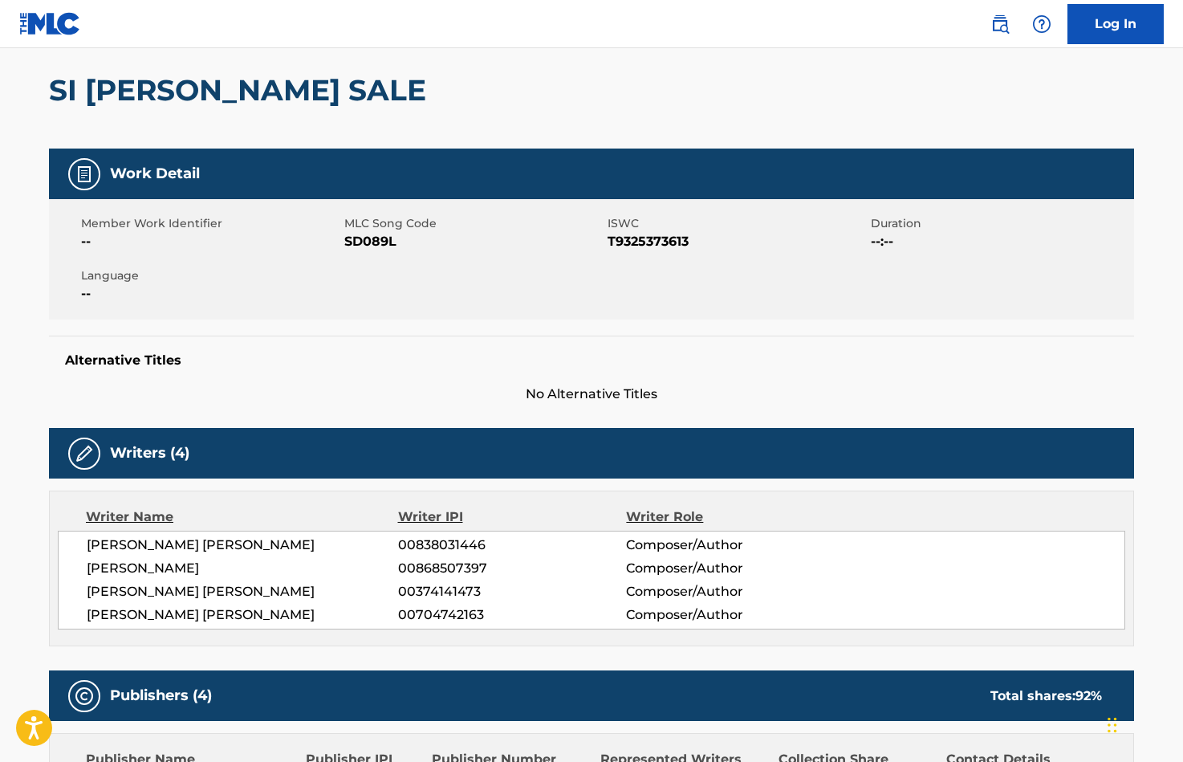
scroll to position [157, 0]
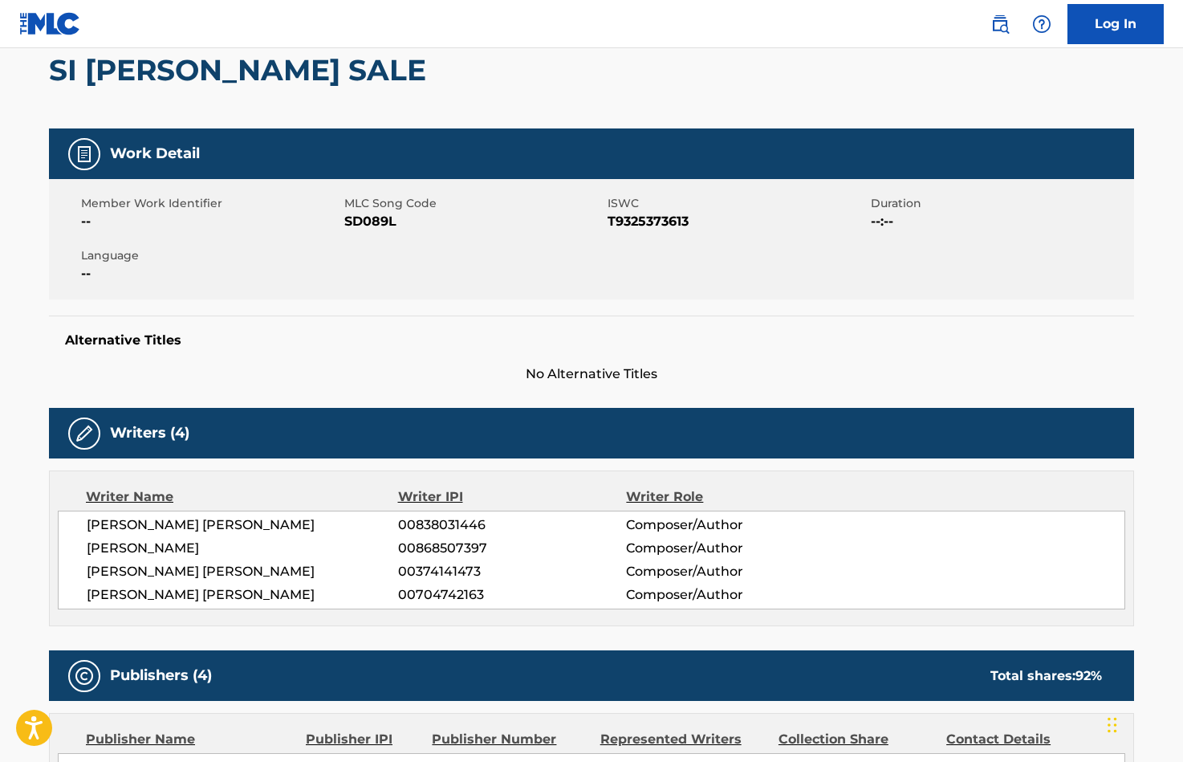
click at [472, 417] on div "Writers (4)" at bounding box center [591, 433] width 1085 height 51
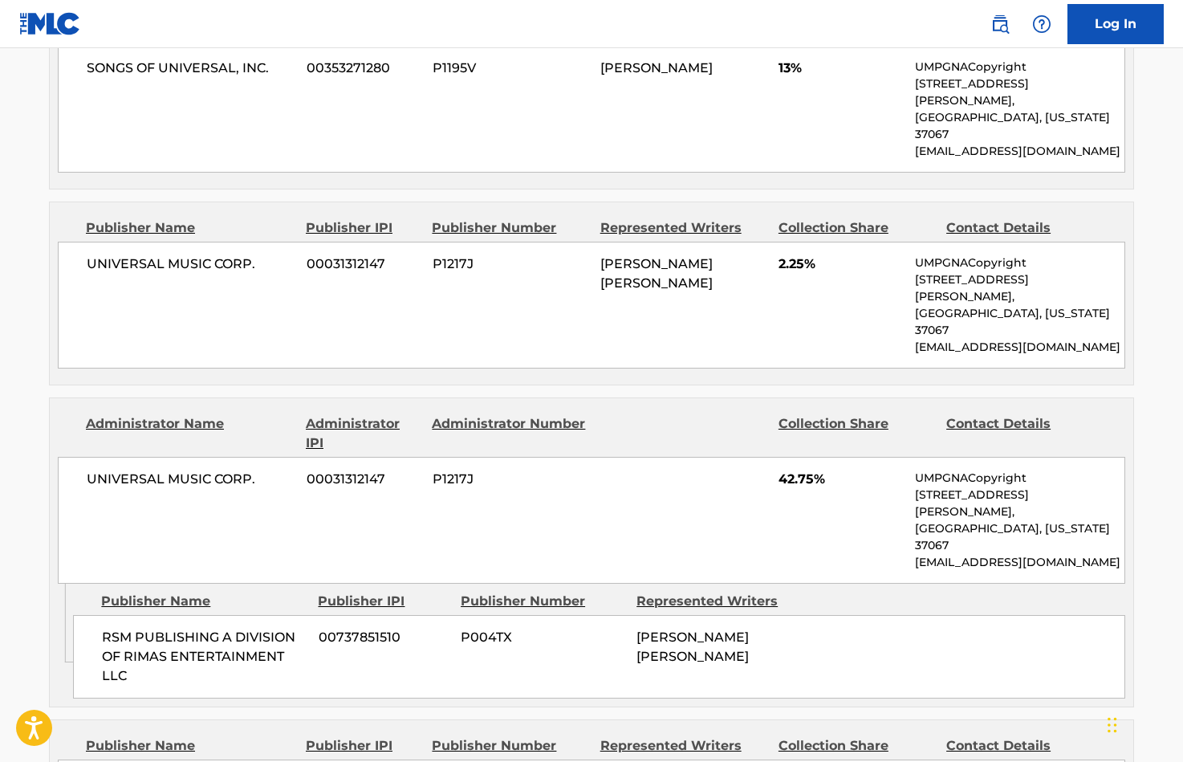
scroll to position [863, 0]
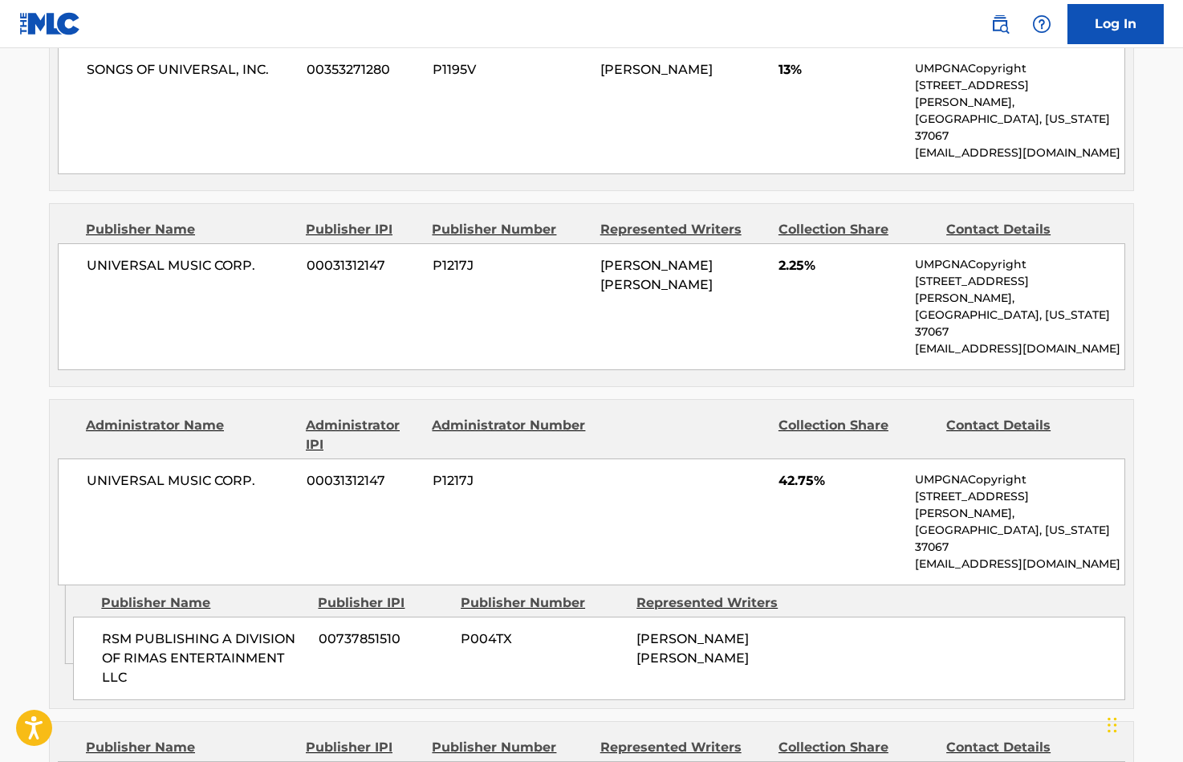
click at [210, 286] on div "UNIVERSAL MUSIC CORP. 00031312147 P1217J BENITO ANTONIO MARTINEZ OCASIO 2.25% U…" at bounding box center [592, 306] width 1068 height 127
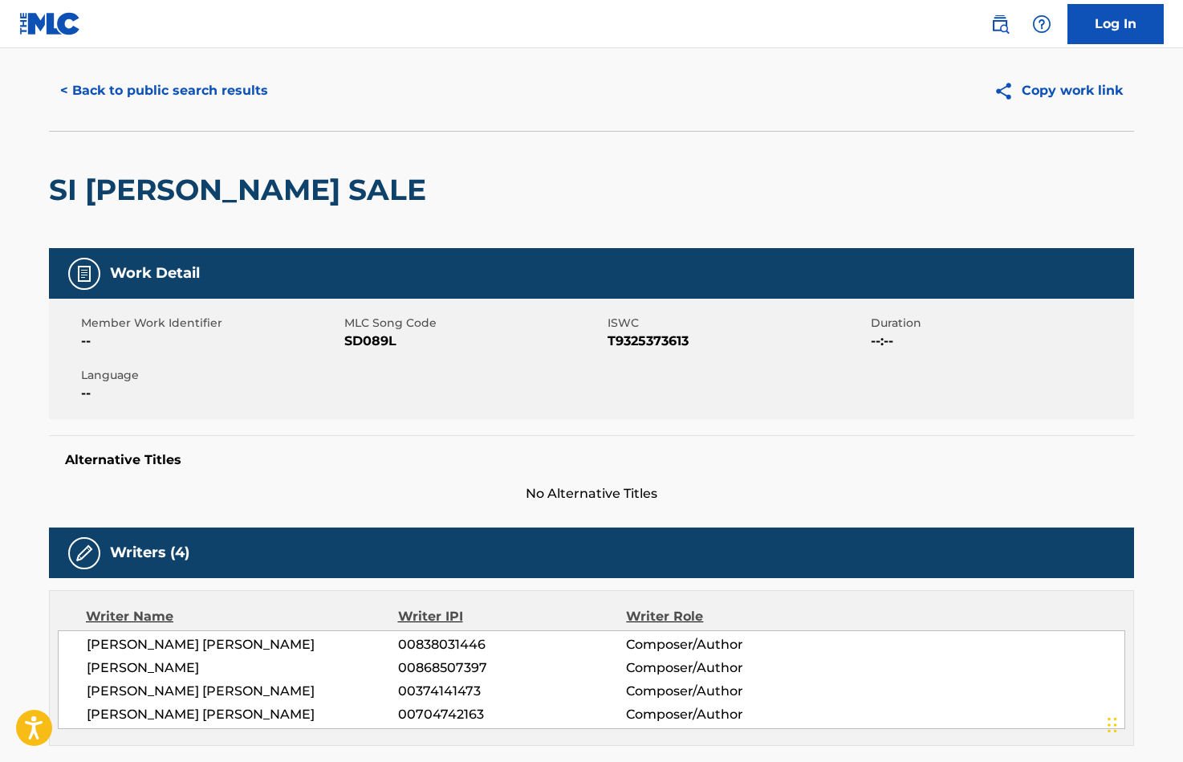
scroll to position [0, 0]
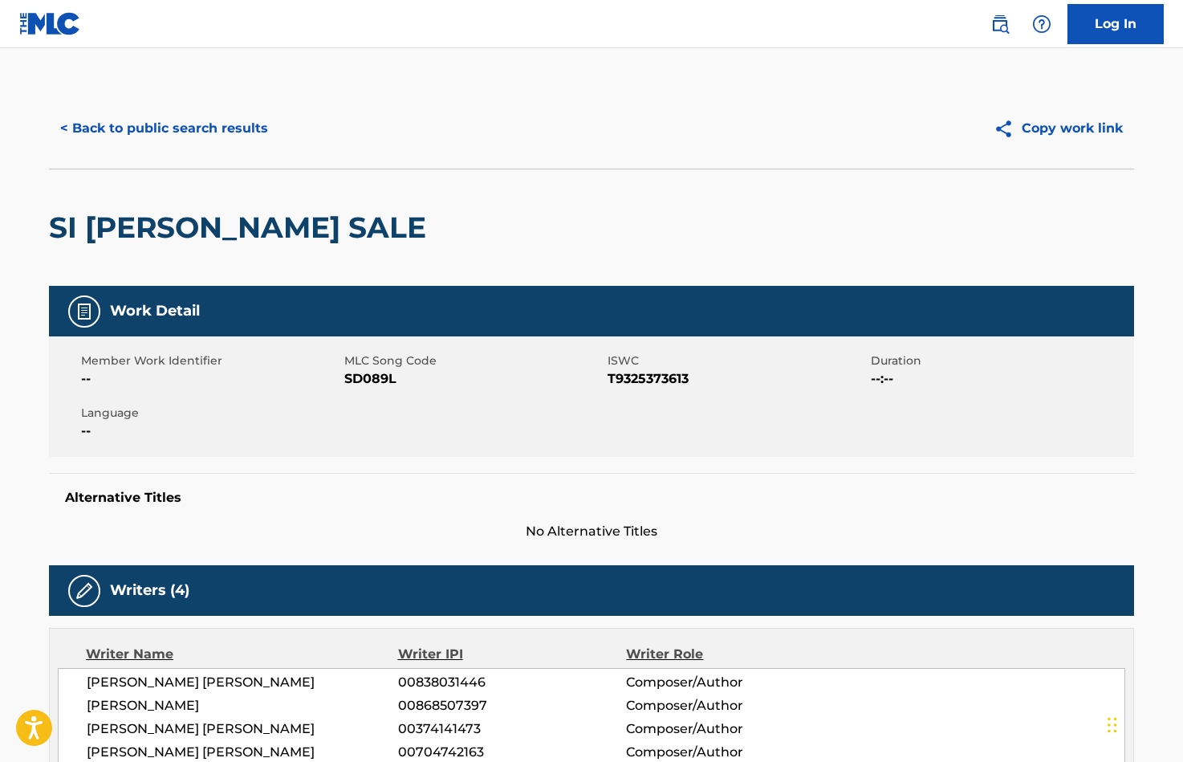
click at [590, 532] on span "No Alternative Titles" at bounding box center [591, 531] width 1085 height 19
click at [542, 469] on div "Work Detail Member Work Identifier -- MLC Song Code SD089L ISWC T9325373613 Dur…" at bounding box center [591, 413] width 1085 height 255
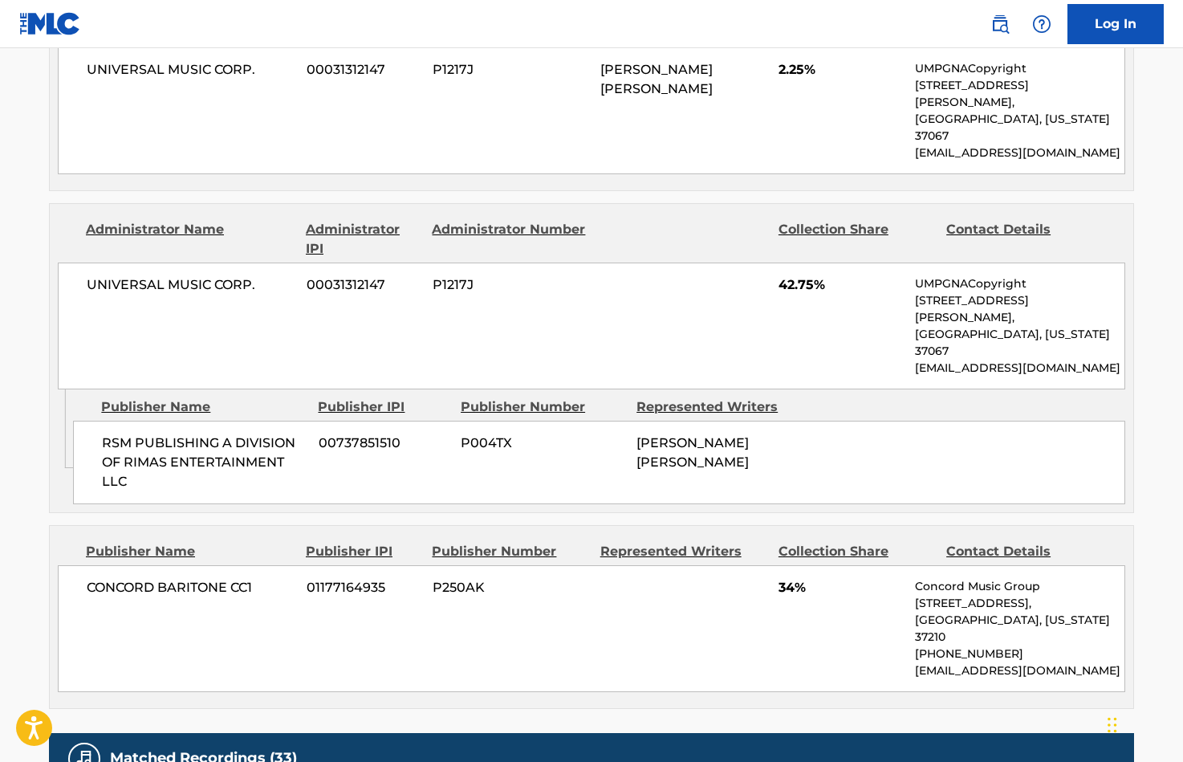
scroll to position [1060, 0]
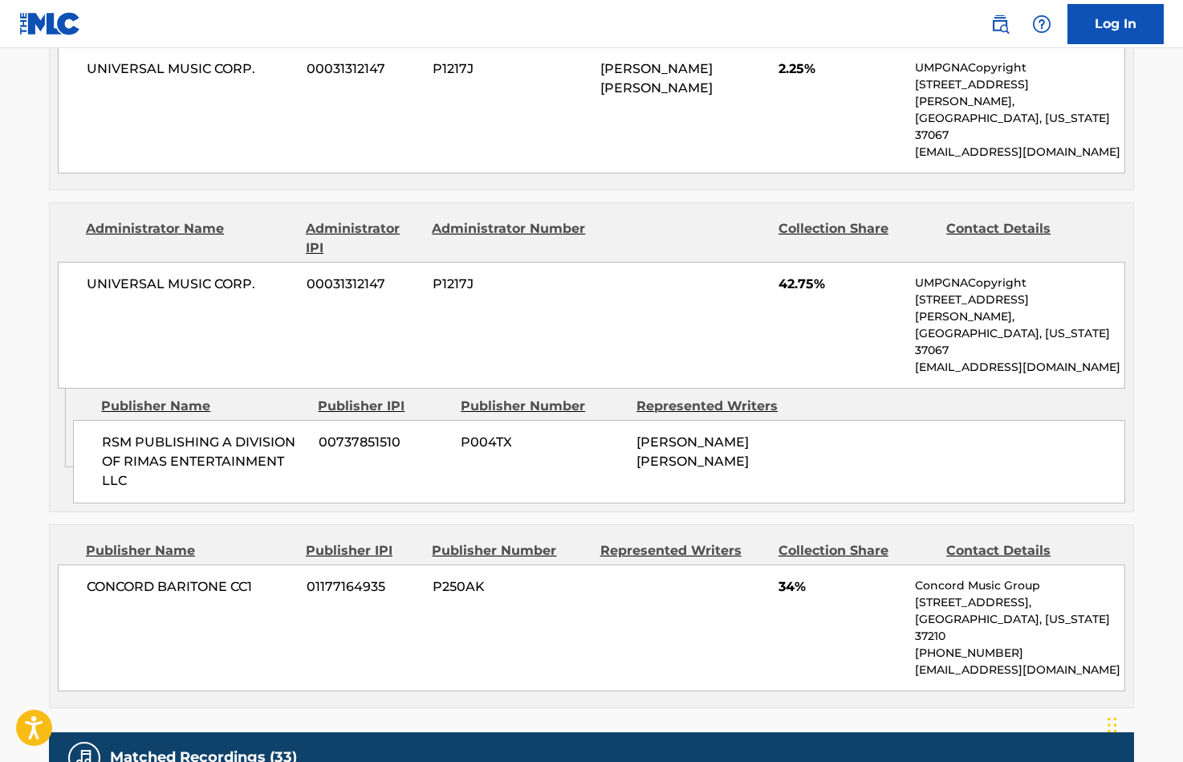
click at [168, 433] on span "RSM PUBLISHING A DIVISION OF RIMAS ENTERTAINMENT LLC" at bounding box center [204, 462] width 205 height 58
click at [237, 403] on div "Admin Original Publisher Connecting Line Publisher Name Publisher IPI Publisher…" at bounding box center [592, 450] width 1084 height 123
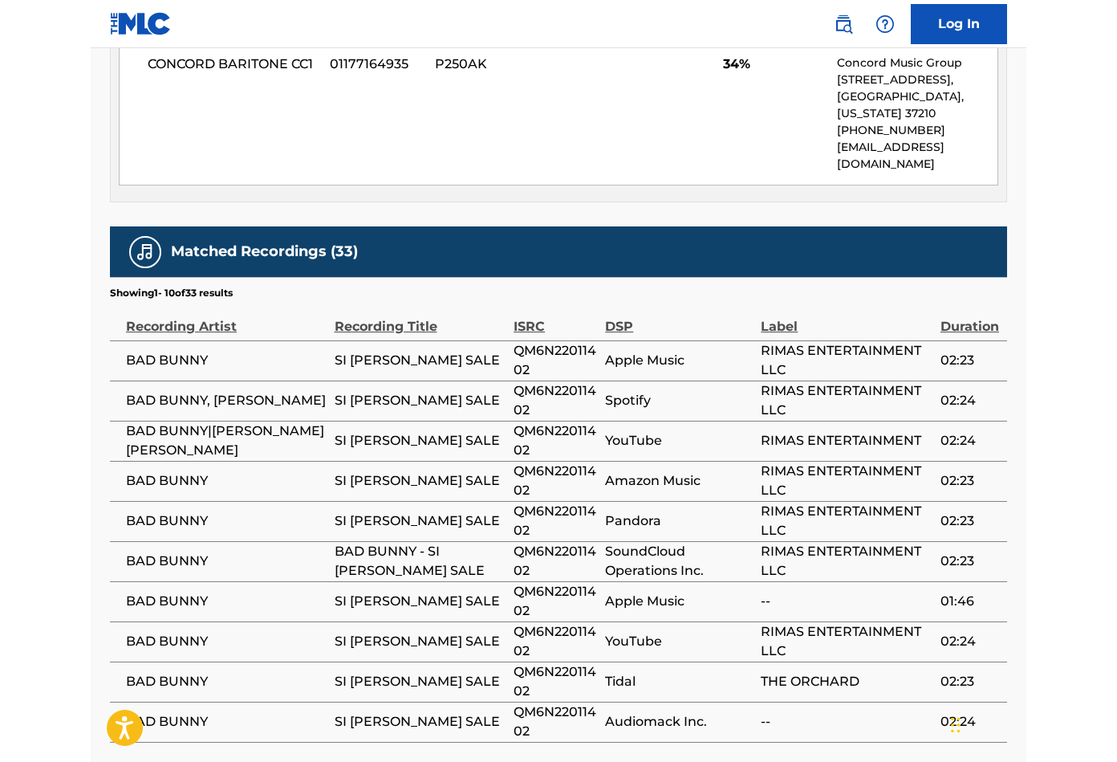
scroll to position [1582, 0]
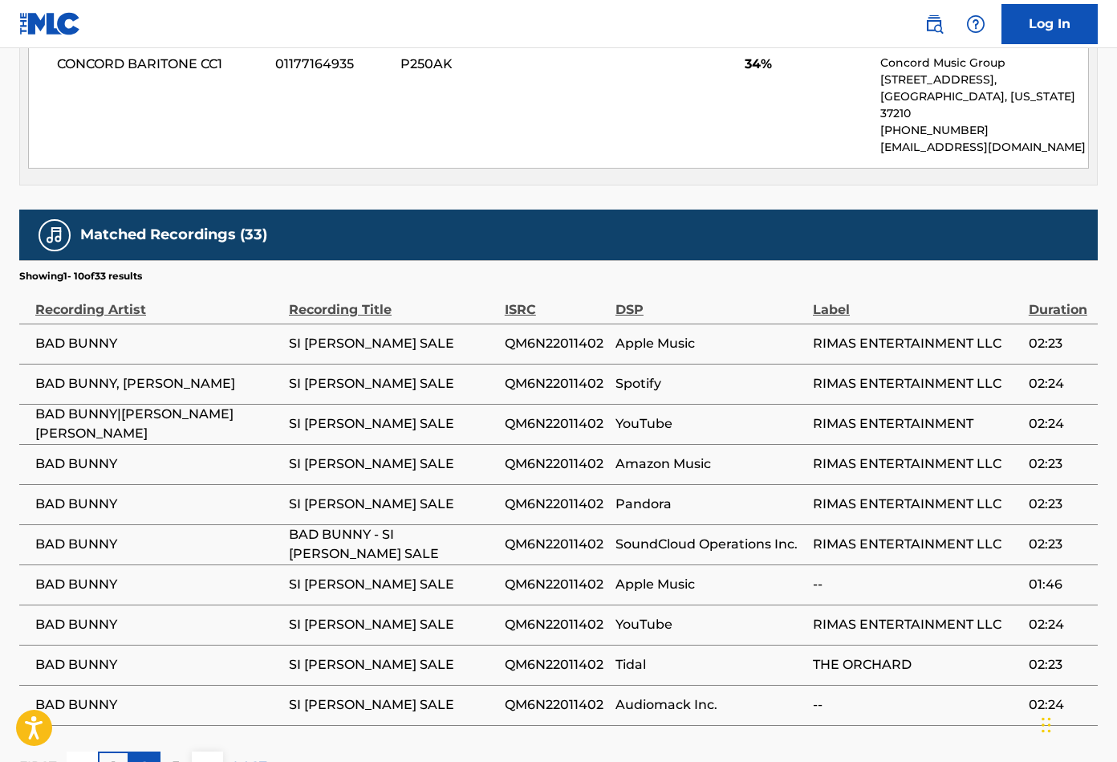
click at [133, 751] on div "2" at bounding box center [144, 766] width 31 height 31
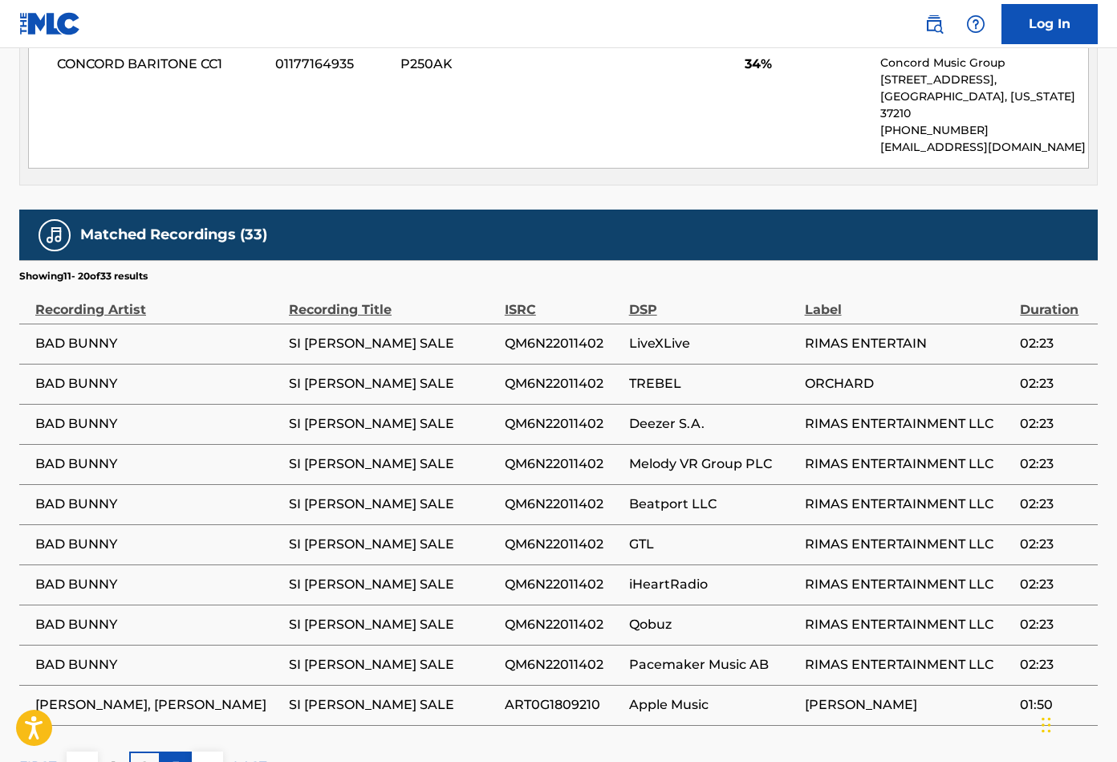
click at [168, 751] on div "3" at bounding box center [176, 766] width 31 height 31
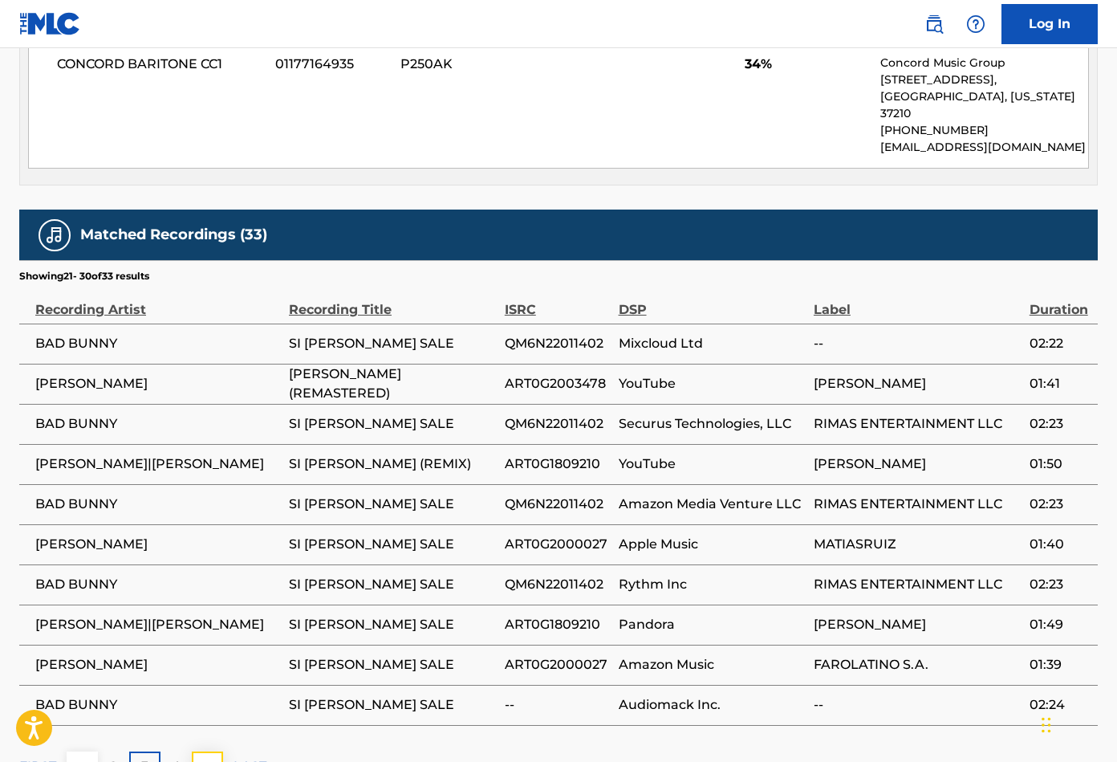
click at [205, 757] on img at bounding box center [207, 766] width 19 height 19
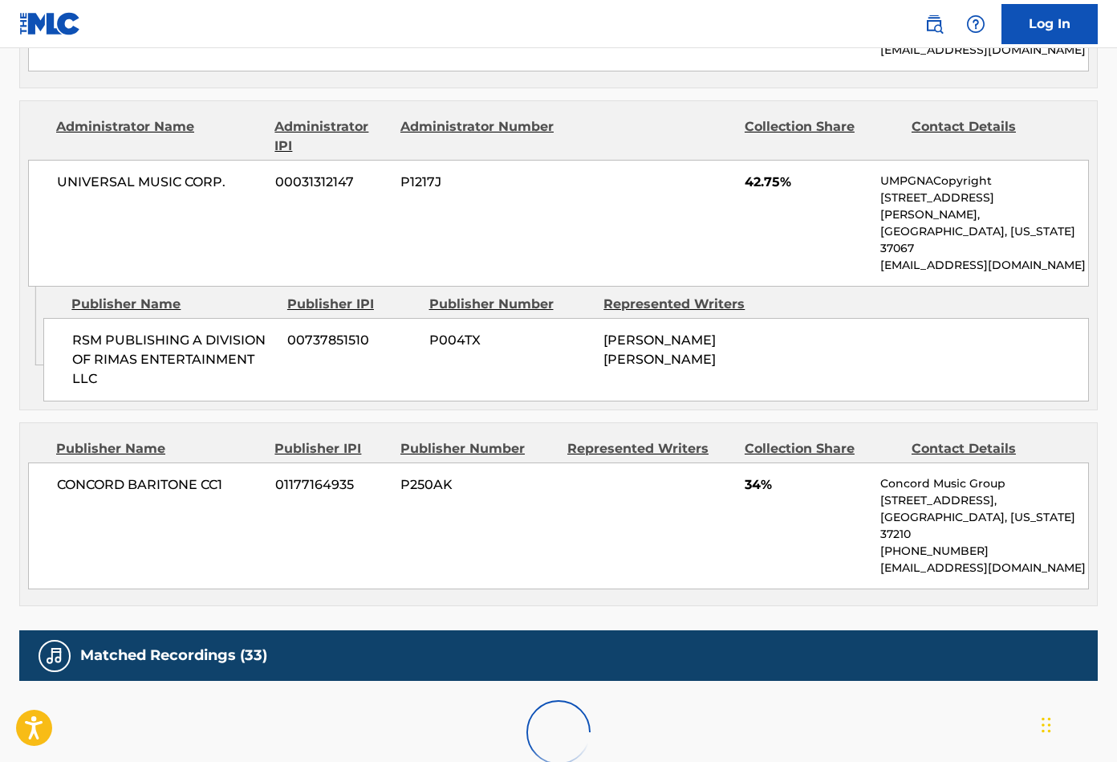
scroll to position [1301, 0]
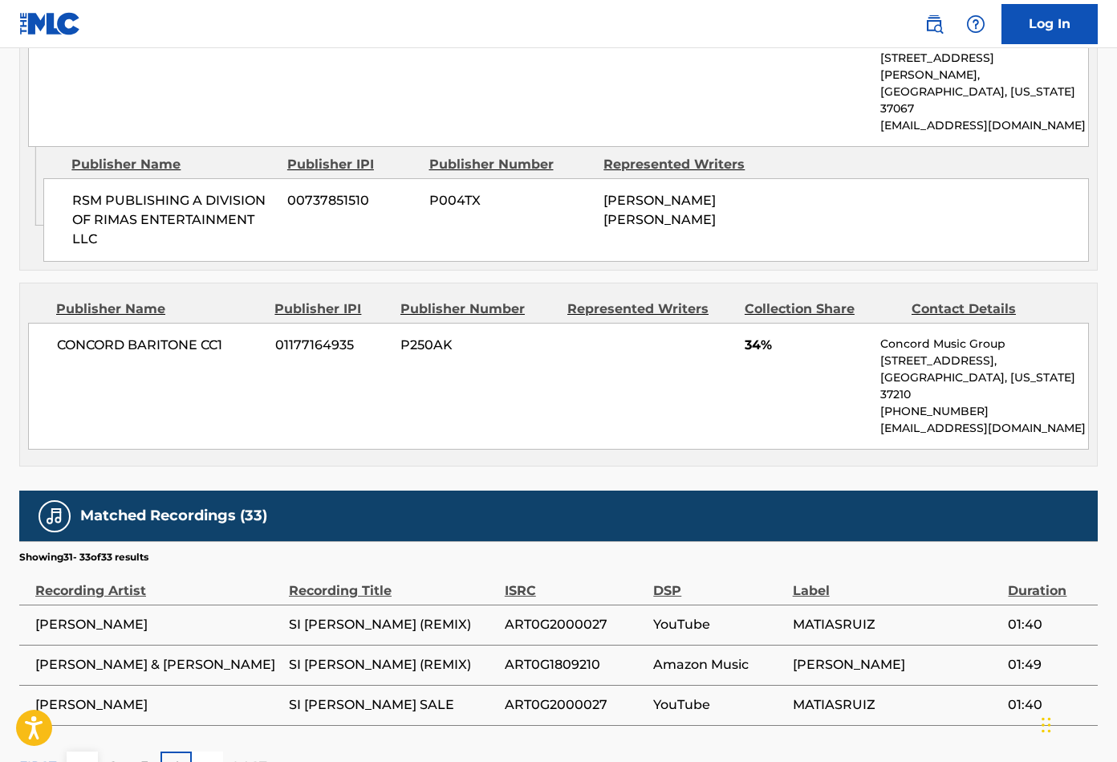
click at [205, 751] on div at bounding box center [207, 766] width 31 height 31
click at [91, 751] on button at bounding box center [82, 766] width 31 height 31
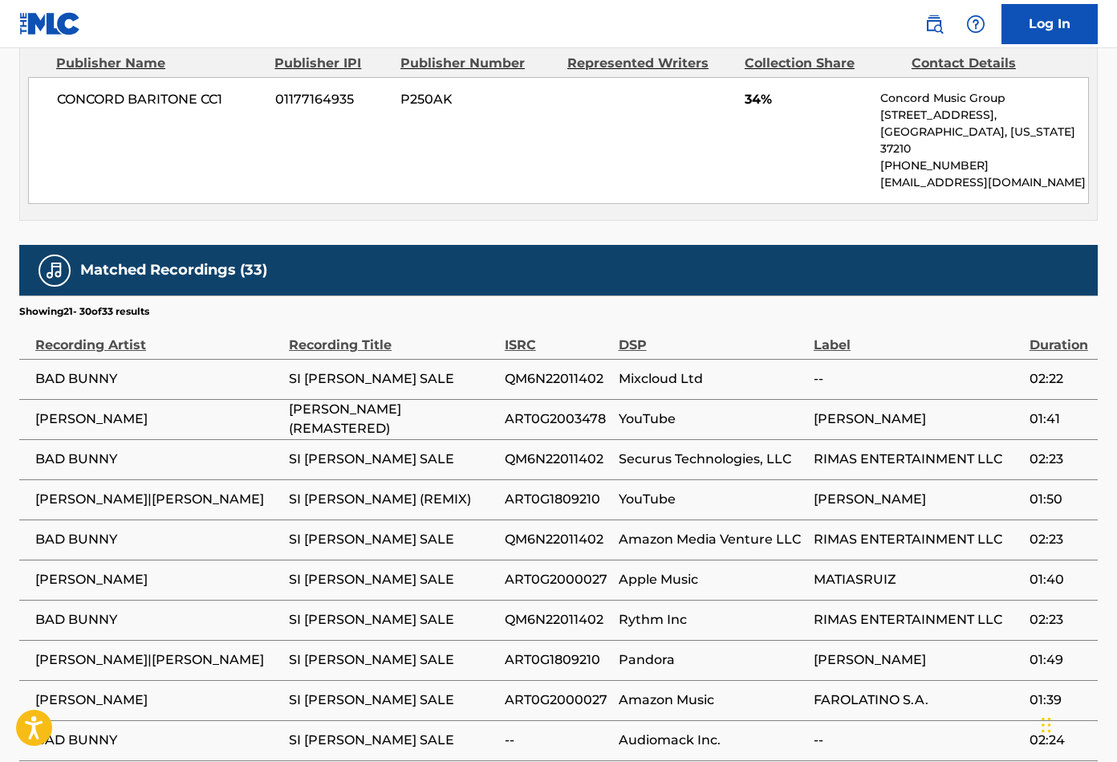
scroll to position [1582, 0]
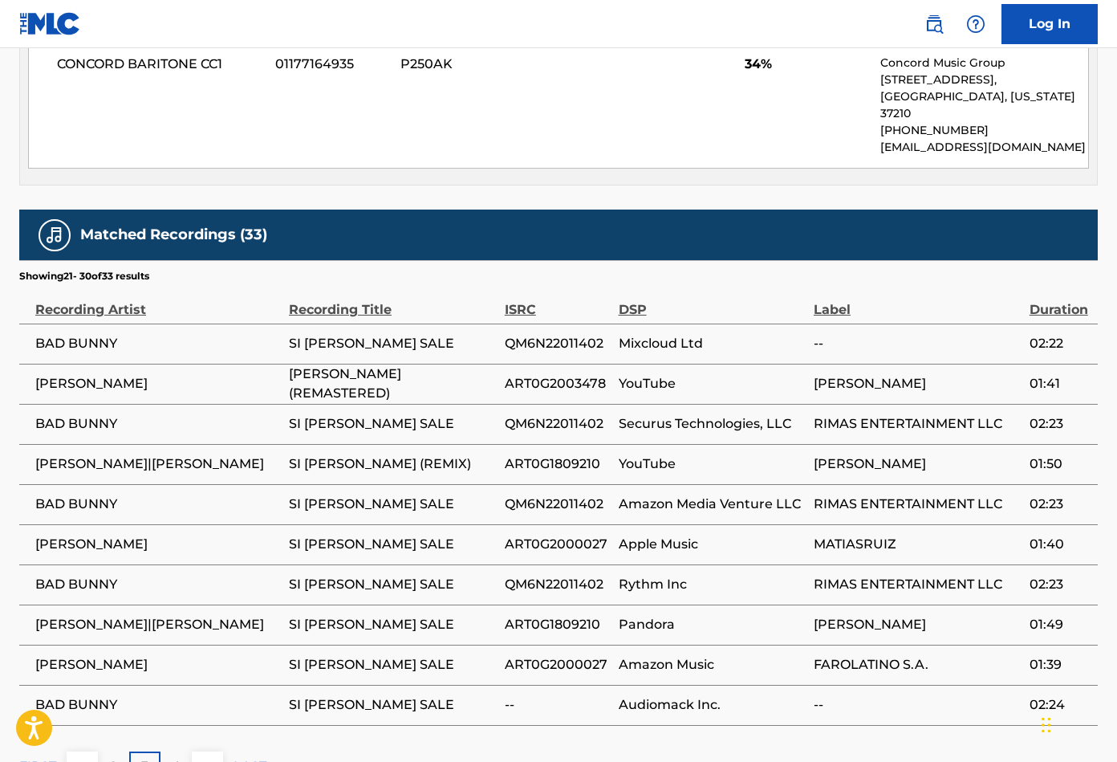
click at [104, 625] on div "Matched Recordings (33) Showing 21 - 30 of 33 results Recording Artist Recordin…" at bounding box center [558, 496] width 1079 height 573
click at [103, 751] on div "2" at bounding box center [113, 766] width 31 height 31
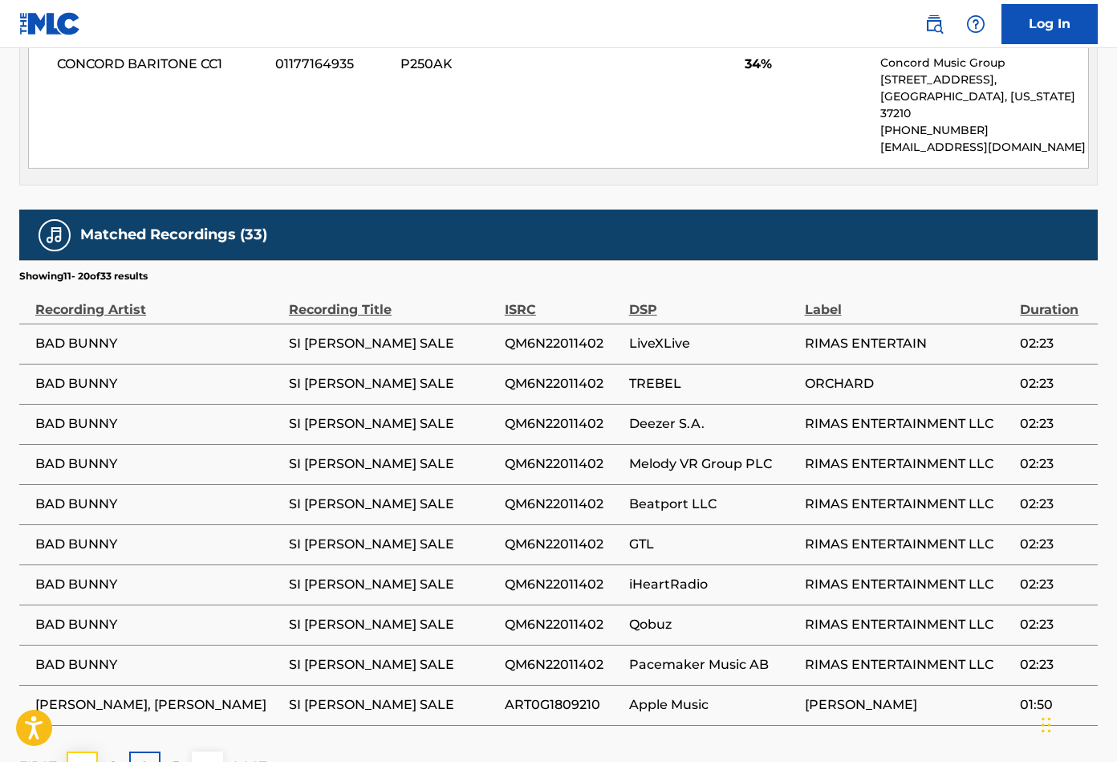
click at [90, 757] on img at bounding box center [82, 766] width 19 height 19
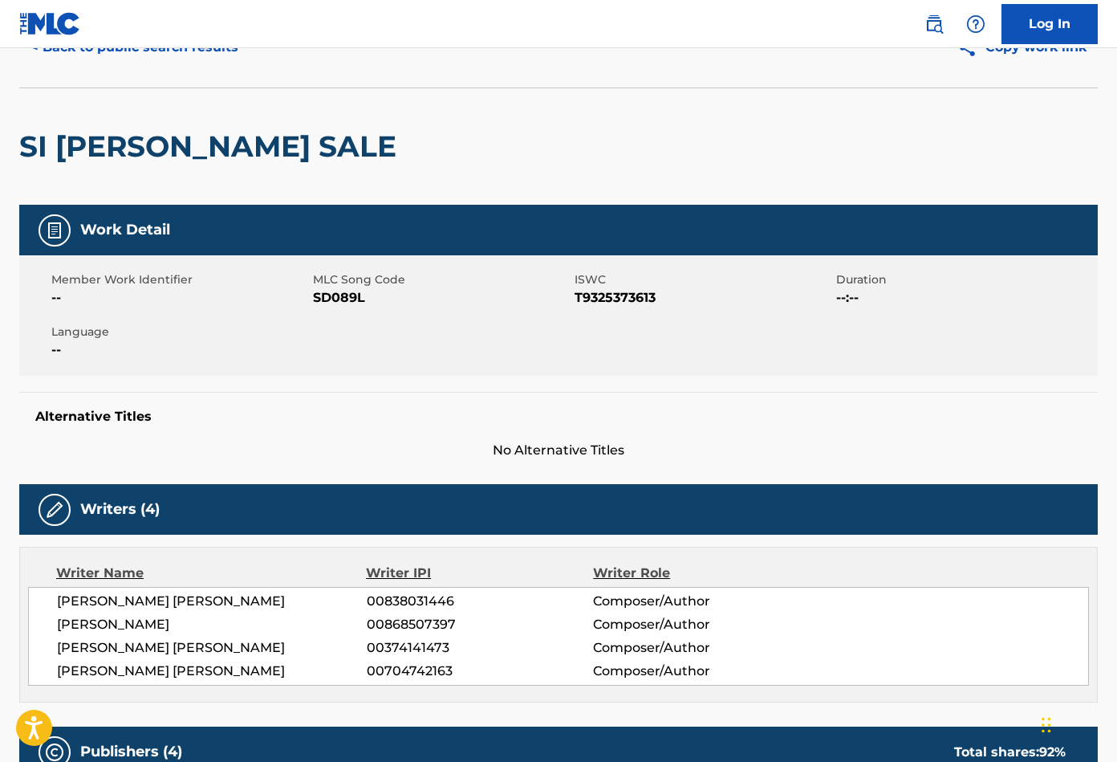
scroll to position [0, 0]
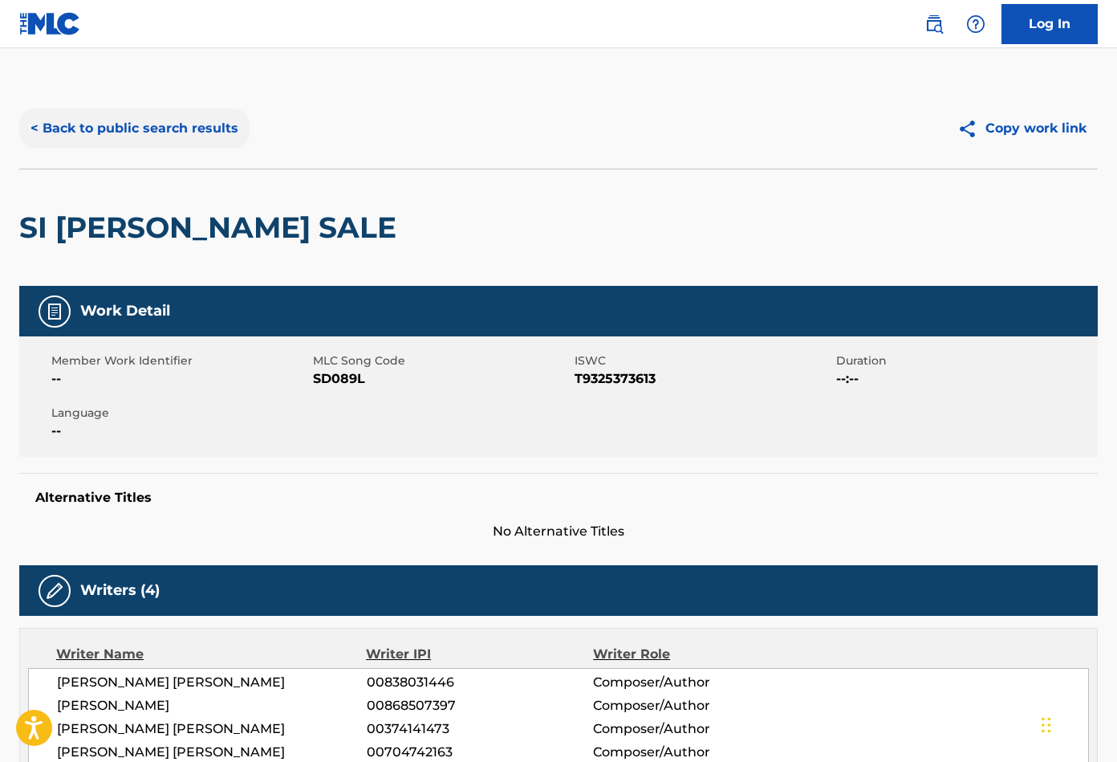
click at [96, 132] on button "< Back to public search results" at bounding box center [134, 128] width 230 height 40
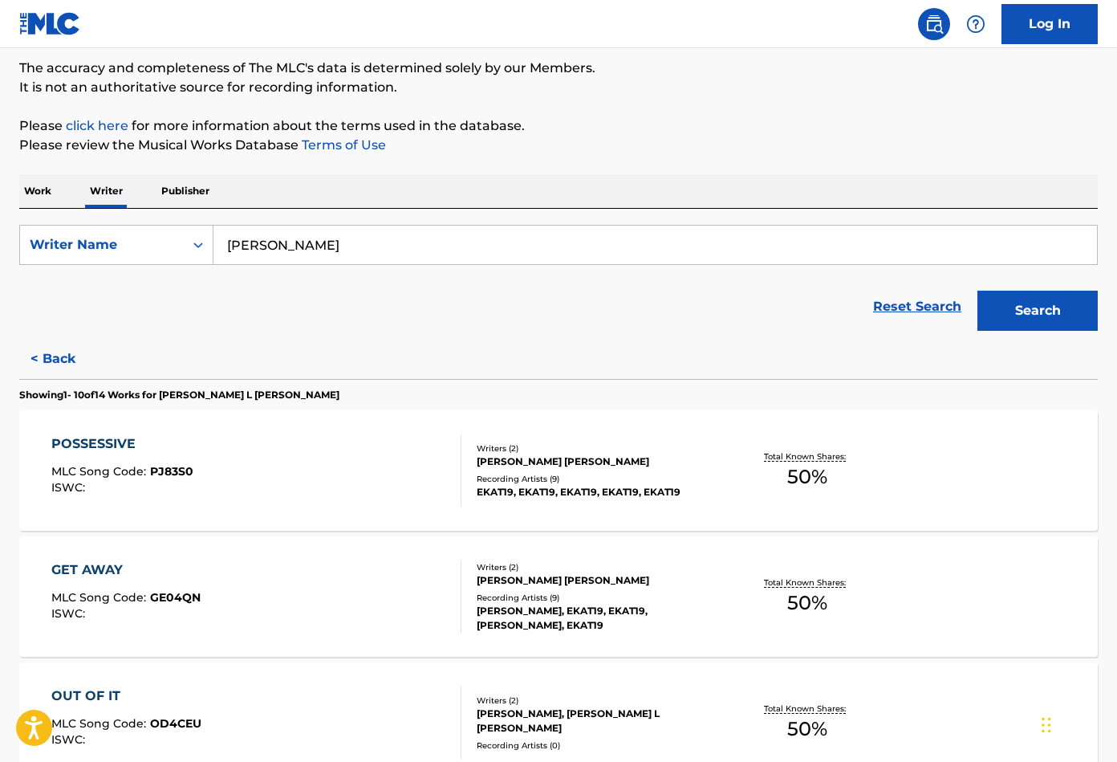
scroll to position [137, 0]
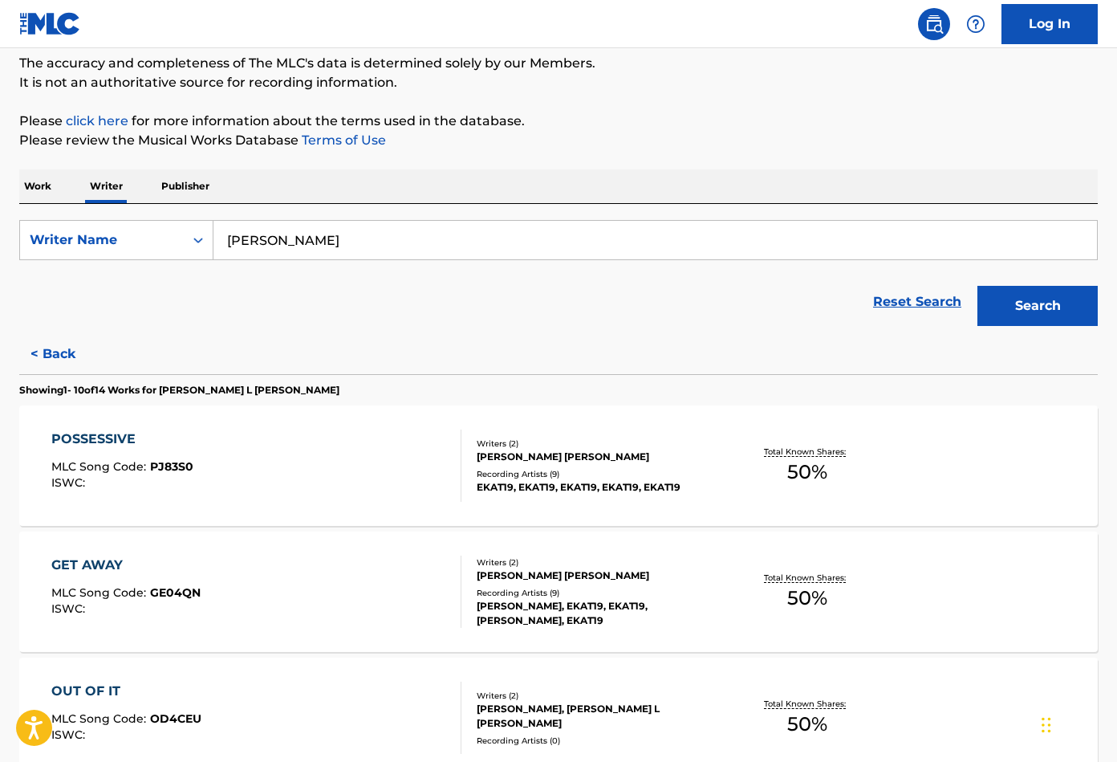
click at [341, 462] on div "POSSESSIVE MLC Song Code : PJ83S0 ISWC :" at bounding box center [256, 465] width 410 height 72
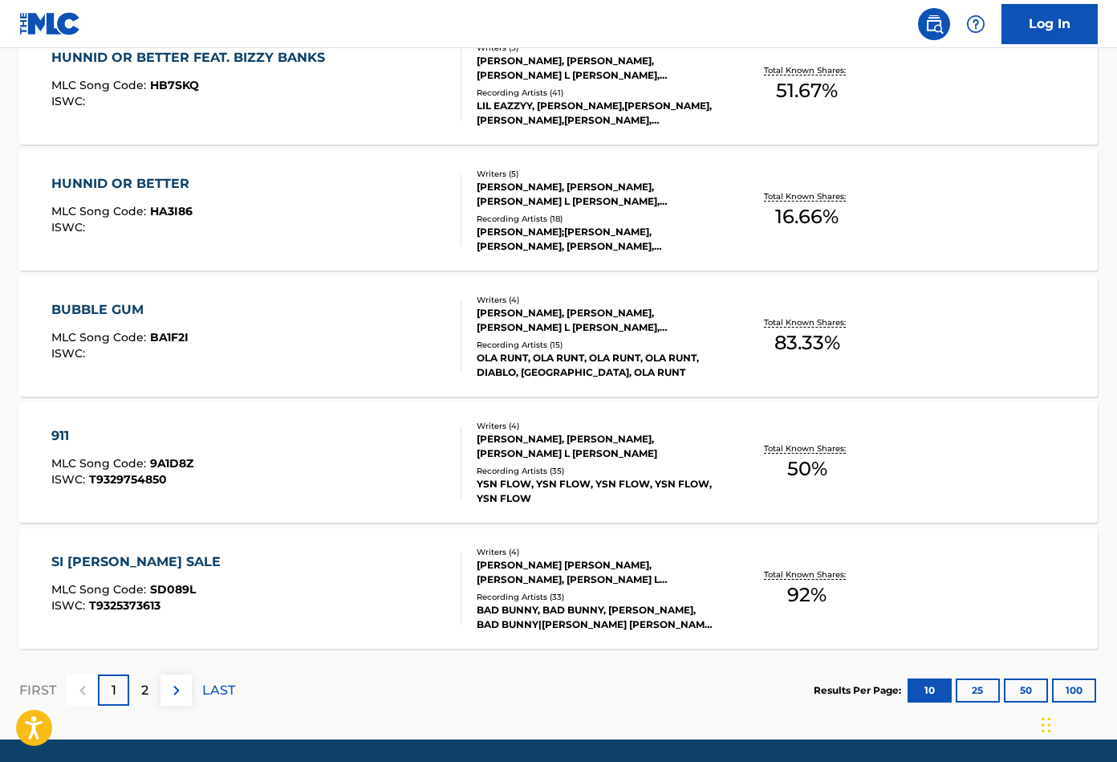
scroll to position [1203, 0]
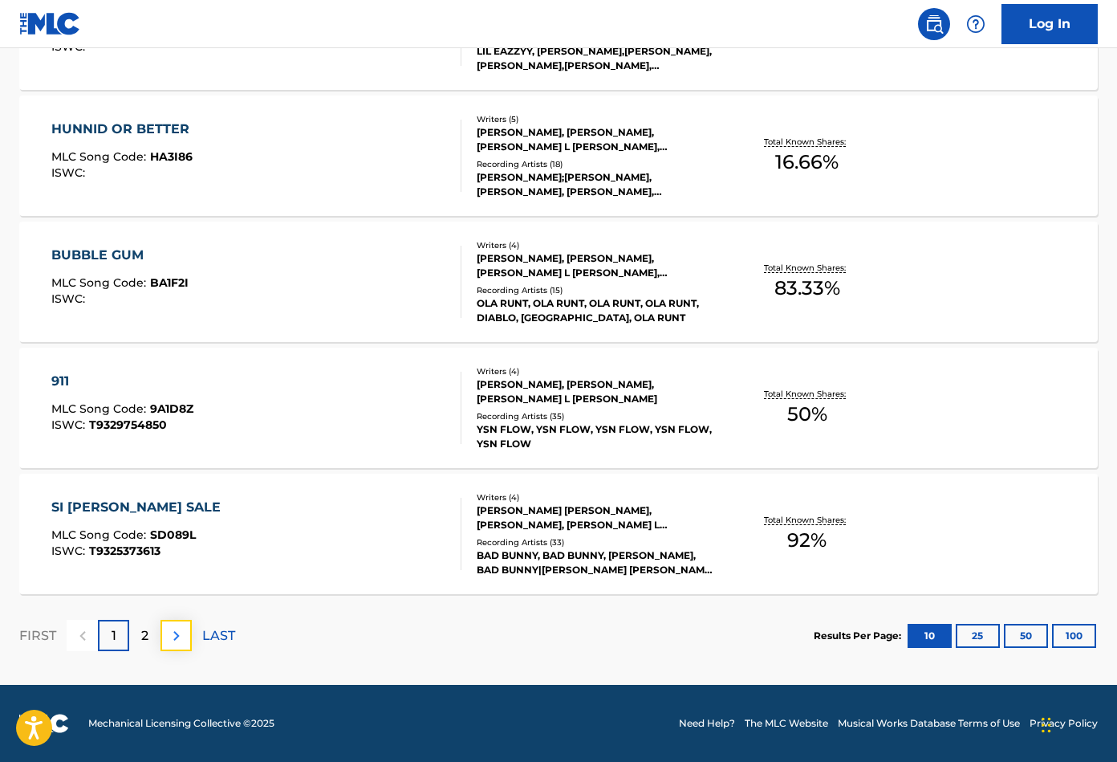
click at [168, 627] on img at bounding box center [176, 635] width 19 height 19
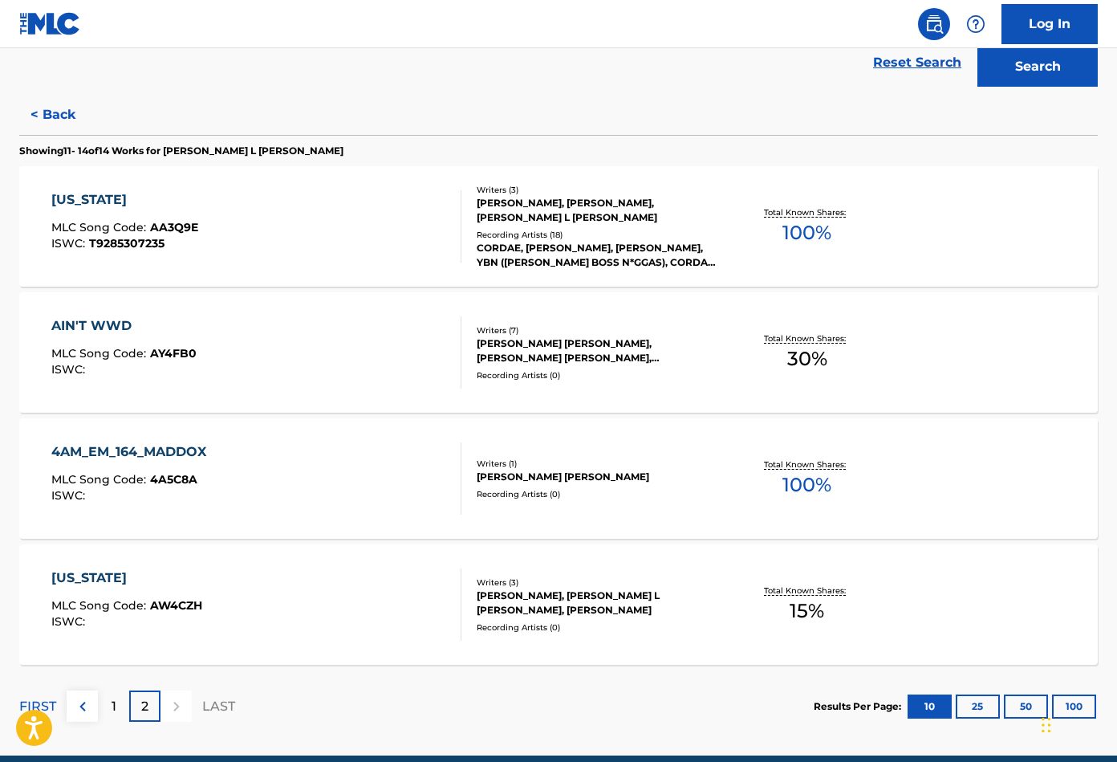
scroll to position [447, 0]
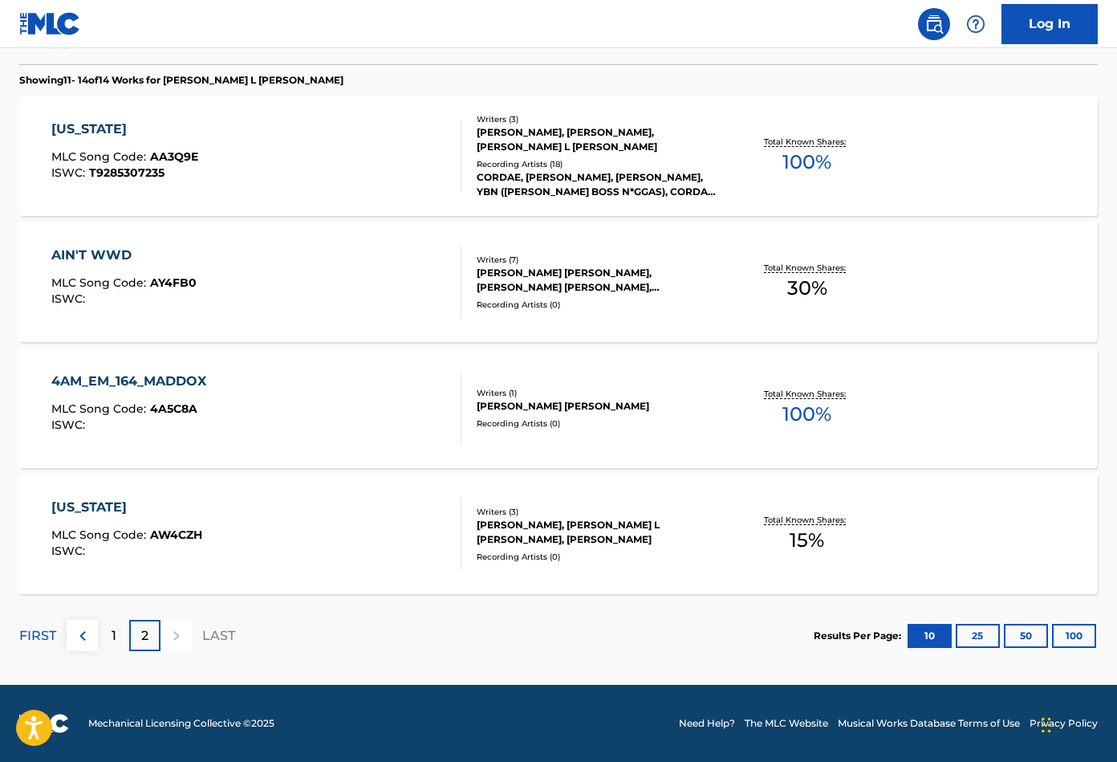
click at [320, 323] on div "AIN'T WWD MLC Song Code : AY4FB0 ISWC : Writers ( 7 ) MADDOX L GRAYSON, RAHM SI…" at bounding box center [558, 282] width 1079 height 120
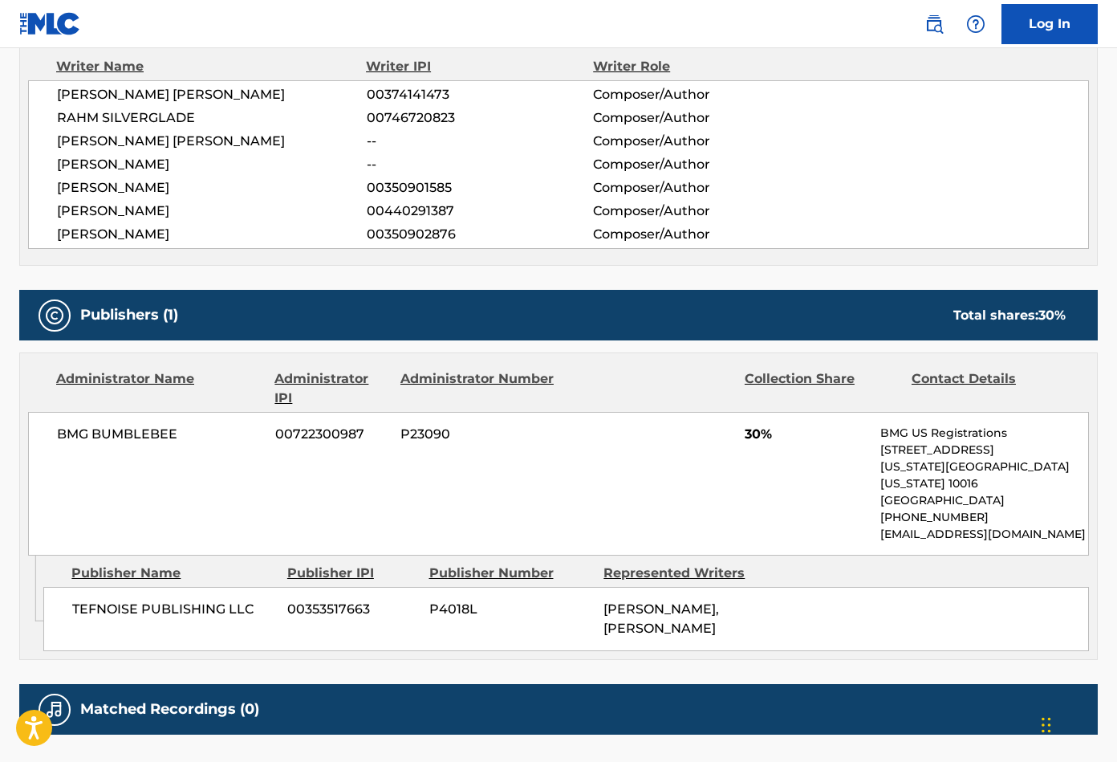
scroll to position [589, 0]
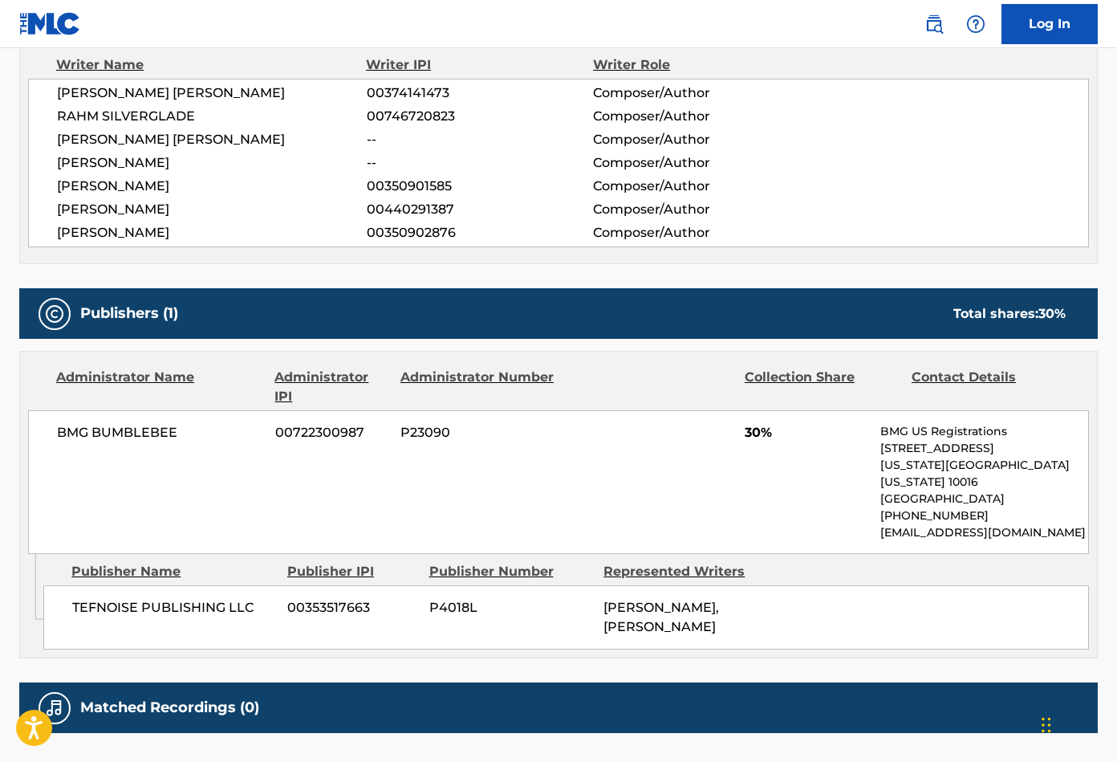
click at [123, 438] on span "BMG BUMBLEBEE" at bounding box center [160, 432] width 206 height 19
click at [212, 476] on div "BMG BUMBLEBEE 00722300987 P23090 30% BMG US Registrations 1 Park Ave, New York,…" at bounding box center [558, 482] width 1061 height 144
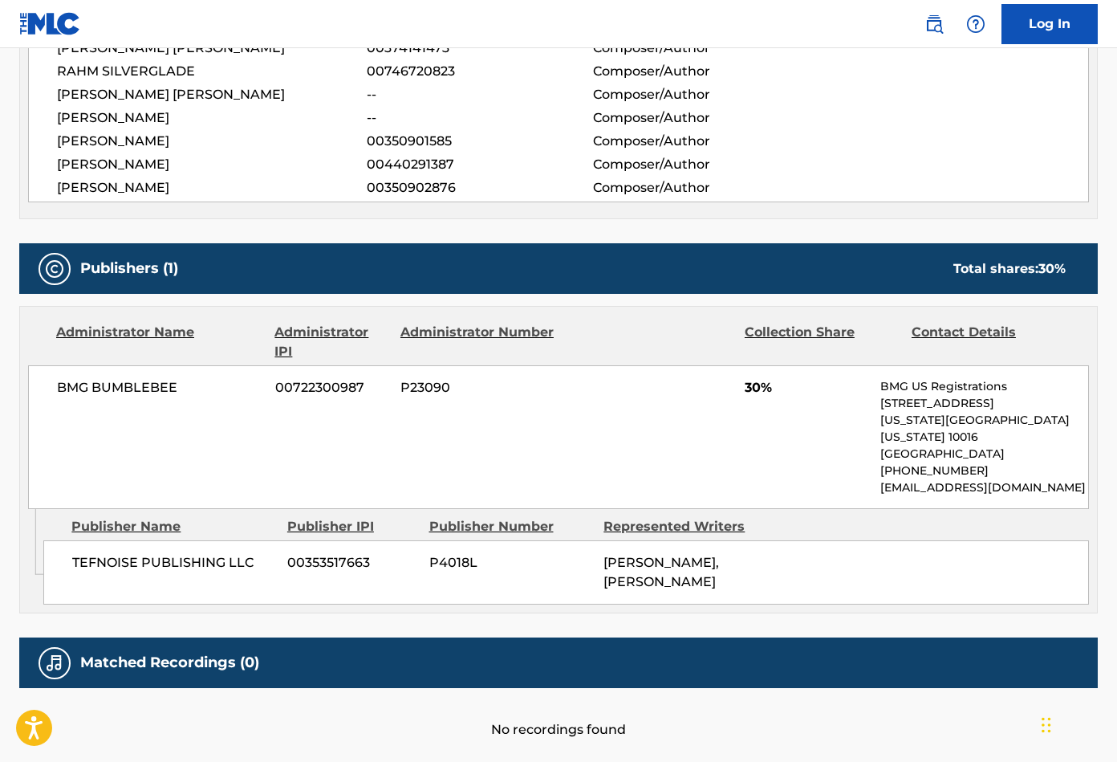
scroll to position [694, 0]
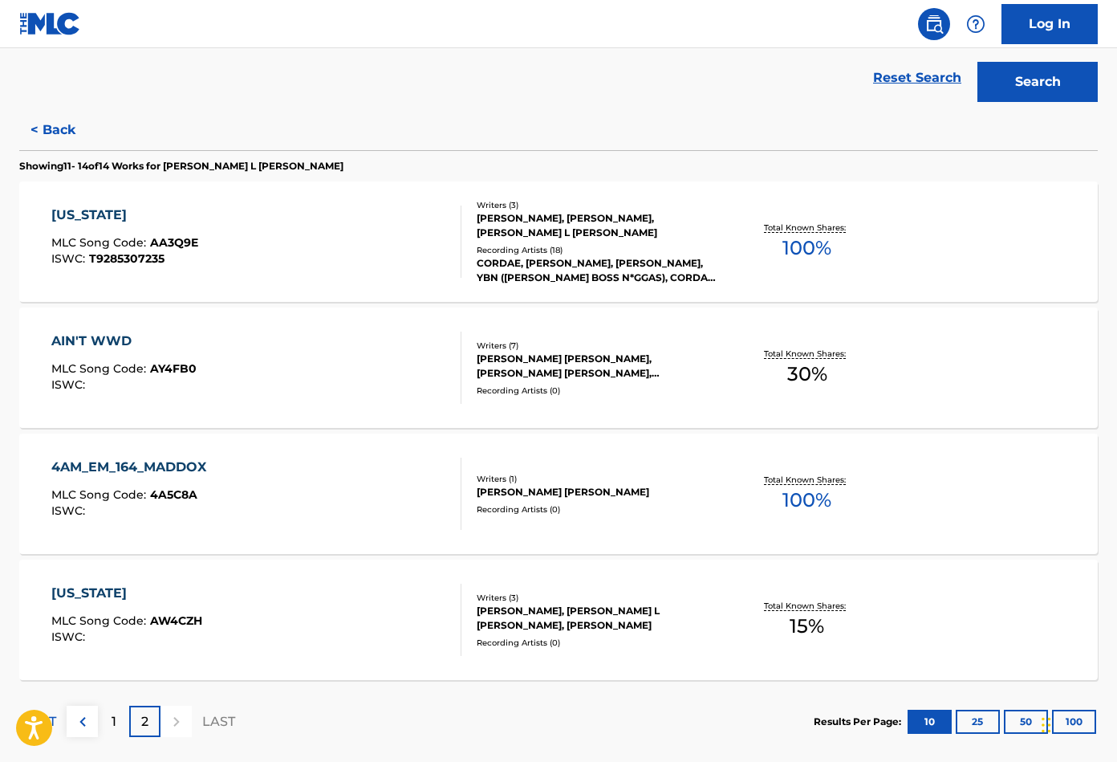
scroll to position [447, 0]
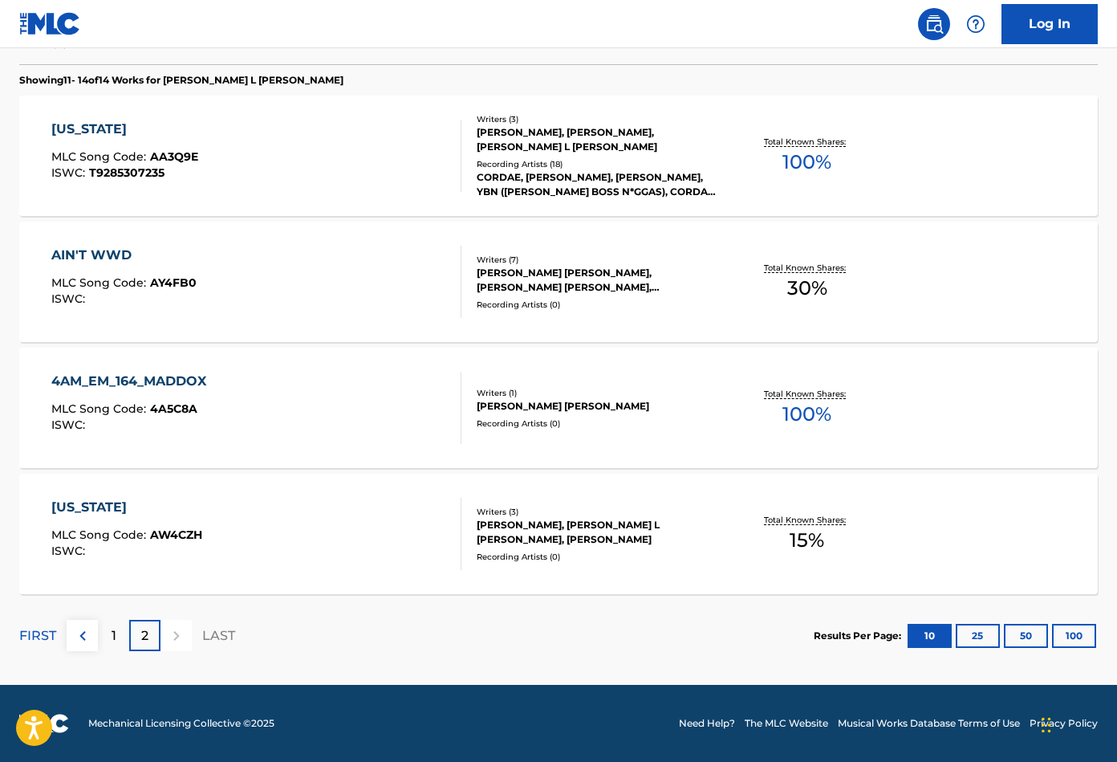
click at [379, 348] on div "4AM_EM_164_MADDOX MLC Song Code : 4A5C8A ISWC : Writers ( 1 ) MADDOX L GRAYSON …" at bounding box center [558, 408] width 1079 height 120
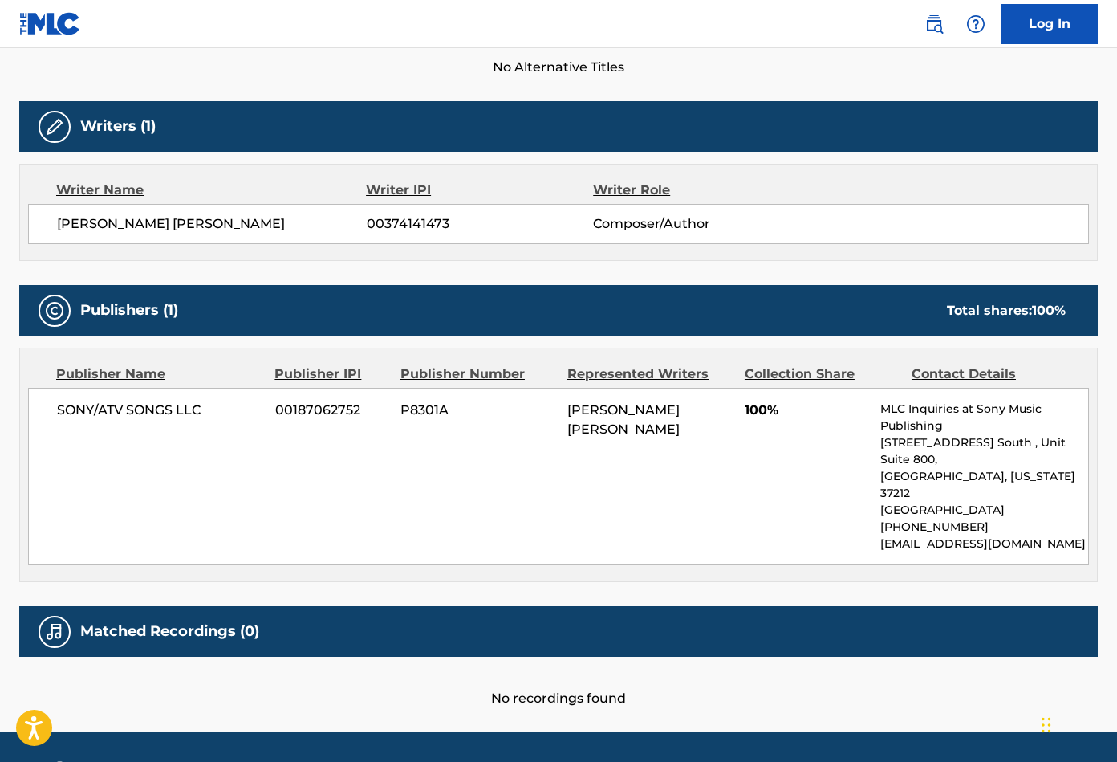
scroll to position [477, 0]
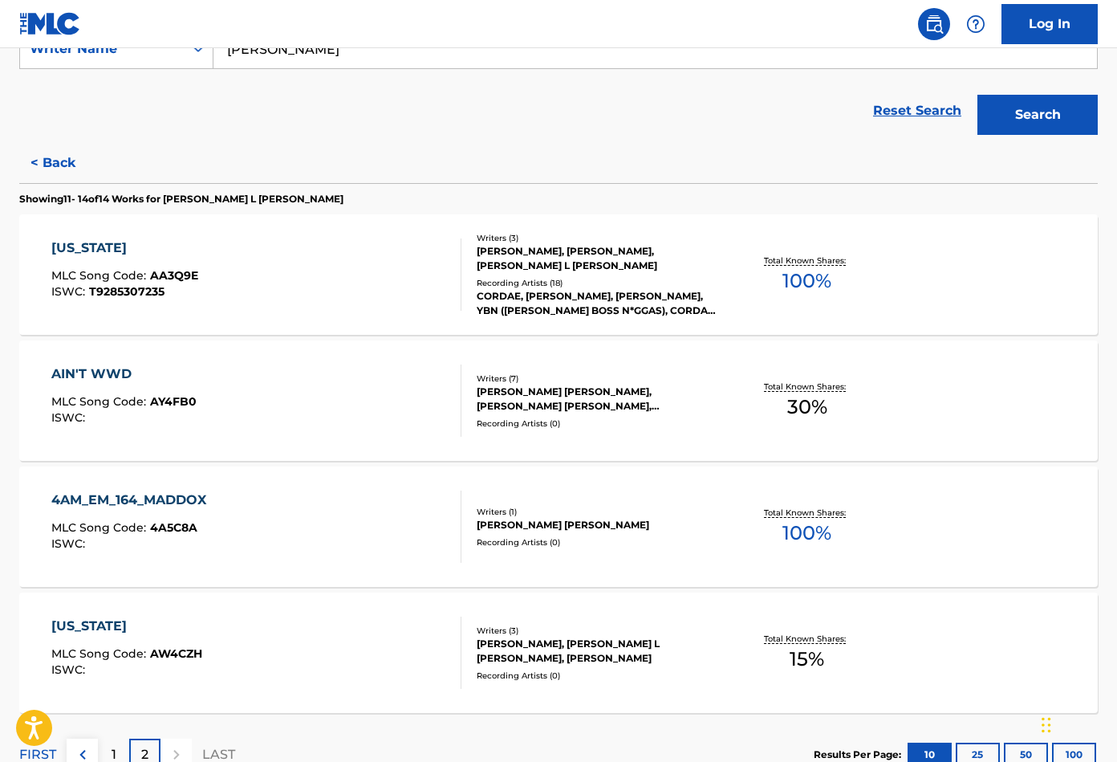
scroll to position [447, 0]
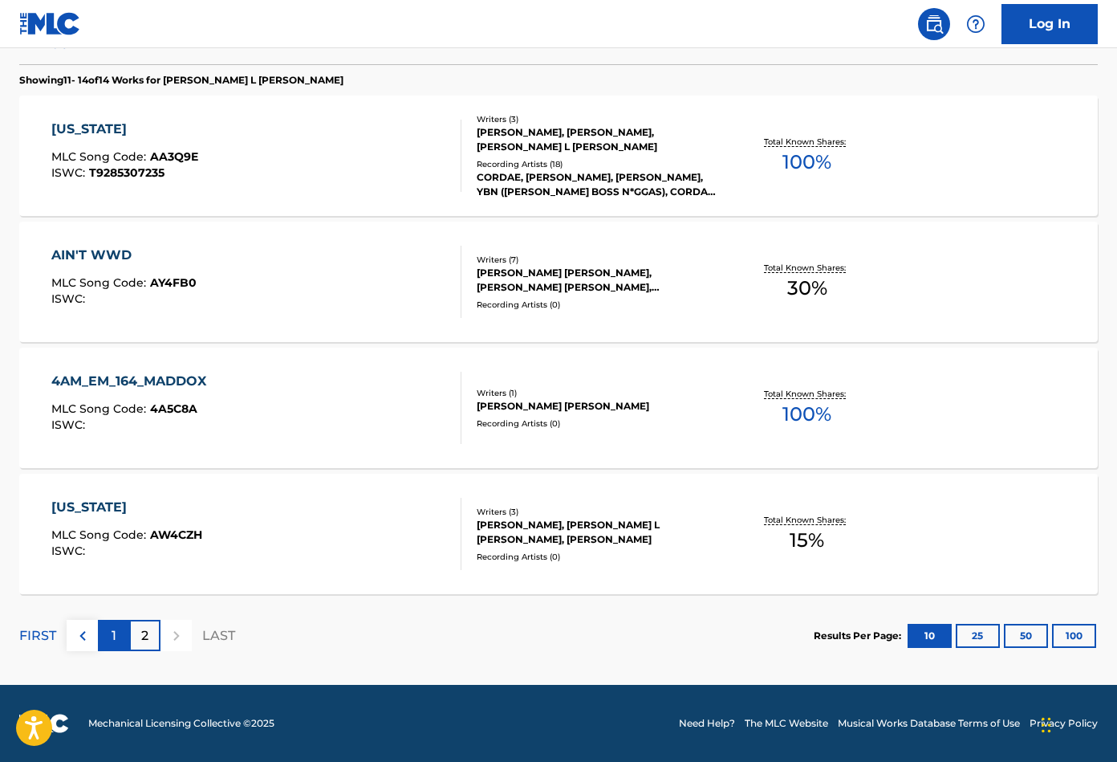
click at [124, 637] on div "1" at bounding box center [113, 635] width 31 height 31
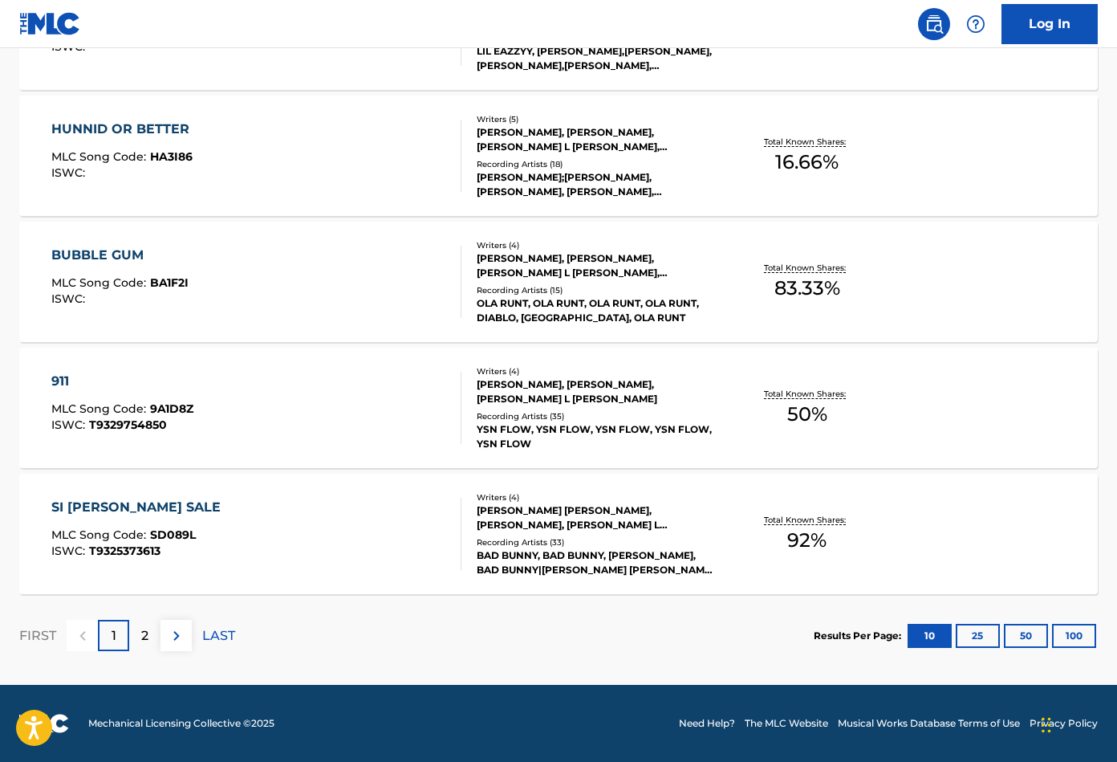
click at [348, 514] on div "SI ELLA SALE MLC Song Code : SD089L ISWC : T9325373613" at bounding box center [256, 534] width 410 height 72
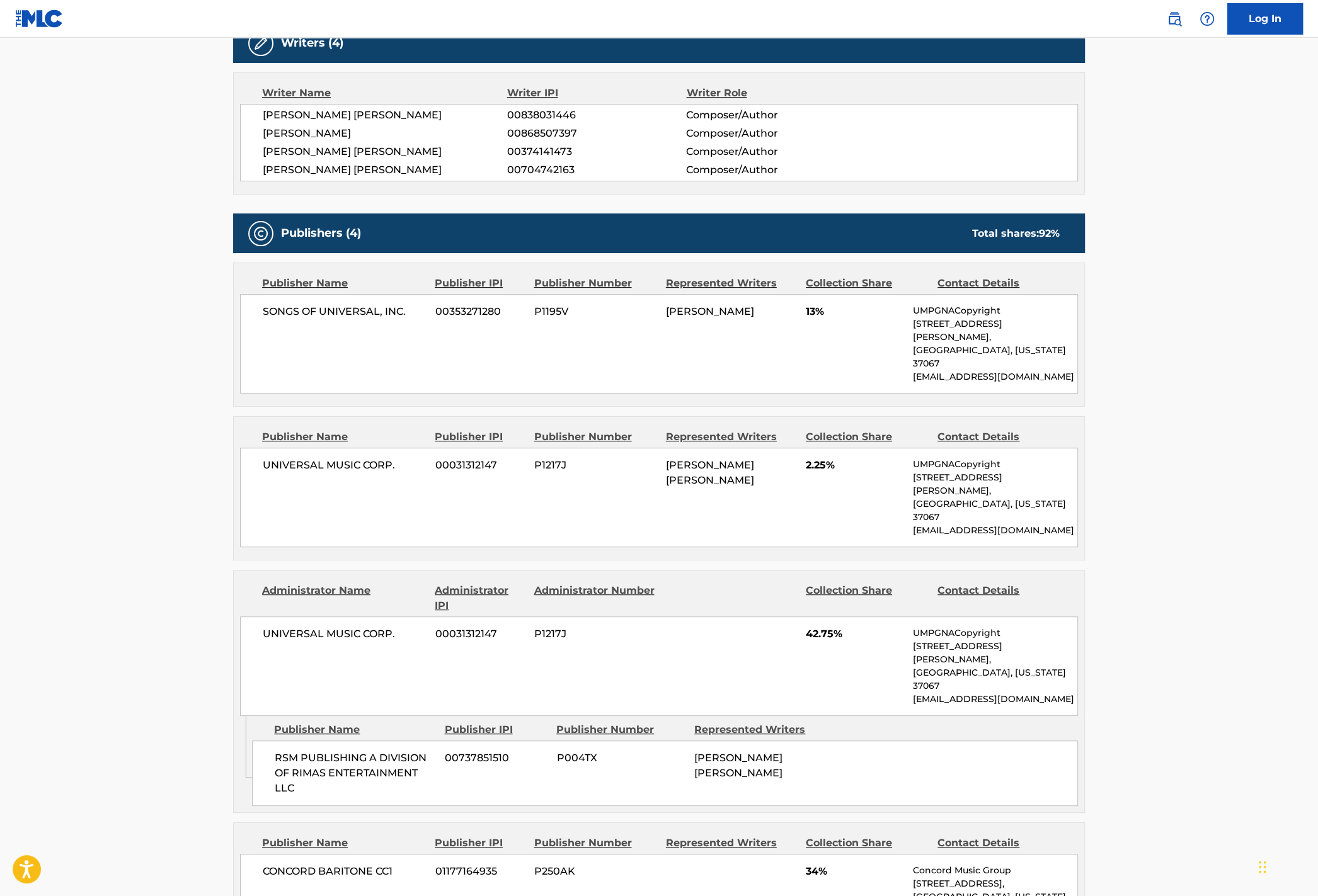
scroll to position [417, 0]
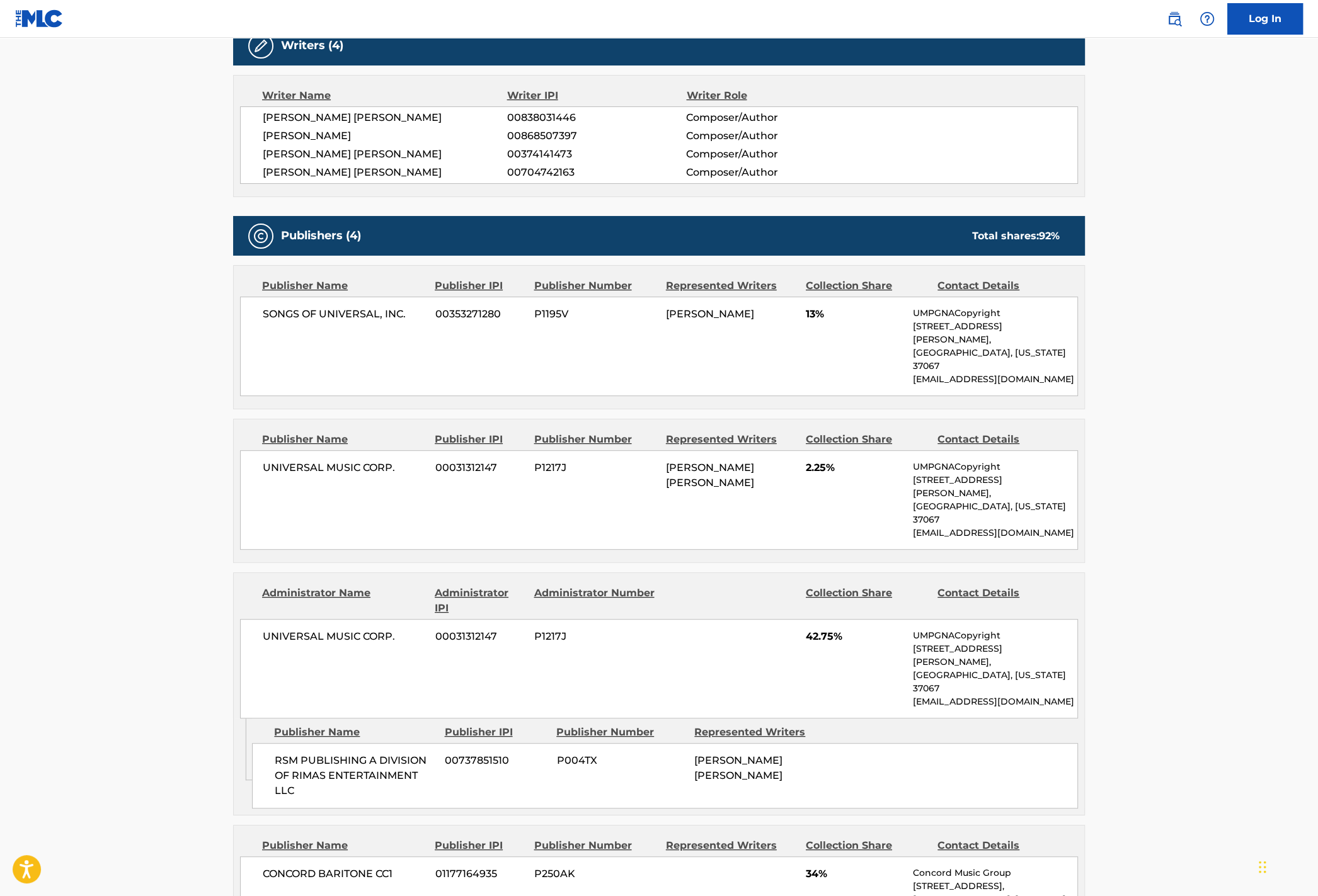
click at [488, 597] on div "RSM PUBLISHING A DIVISION OF RIMAS ENTERTAINMENT LLC 00737851510 P004TX BENITO …" at bounding box center [665, 775] width 826 height 65
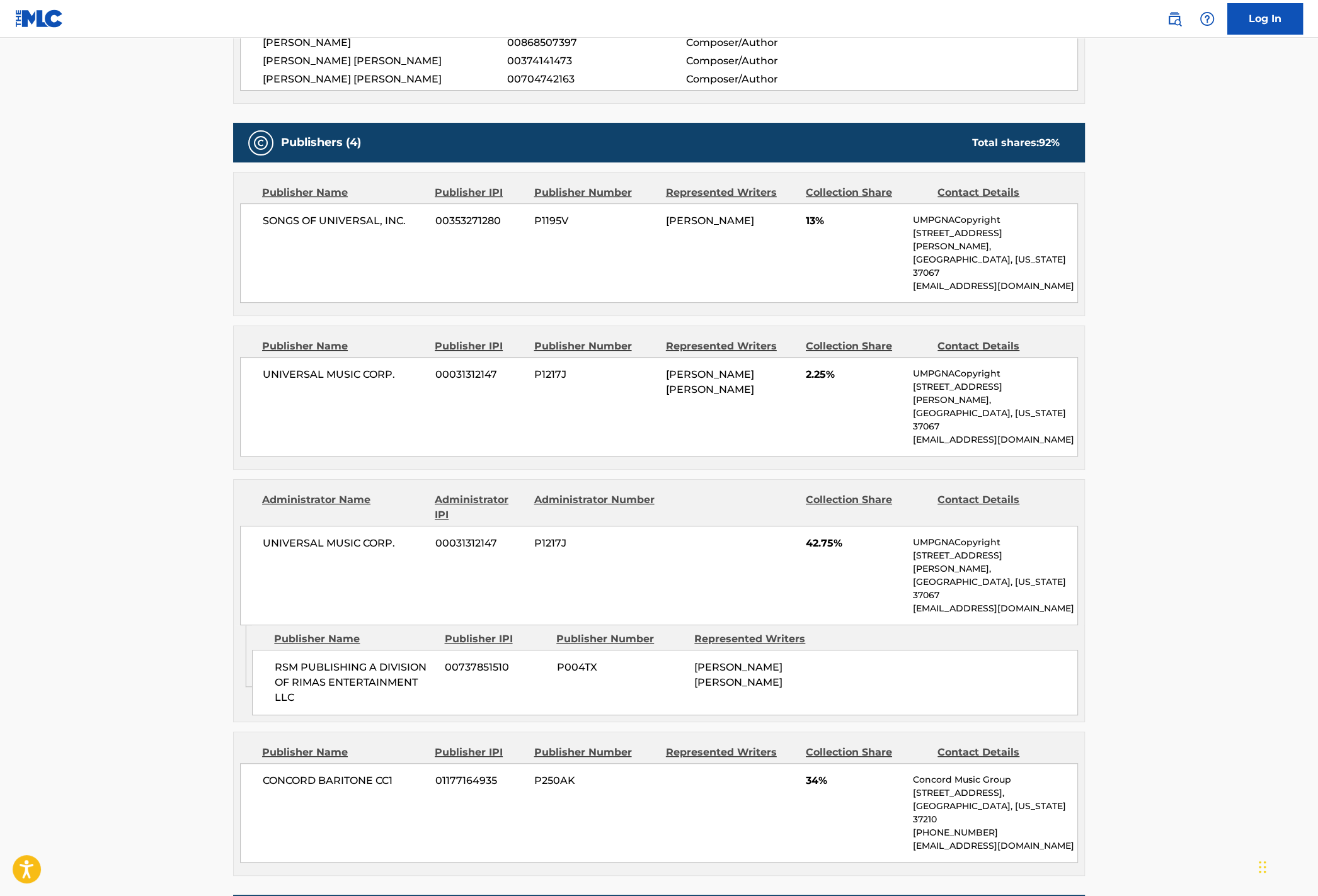
scroll to position [510, 0]
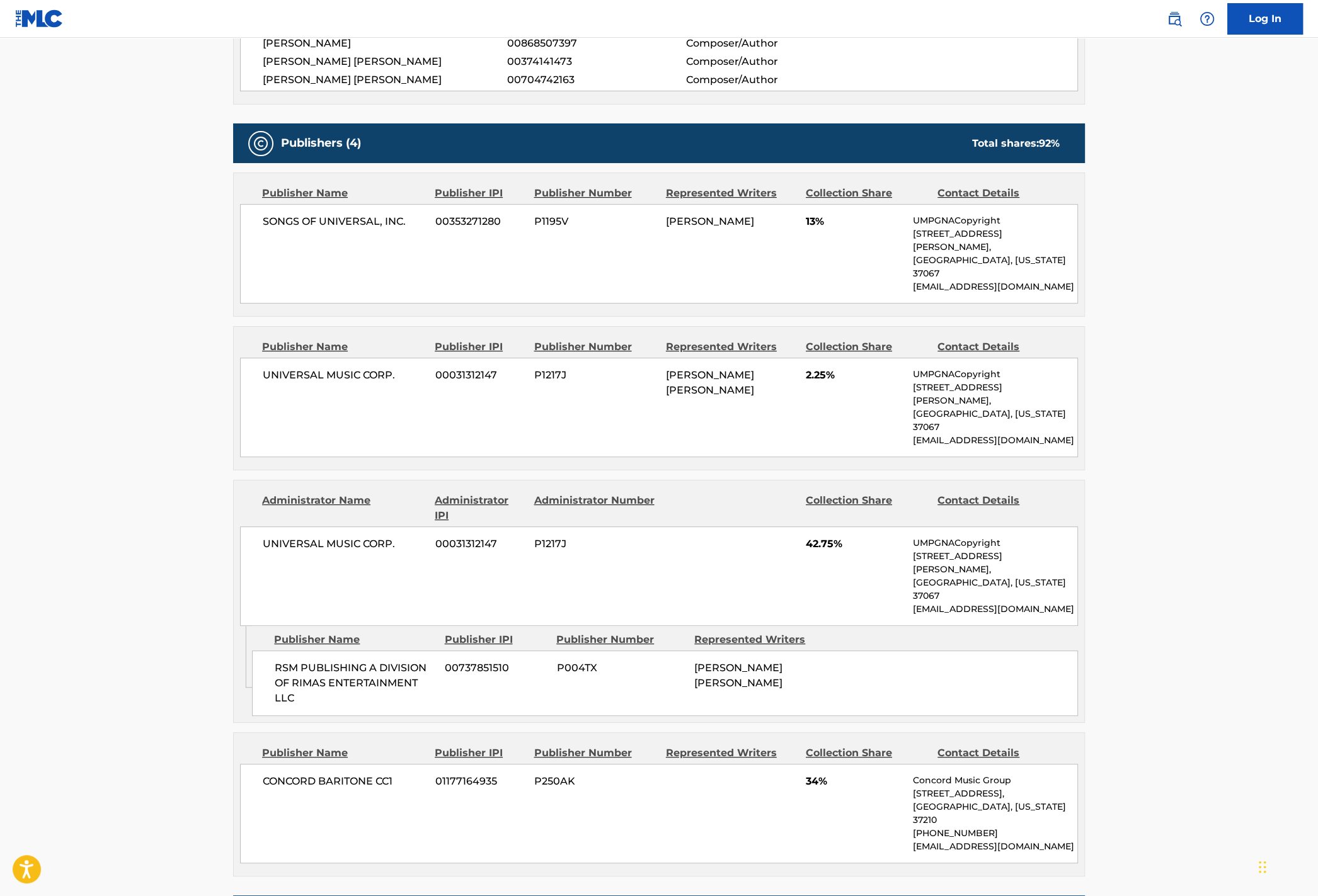
click at [672, 597] on div "CONCORD BARITONE CC1 01177164935 P250AK 34% Concord Music Group 10 Lea Ave, Uni…" at bounding box center [659, 814] width 838 height 100
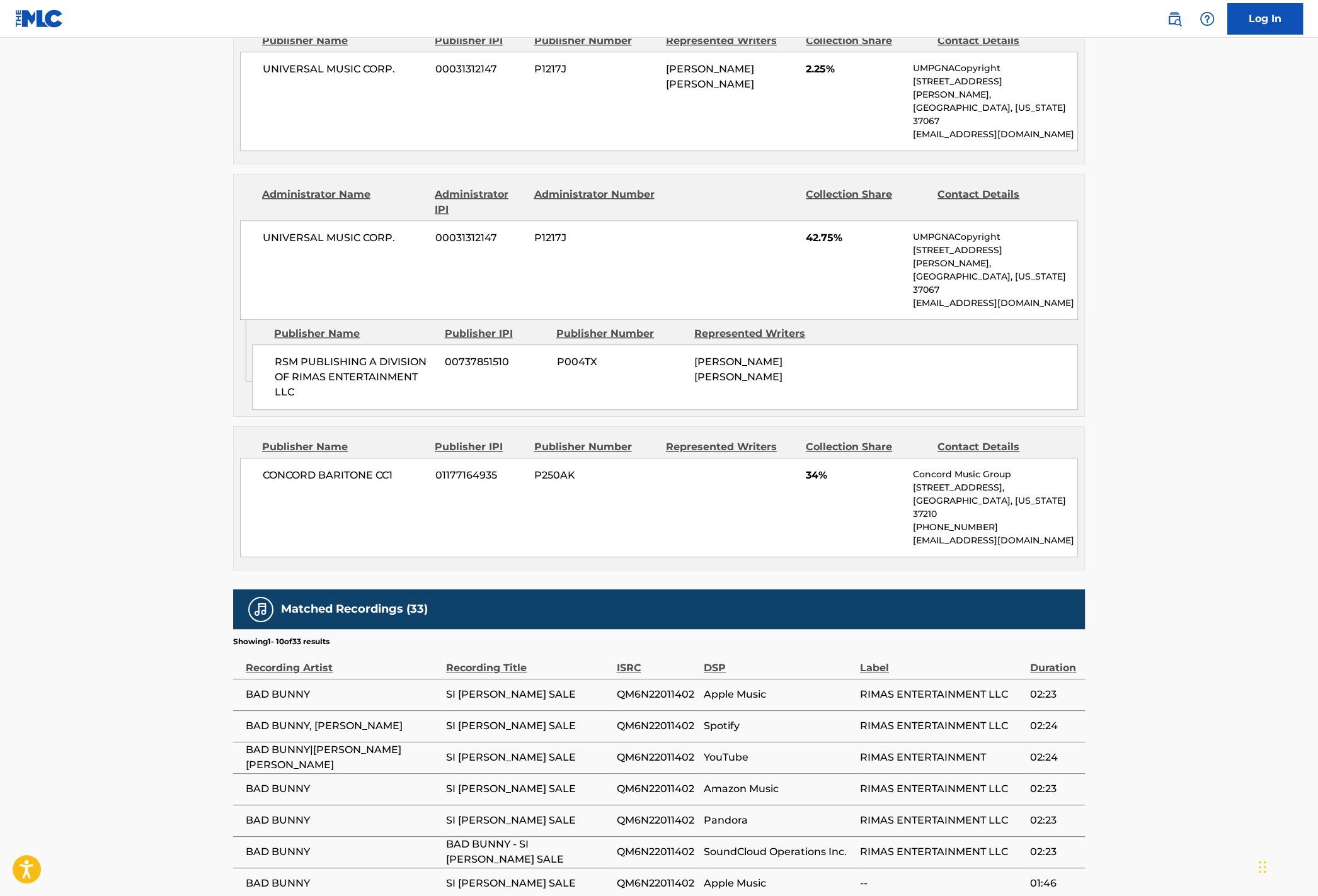
scroll to position [942, 0]
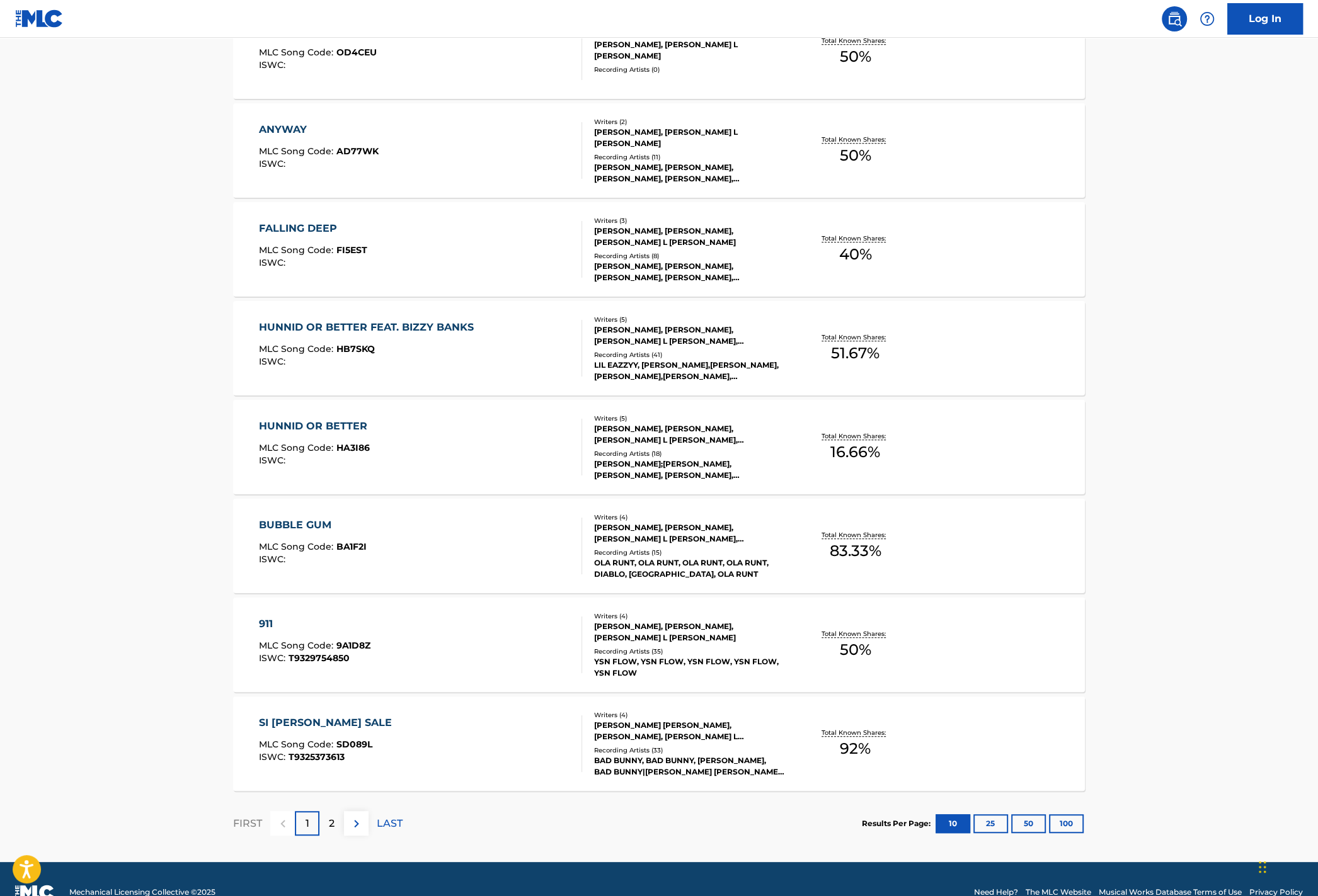
scroll to position [644, 0]
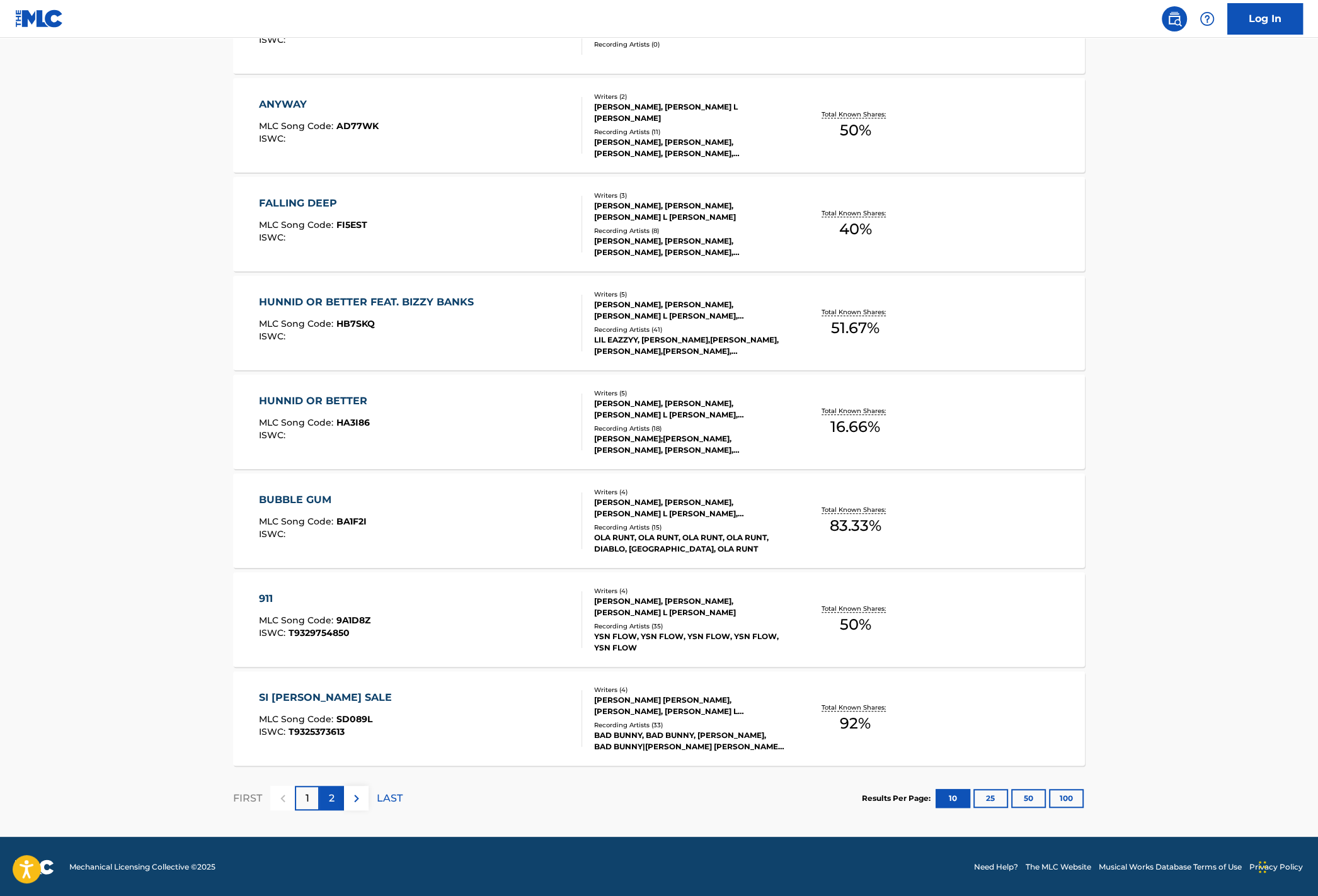
click at [327, 597] on div "2" at bounding box center [331, 798] width 24 height 24
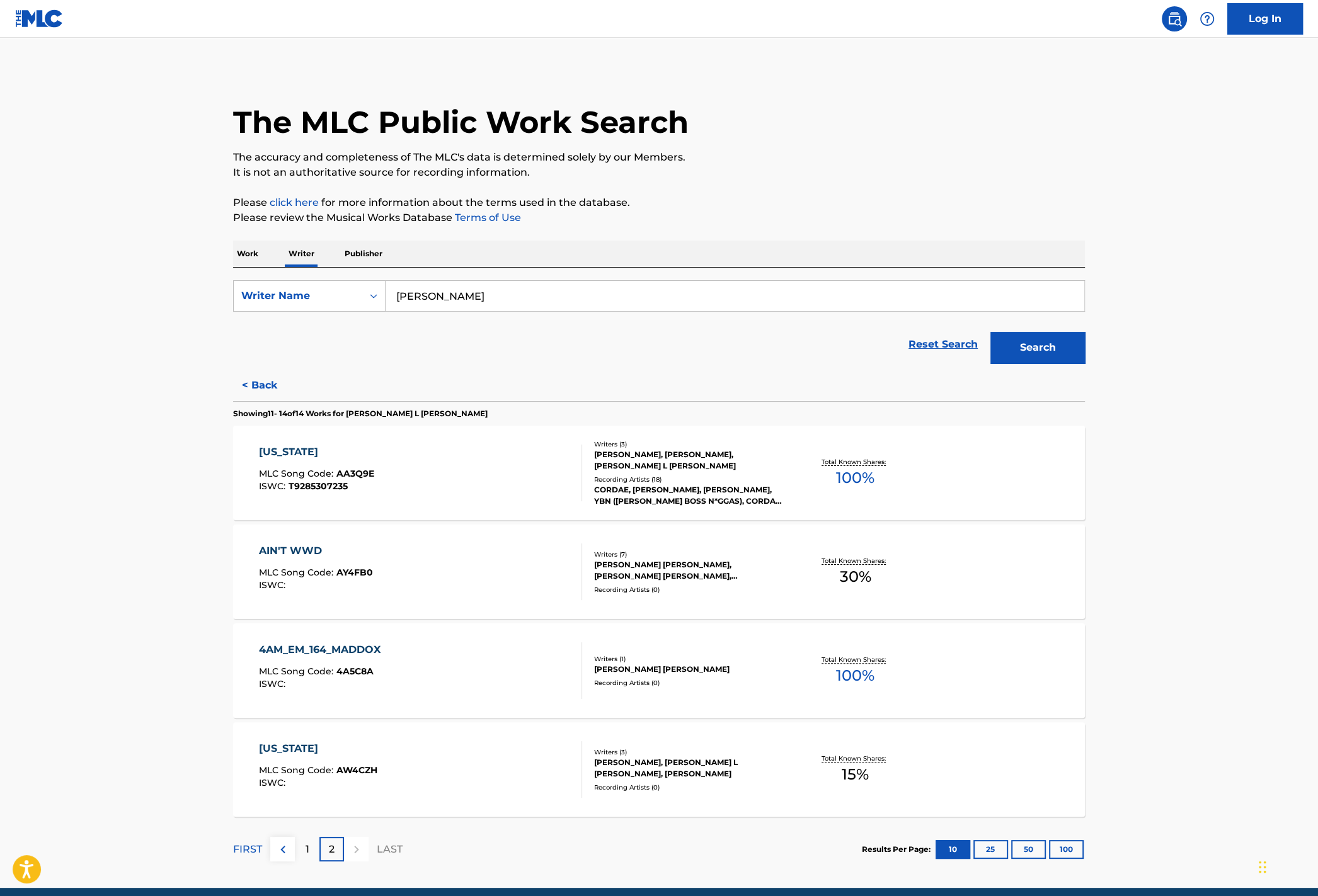
click at [391, 455] on div "ALASKA MLC Song Code : AA3Q9E ISWC : T9285307235" at bounding box center [421, 473] width 324 height 56
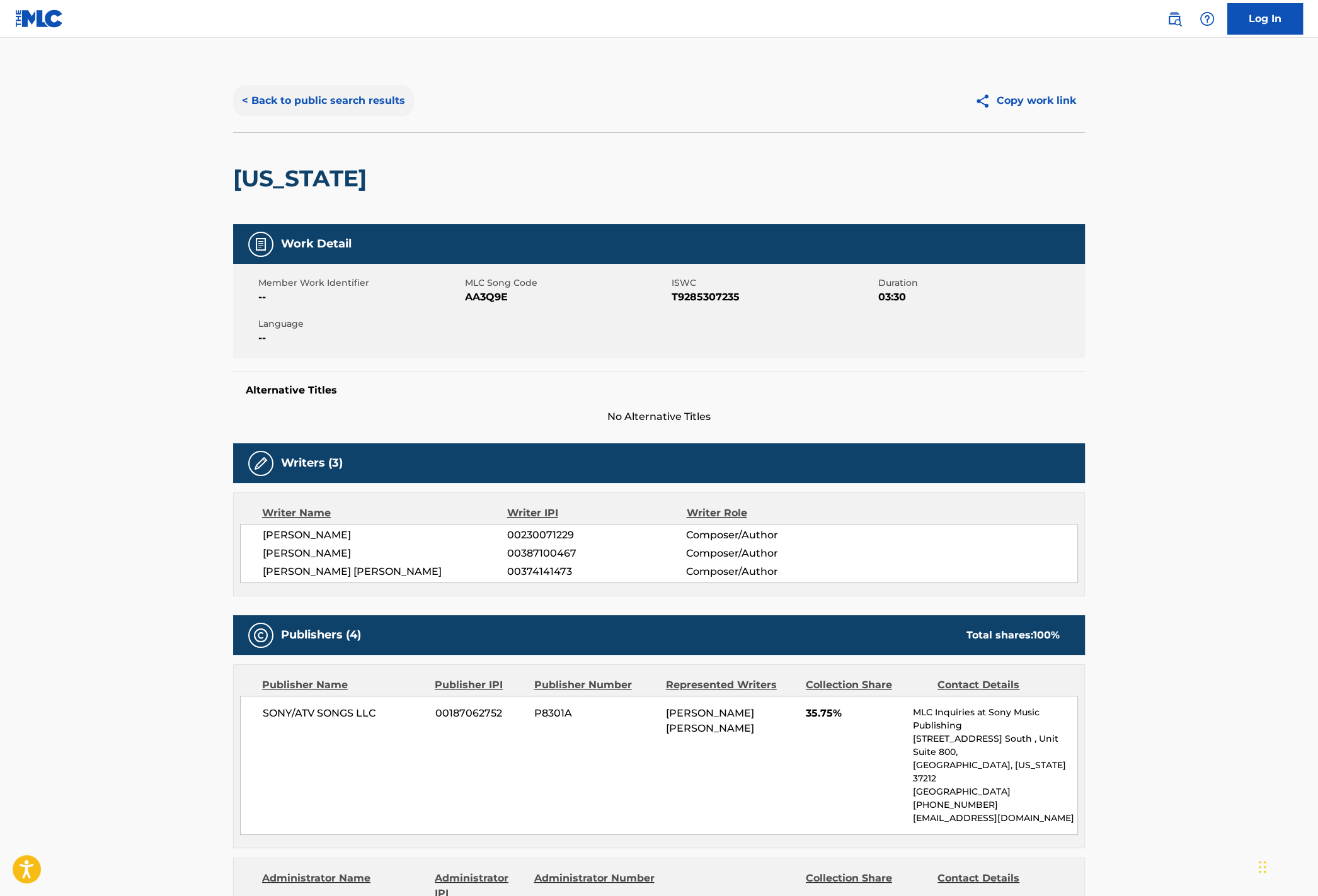
click at [304, 105] on button "< Back to public search results" at bounding box center [323, 100] width 181 height 31
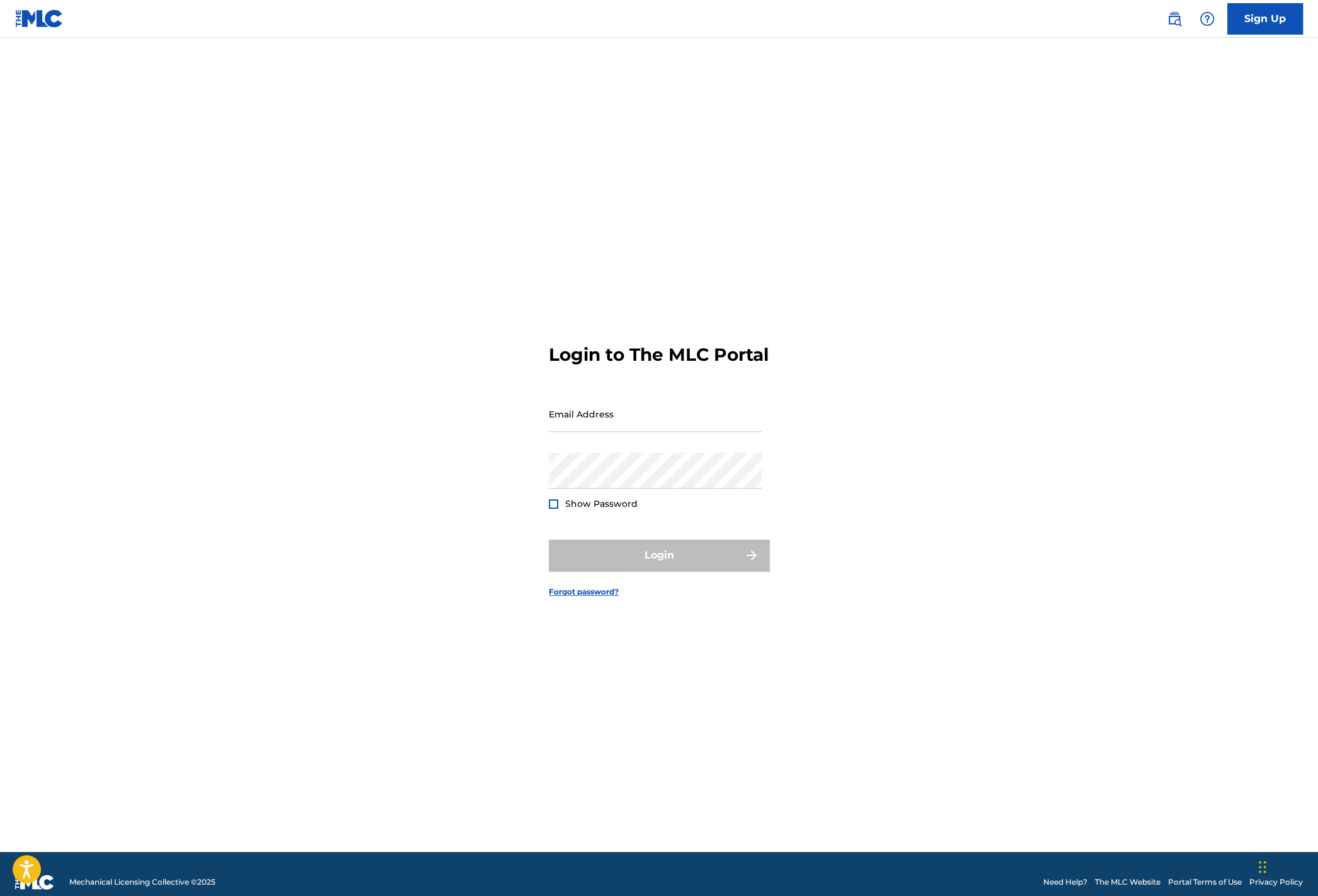
scroll to position [16, 0]
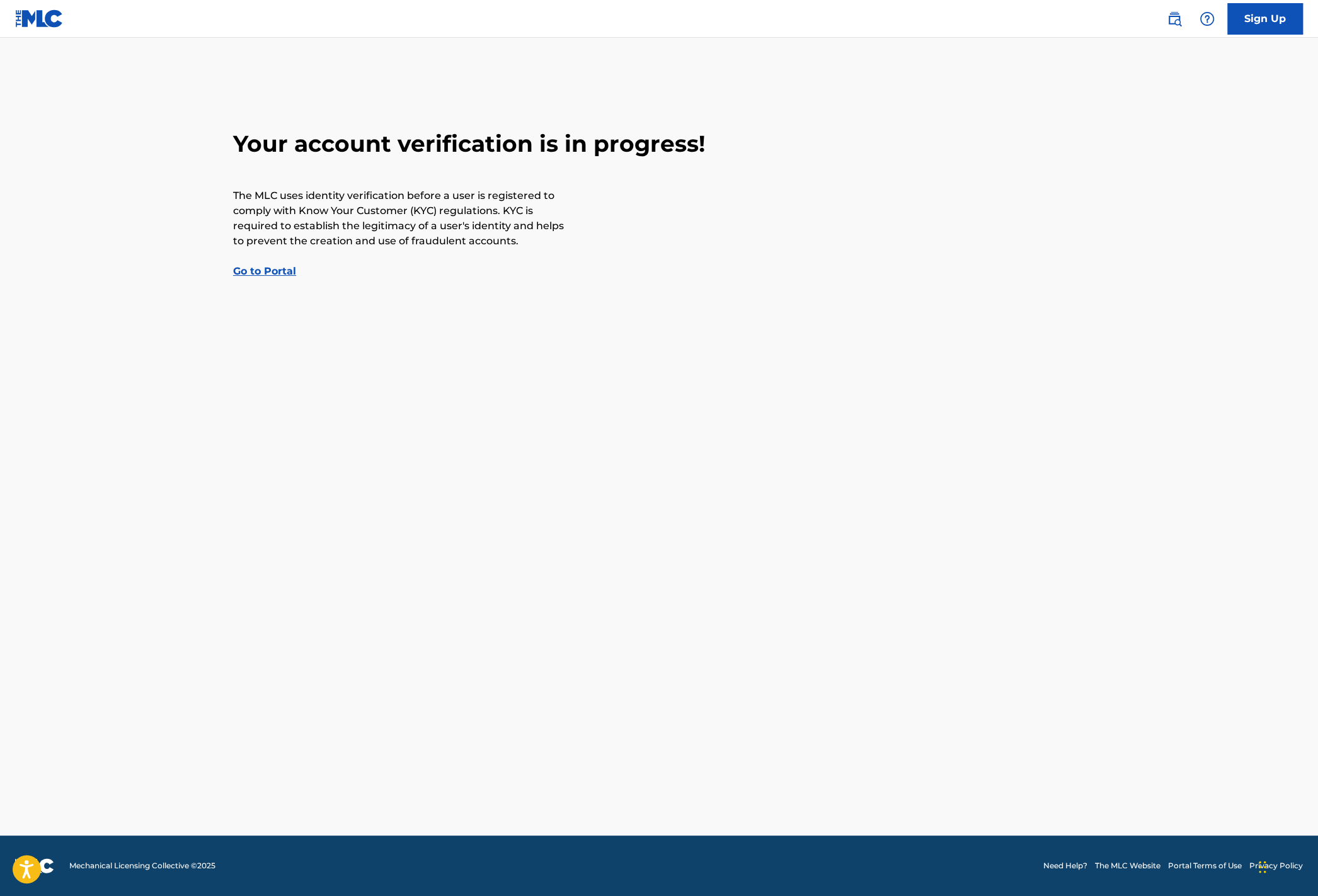
scroll to position [88, 0]
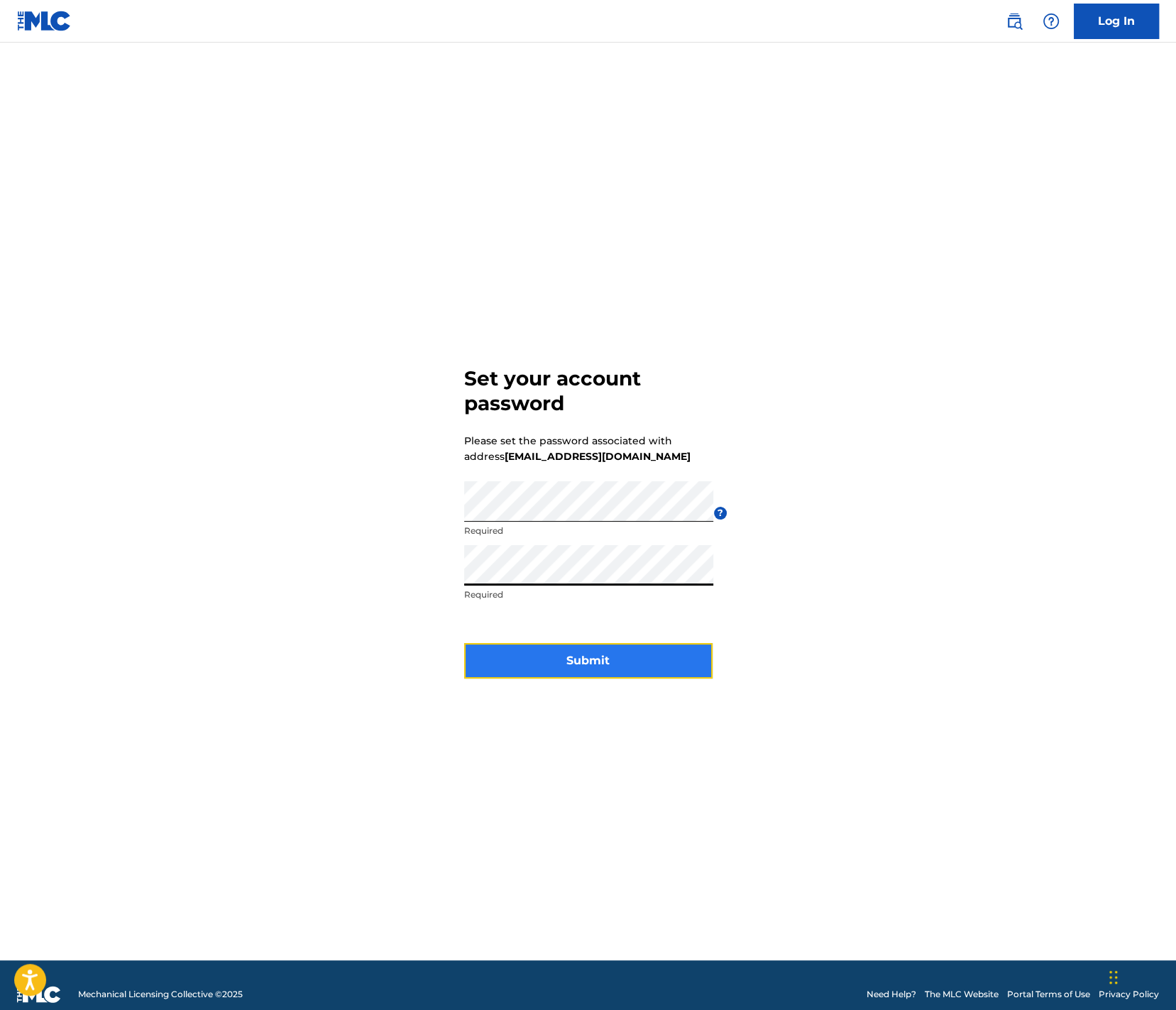
click at [537, 669] on button "Submit" at bounding box center [588, 661] width 248 height 35
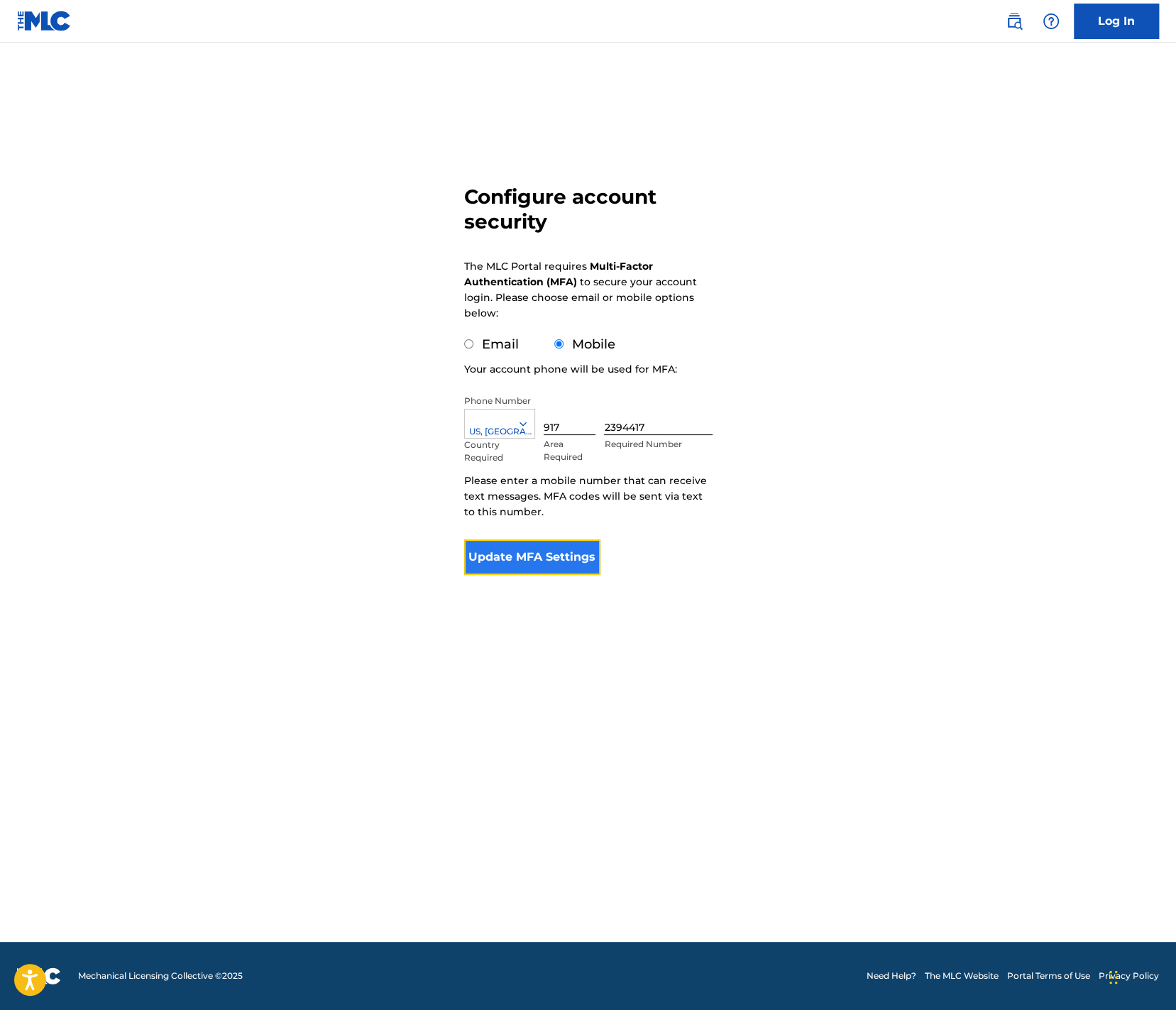
click at [552, 554] on button "Update MFA Settings" at bounding box center [532, 557] width 137 height 35
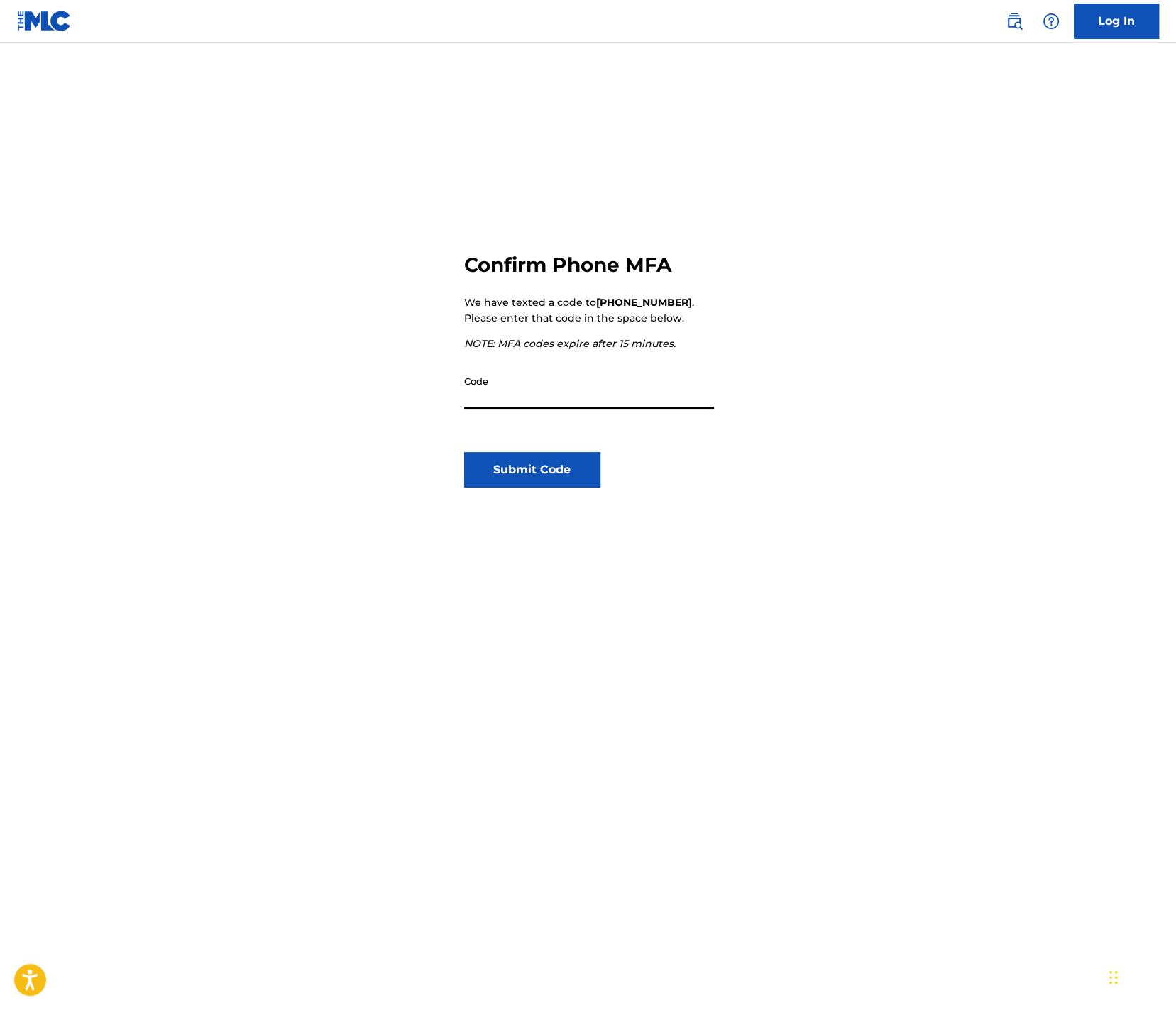
paste input "510189"
type input "510189"
click at [504, 454] on button "Submit Code" at bounding box center [532, 470] width 137 height 35
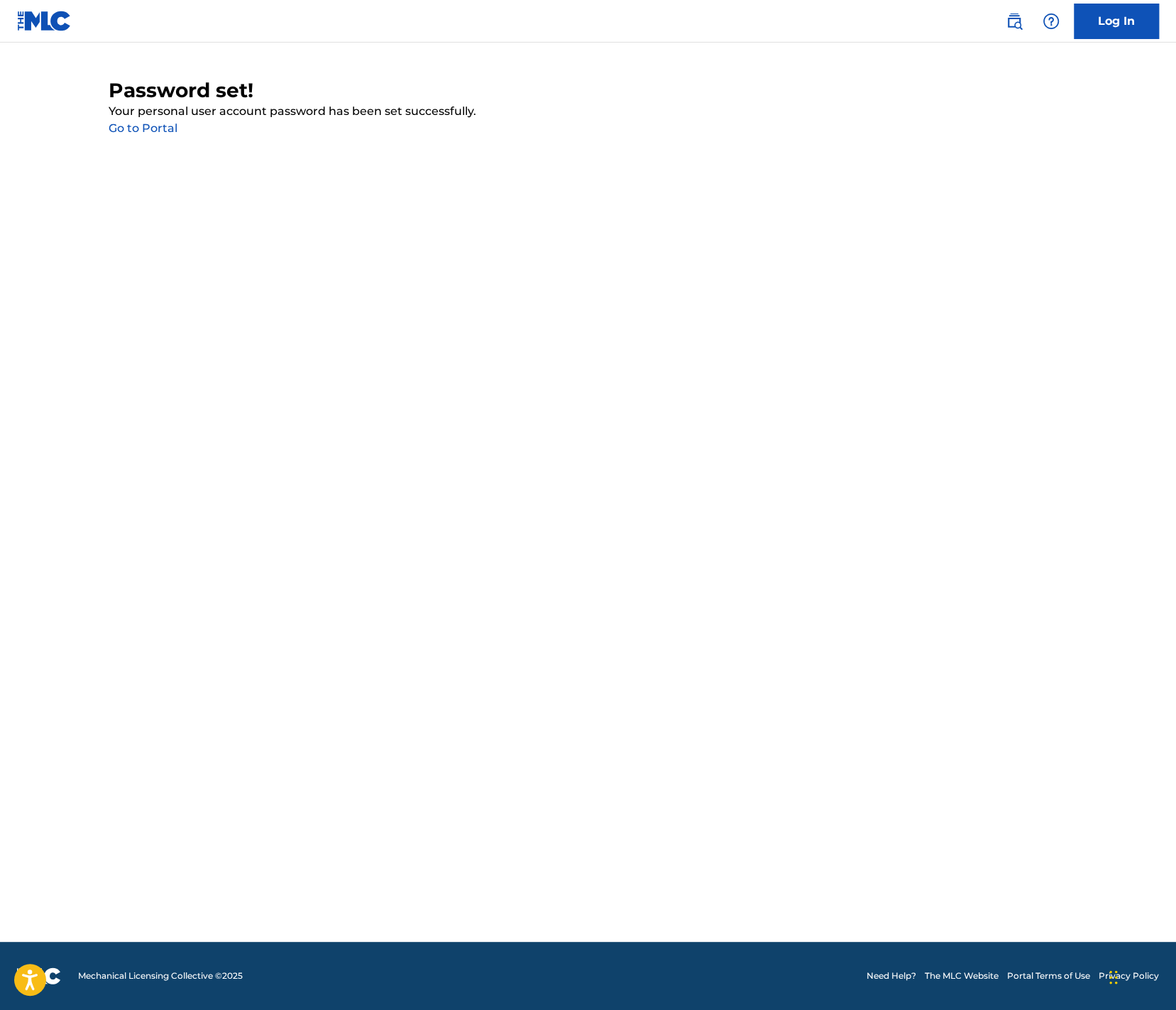
click at [149, 133] on link "Go to Portal" at bounding box center [143, 127] width 69 height 13
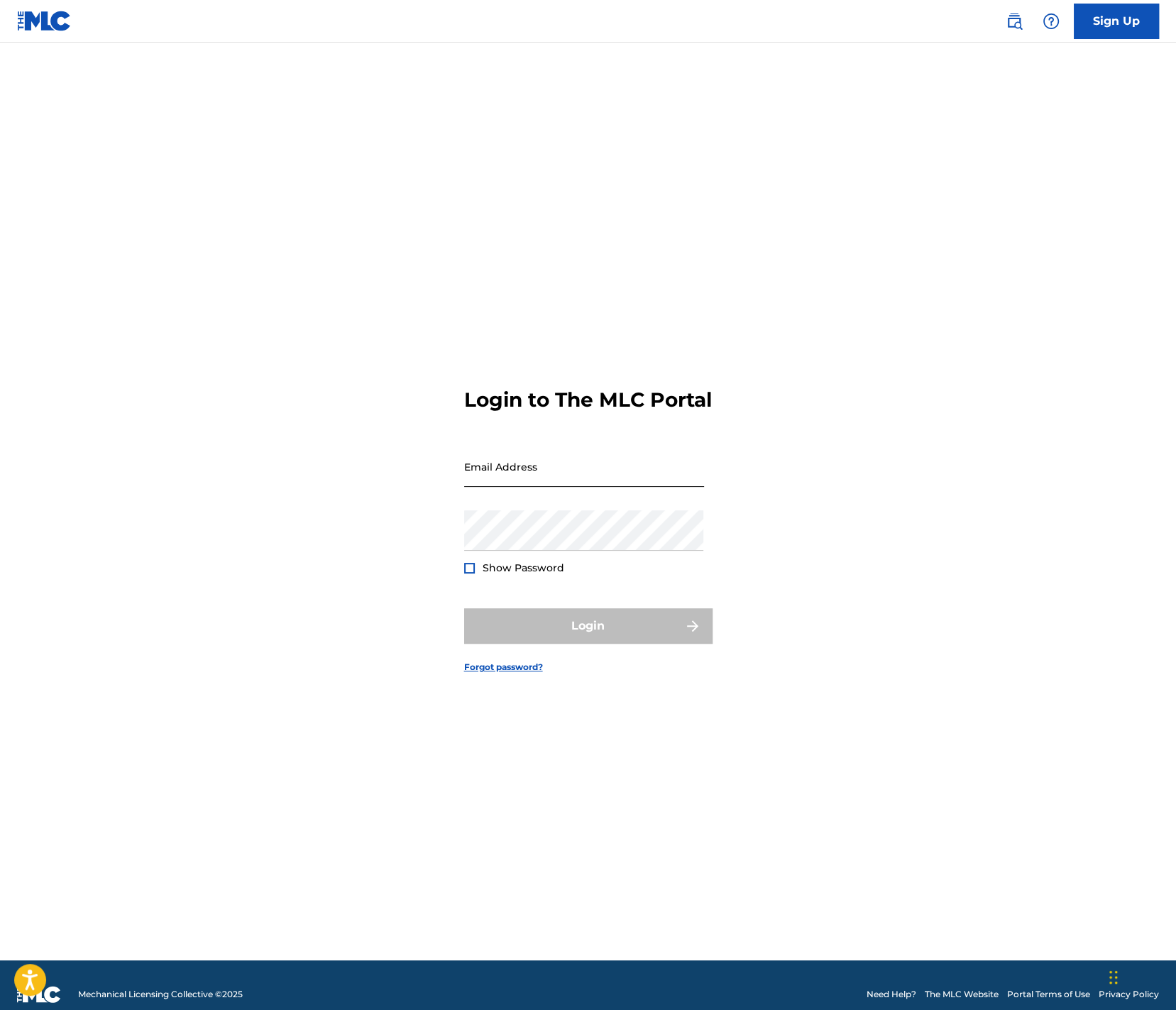
click at [567, 478] on input "Email Address" at bounding box center [584, 467] width 240 height 41
type input "g"
type input "a"
type input "[EMAIL_ADDRESS][DOMAIN_NAME]"
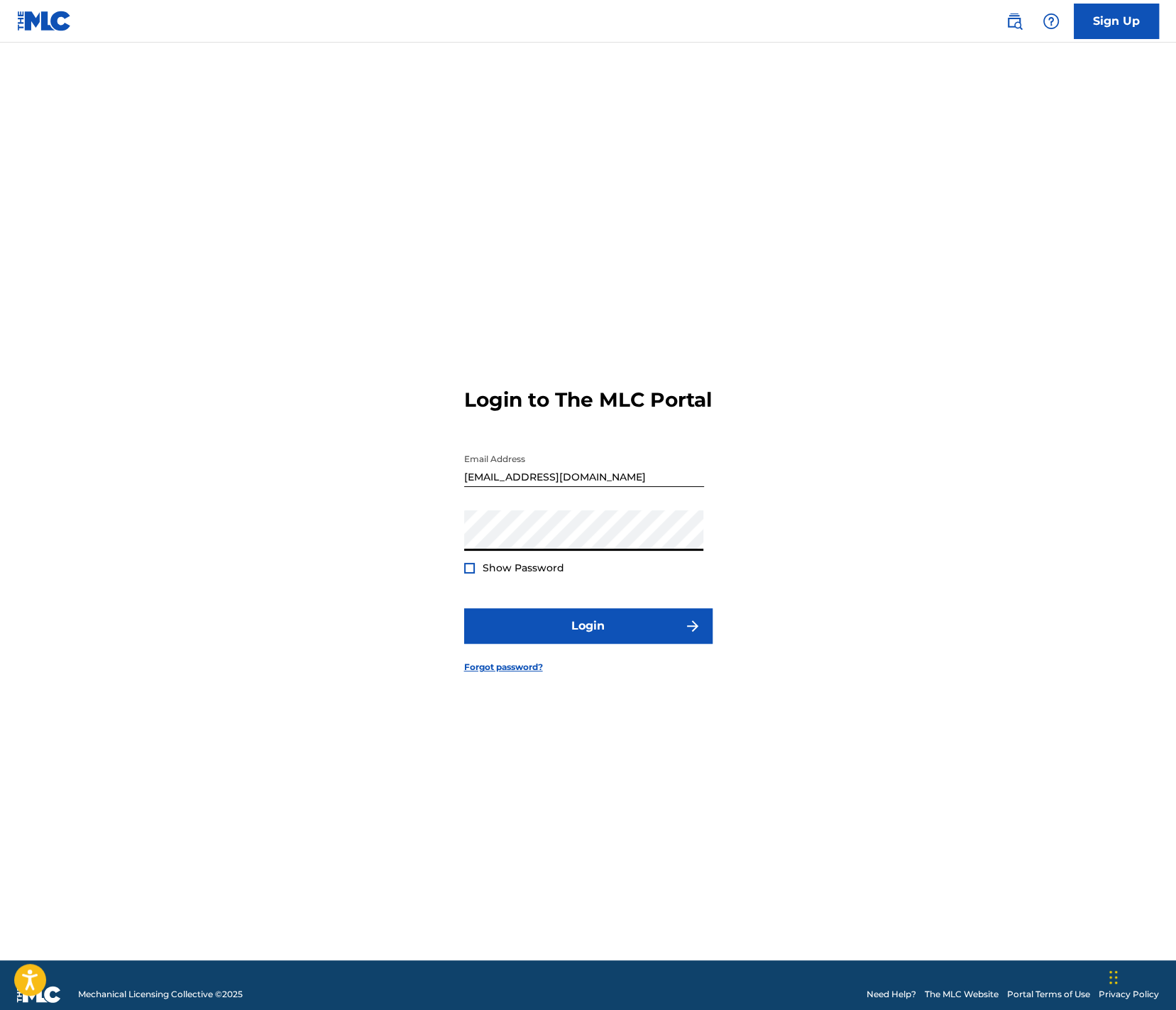
click at [464, 608] on button "Login" at bounding box center [588, 626] width 248 height 35
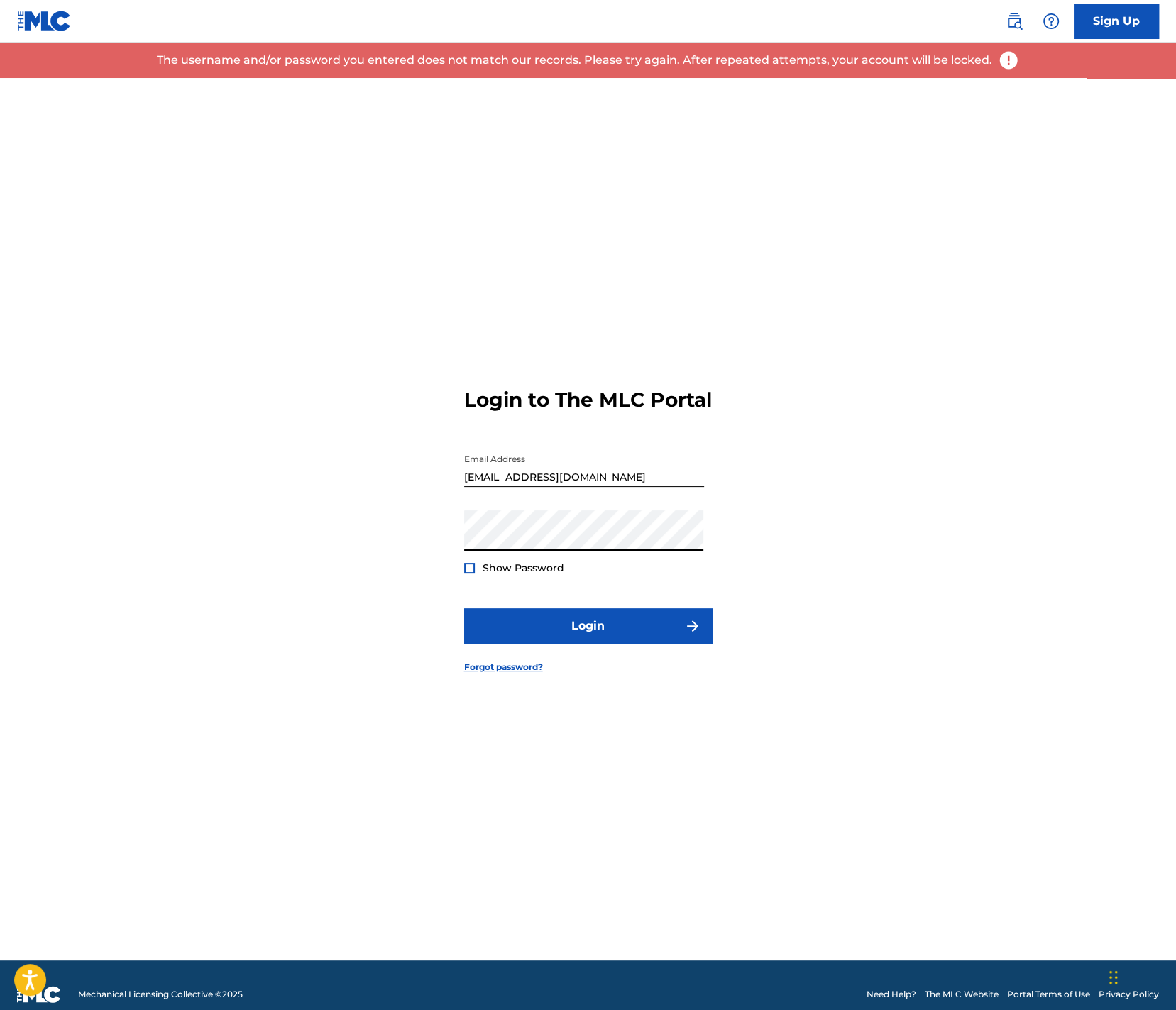
click at [475, 575] on div "Show Password" at bounding box center [514, 568] width 100 height 14
click at [470, 574] on div at bounding box center [470, 569] width 11 height 11
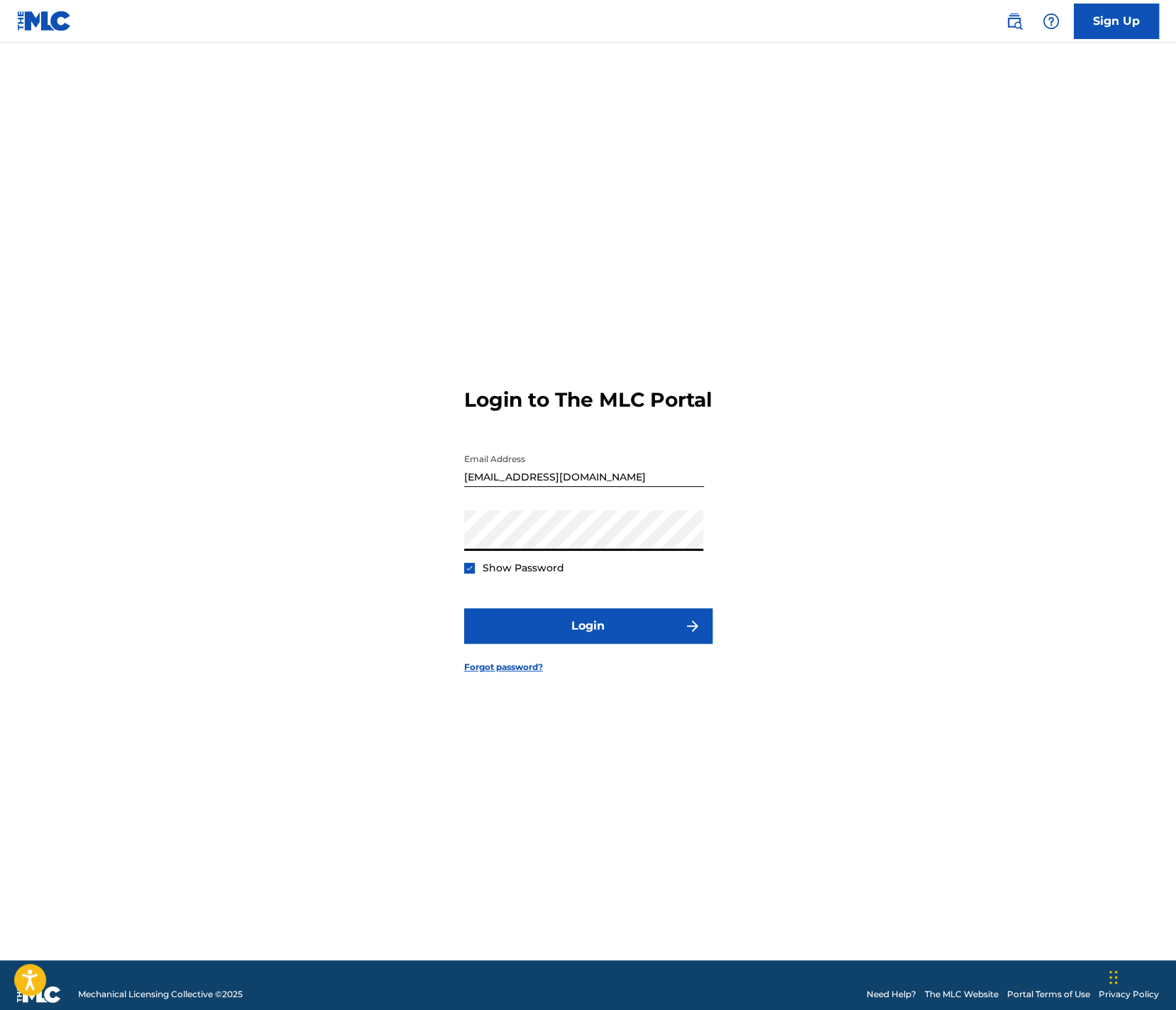
click at [464, 608] on button "Login" at bounding box center [588, 626] width 248 height 35
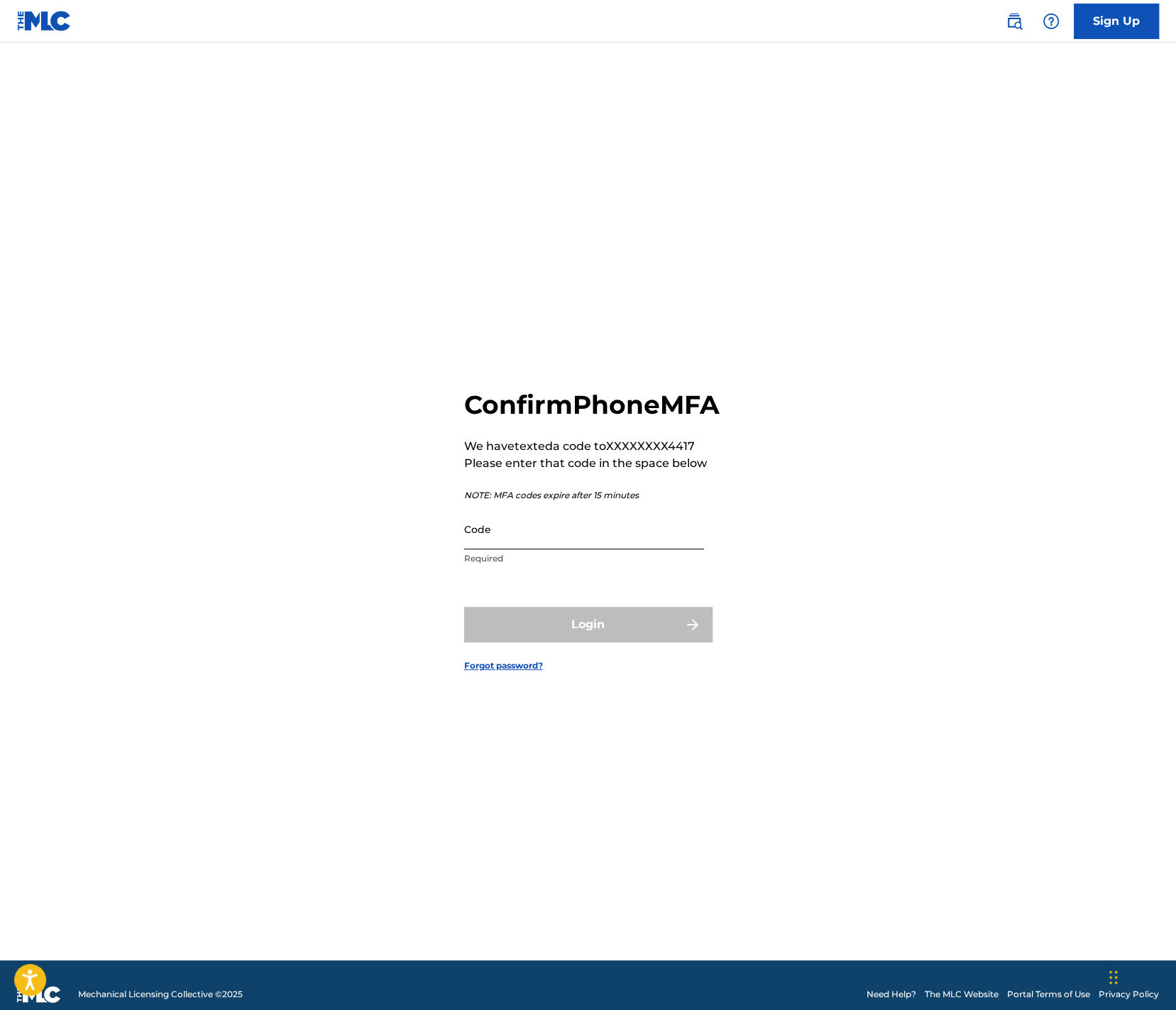
click at [627, 548] on input "Code" at bounding box center [584, 530] width 240 height 41
paste input "730505"
type input "730505"
click at [516, 631] on button "Login" at bounding box center [588, 624] width 248 height 35
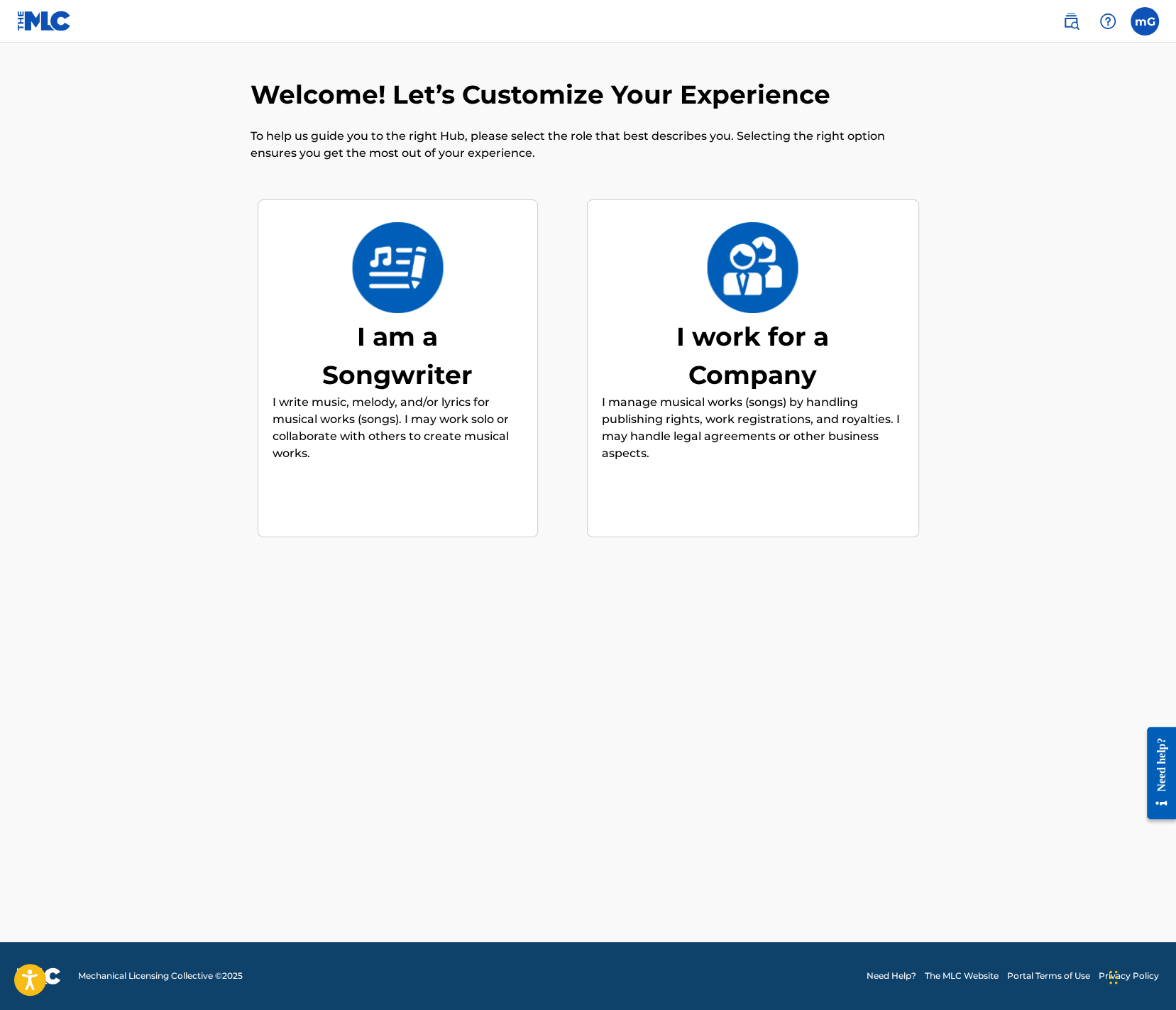
click at [770, 296] on img at bounding box center [752, 267] width 93 height 91
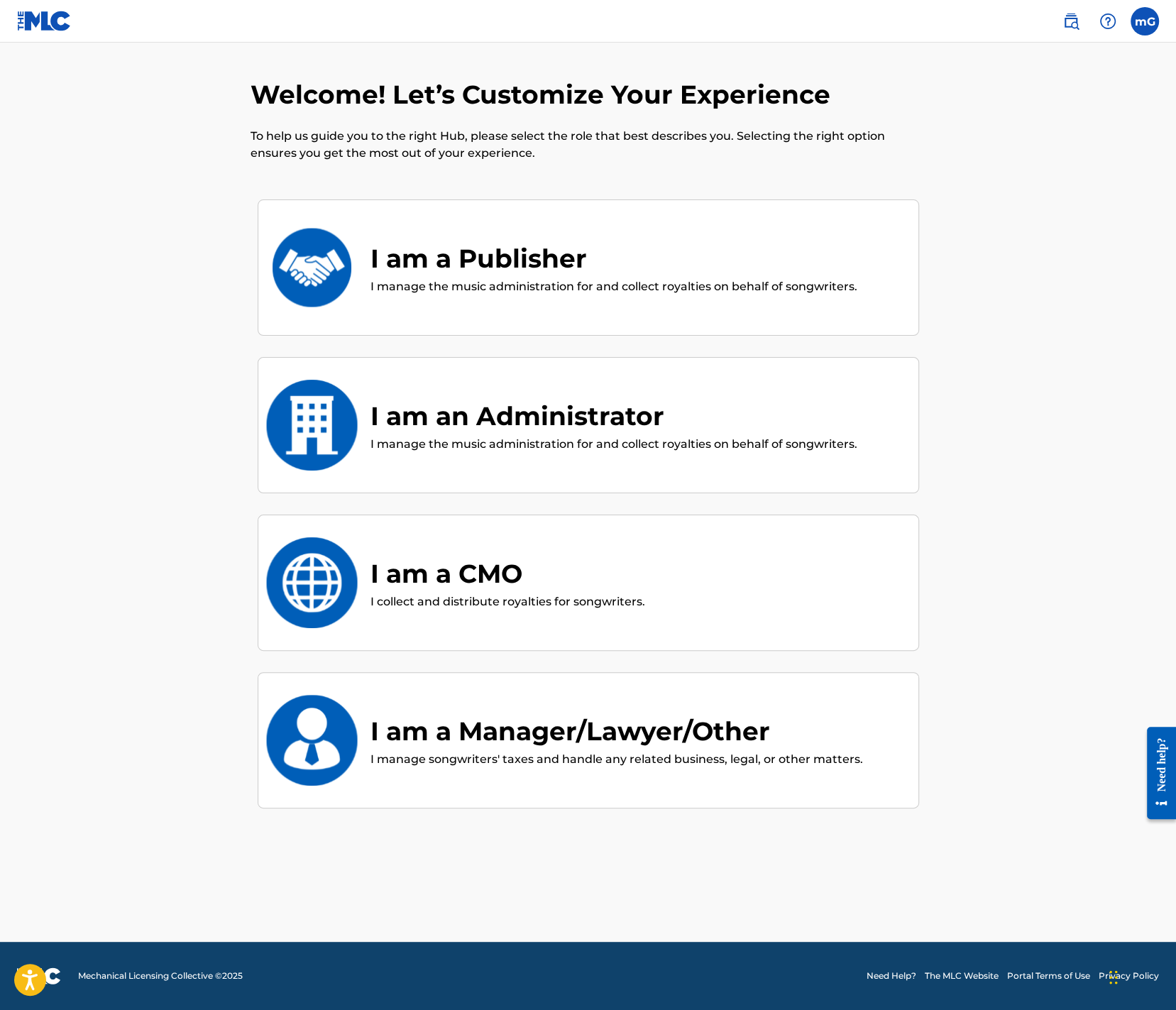
click at [592, 522] on div "I am a CMO I collect and distribute royalties for songwriters." at bounding box center [588, 583] width 661 height 136
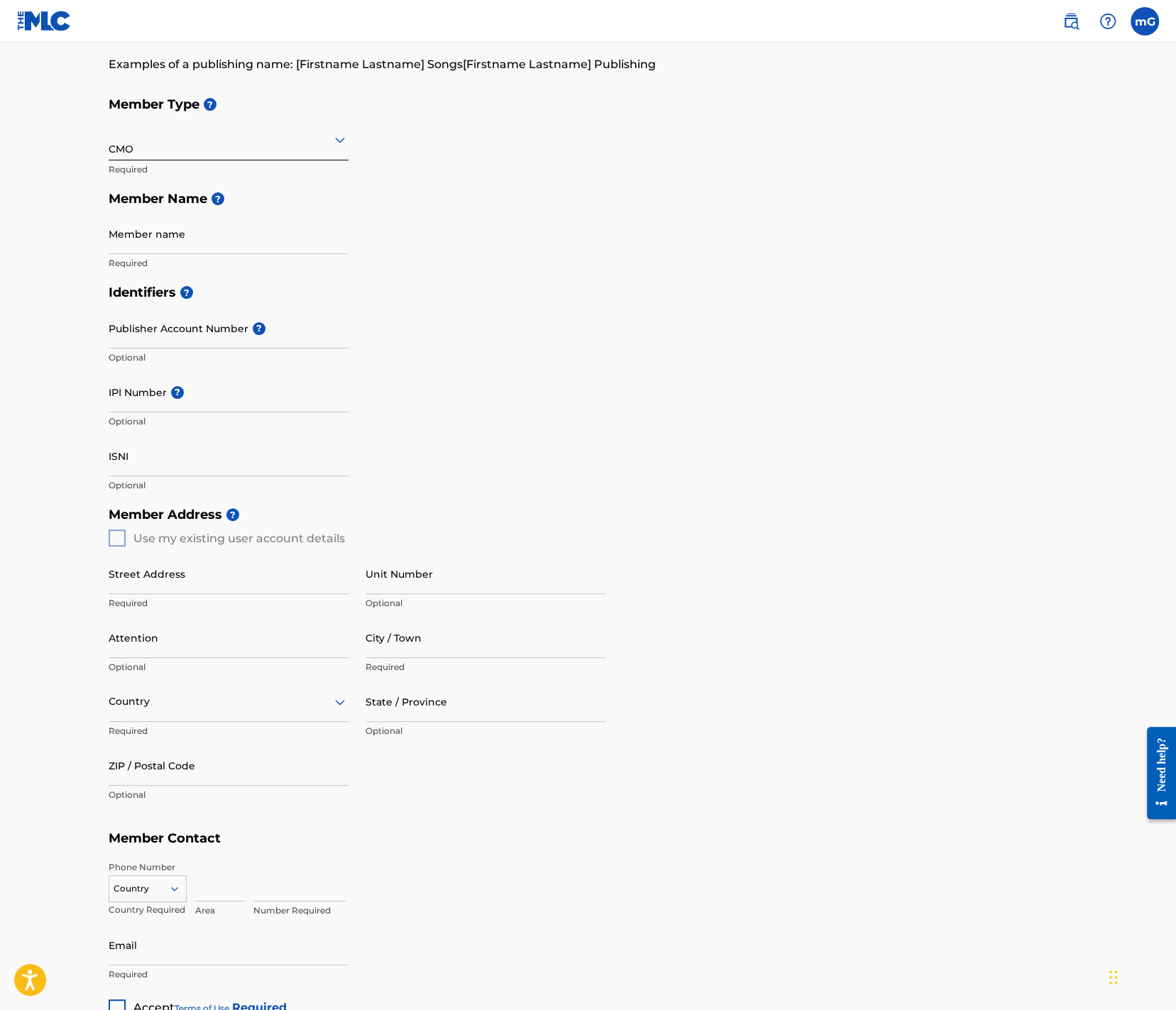
scroll to position [117, 0]
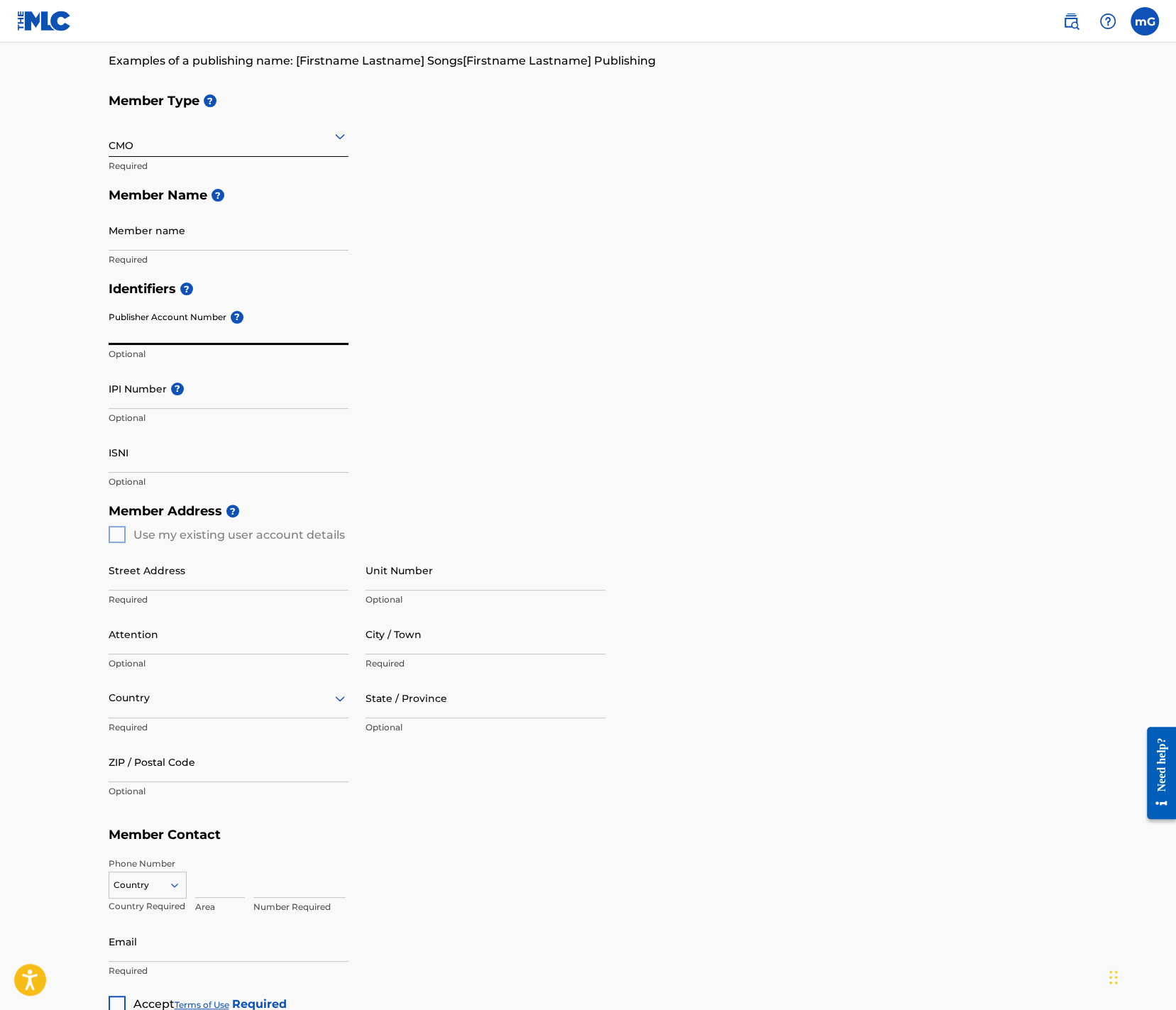
click at [166, 325] on input "Publisher Account Number ?" at bounding box center [228, 325] width 240 height 41
click at [225, 393] on input "IPI Number ?" at bounding box center [228, 389] width 240 height 41
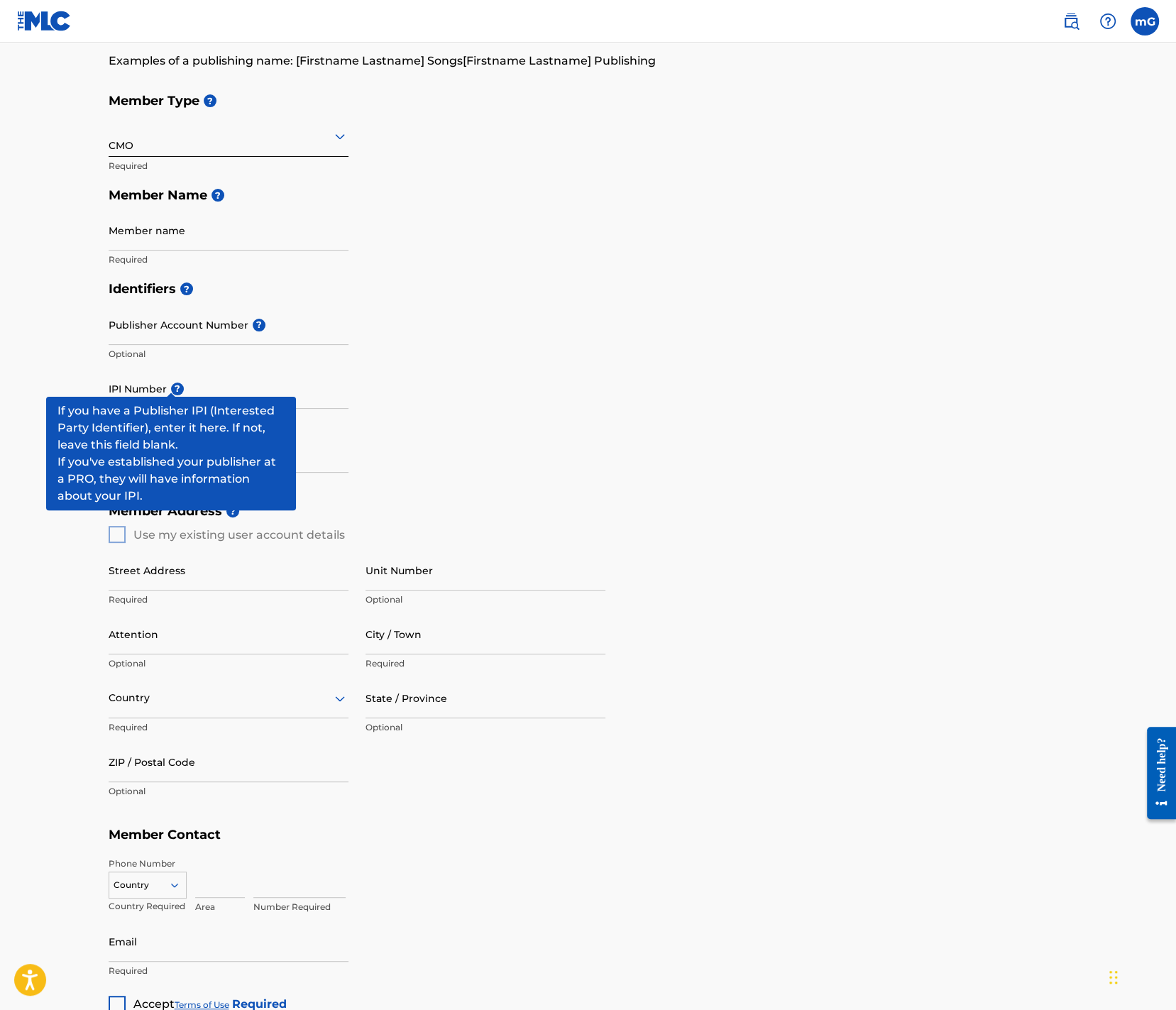
click at [167, 383] on span "?" at bounding box center [175, 389] width 17 height 12
click at [165, 383] on input "IPI Number ?" at bounding box center [228, 389] width 240 height 41
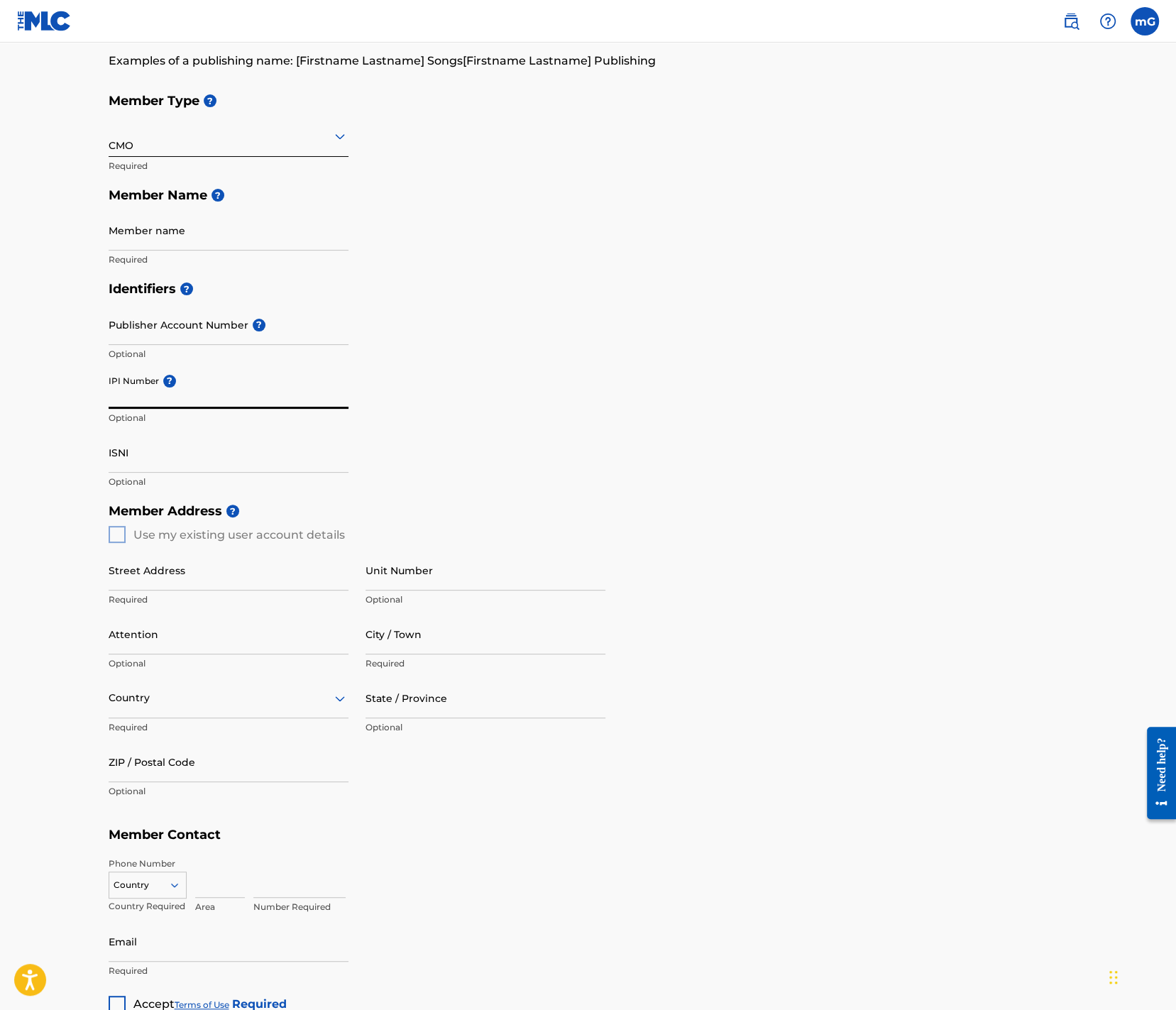
click at [305, 383] on input "IPI Number ?" at bounding box center [228, 389] width 240 height 41
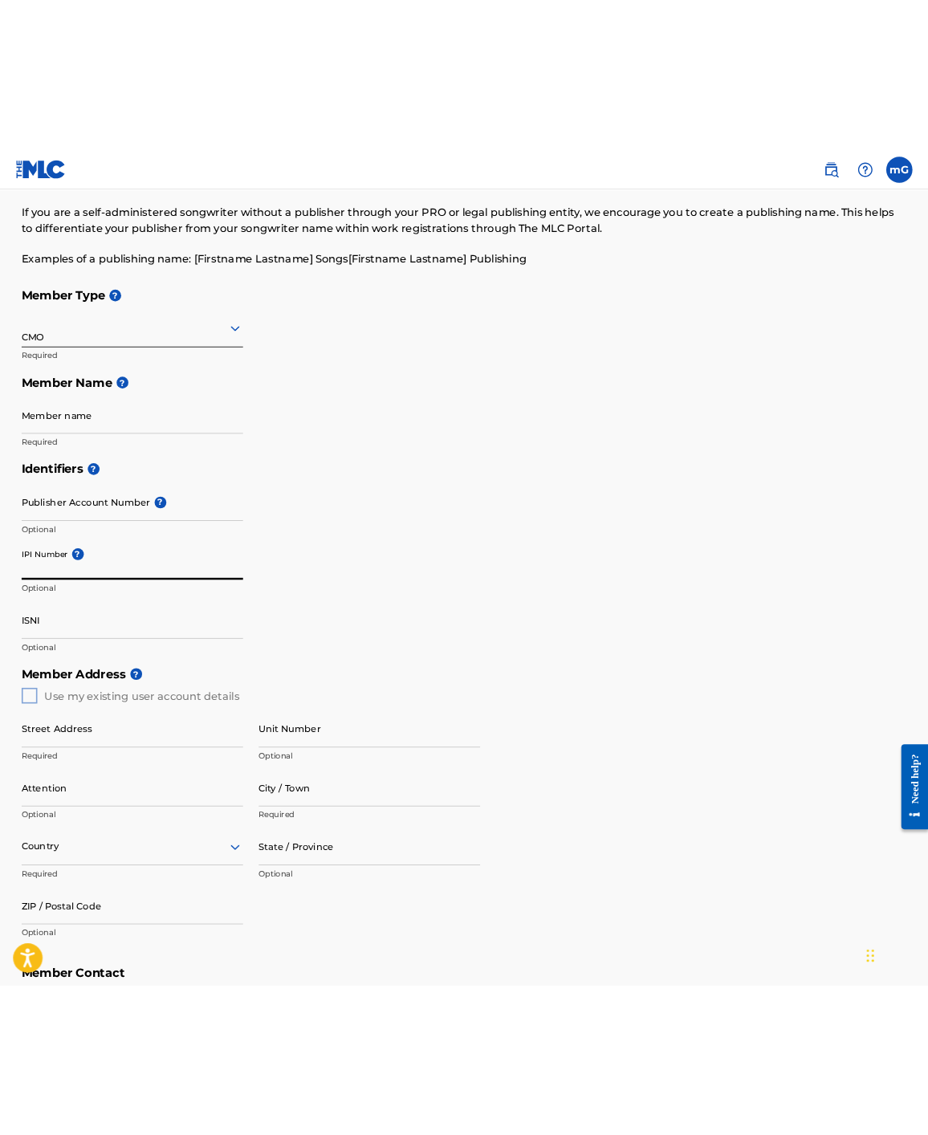
scroll to position [0, 0]
